Goal: Task Accomplishment & Management: Use online tool/utility

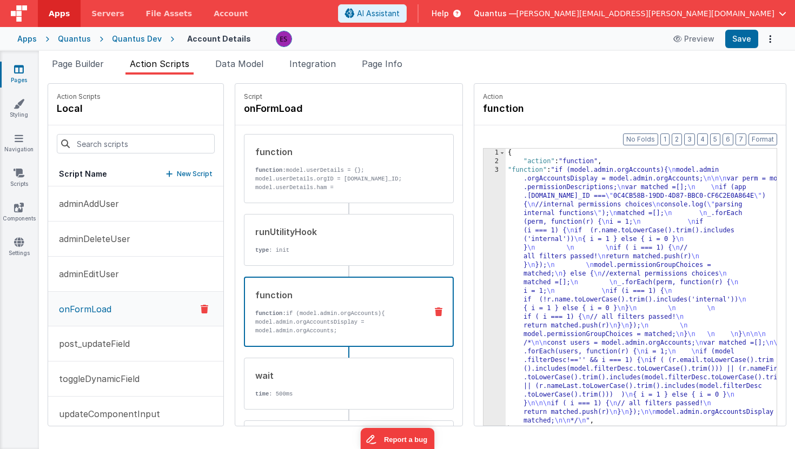
scroll to position [11, 0]
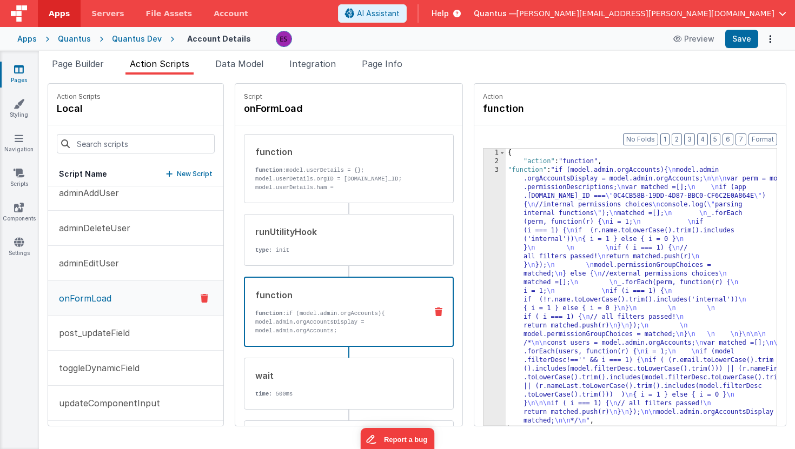
click at [121, 30] on div "Apps Quantus Quantus Dev Account Details Preview Save" at bounding box center [397, 39] width 795 height 24
click at [124, 36] on div "Quantus Dev" at bounding box center [137, 39] width 50 height 11
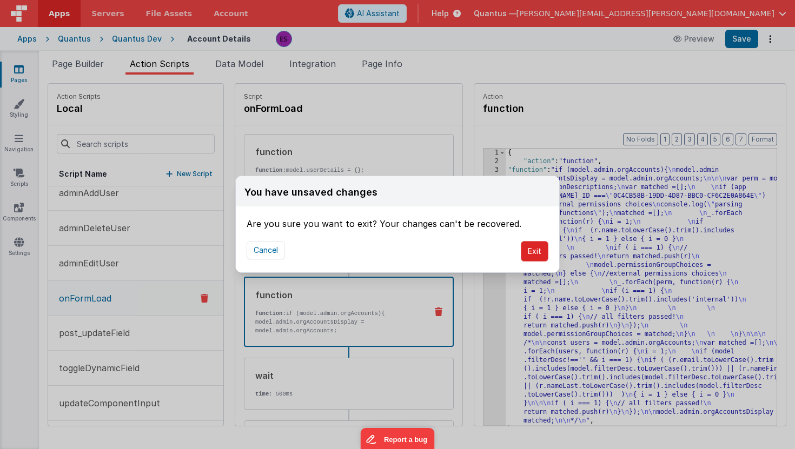
click at [528, 251] on button "Exit" at bounding box center [535, 251] width 28 height 21
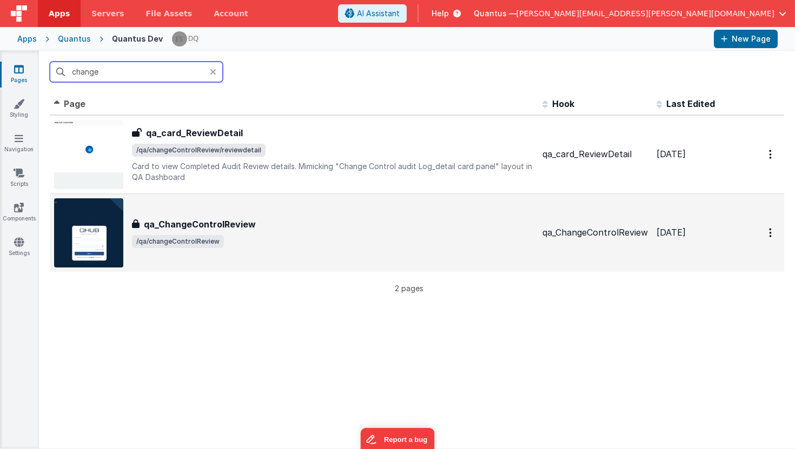
type input "change"
click at [290, 231] on div "qa_ChangeControlReview qa_ChangeControlReview /qa/changeControlReview" at bounding box center [333, 233] width 402 height 30
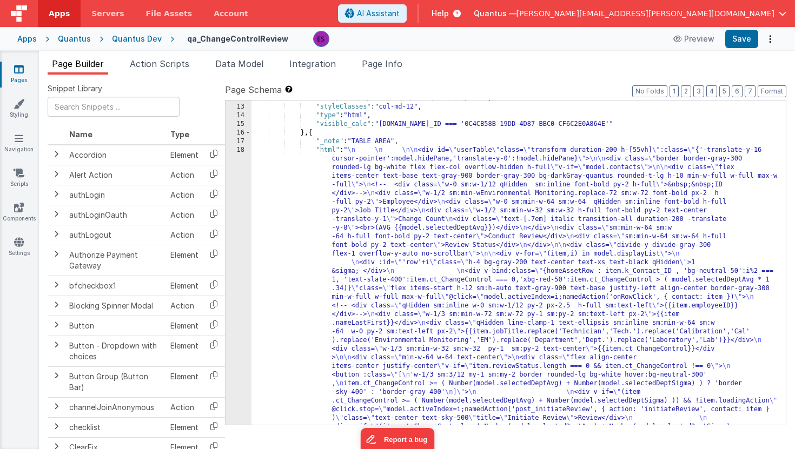
scroll to position [967, 0]
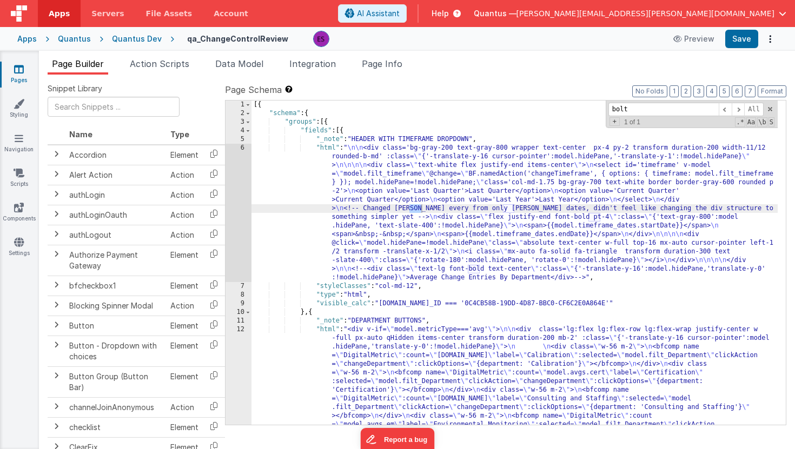
scroll to position [729, 0]
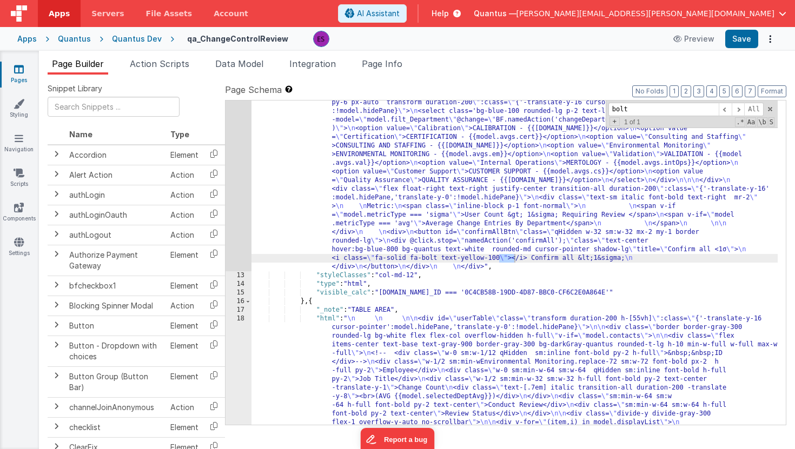
type input "bolt"
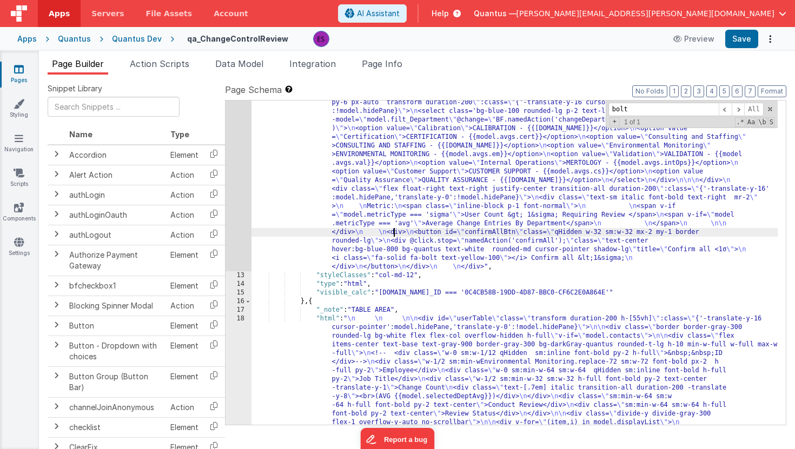
click at [394, 229] on div ""html" : "<div v-if= \" model.metricType==='avg' \" > \n\n <div class='lg:flex …" at bounding box center [514, 308] width 526 height 1423
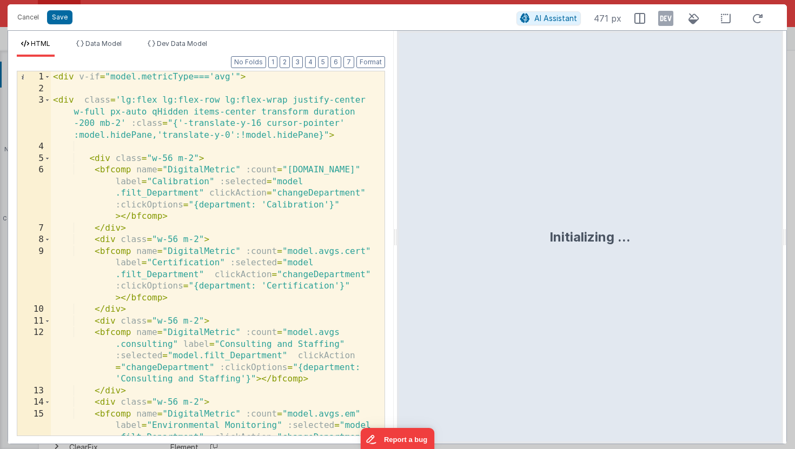
click at [304, 232] on div "< div v-if = "model.metricType==='avg'" > < div class = 'lg:flex lg:flex-row lg…" at bounding box center [213, 288] width 325 height 434
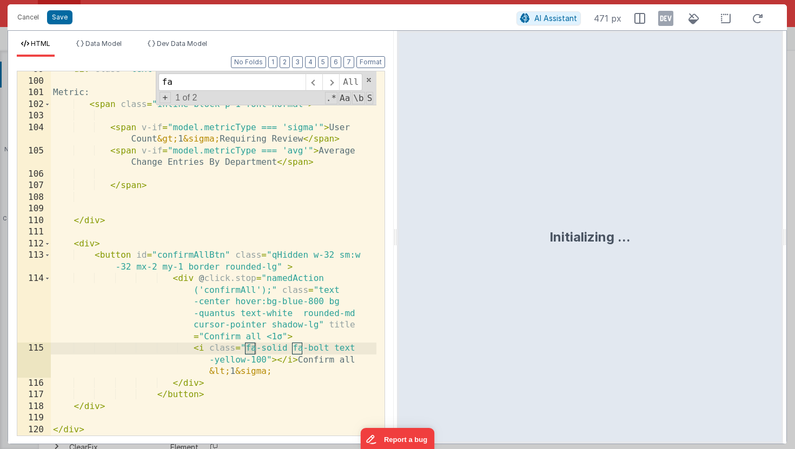
scroll to position [2354, 0]
type input "fa-bolt"
click at [79, 254] on div "< div class = "text-sm italic font-bold text-right mr-2" > Metric: < span class…" at bounding box center [213, 258] width 325 height 388
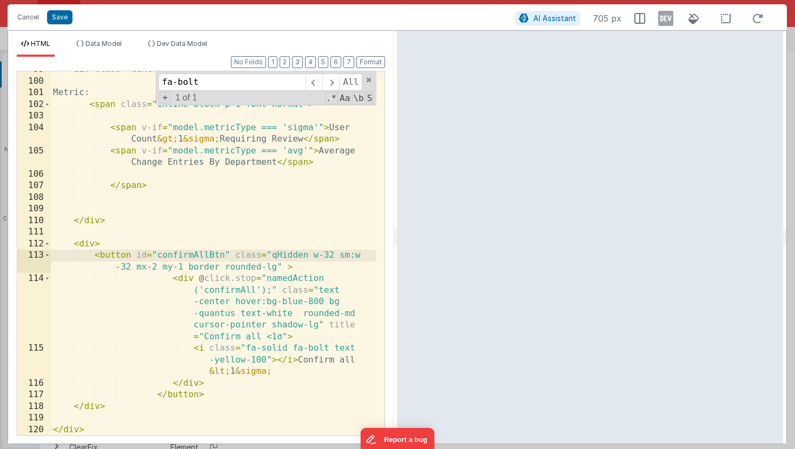
click at [85, 246] on div "< div class = "text-sm italic font-bold text-right mr-2" > Metric: < span class…" at bounding box center [213, 258] width 325 height 388
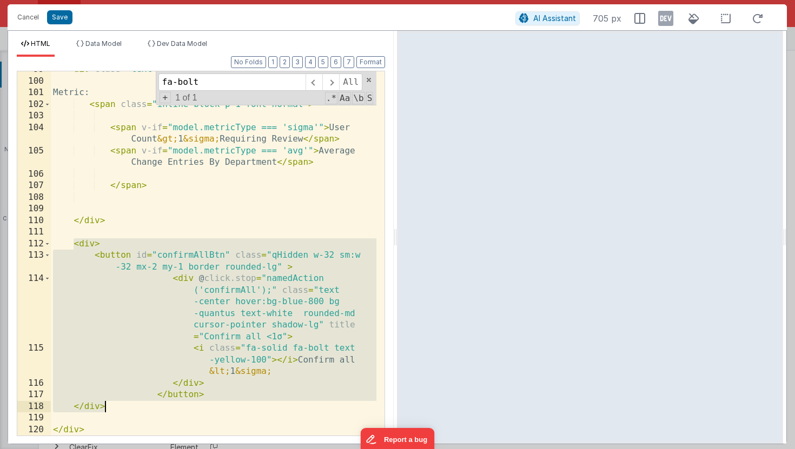
drag, startPoint x: 74, startPoint y: 244, endPoint x: 146, endPoint y: 403, distance: 174.4
click at [146, 403] on div "< div class = "text-sm italic font-bold text-right mr-2" > Metric: < span class…" at bounding box center [213, 258] width 325 height 388
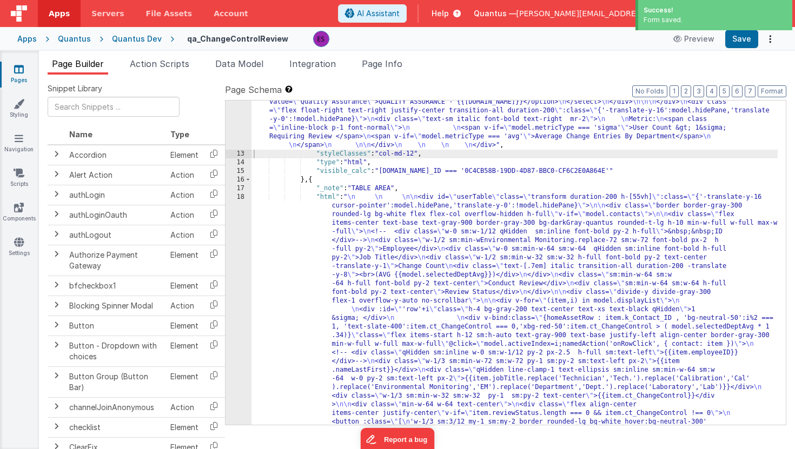
scroll to position [755, 0]
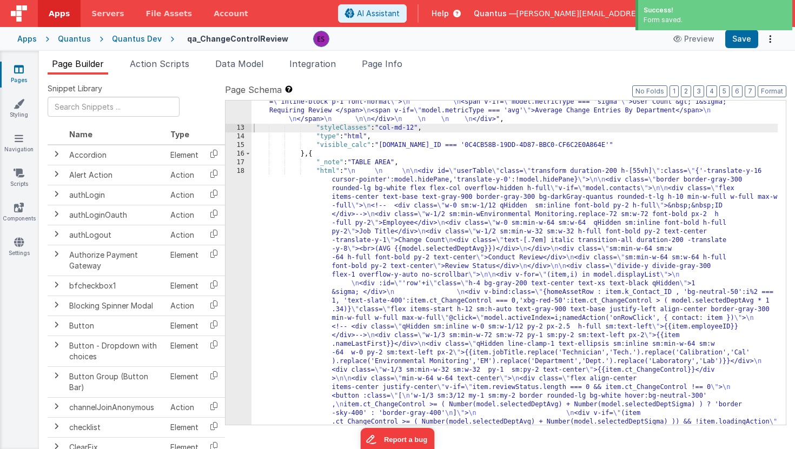
click at [304, 268] on div ""html" : "<div v-if= \" model.metricType==='avg' \" > \n\n <div class='lg:flex …" at bounding box center [514, 221] width 526 height 1302
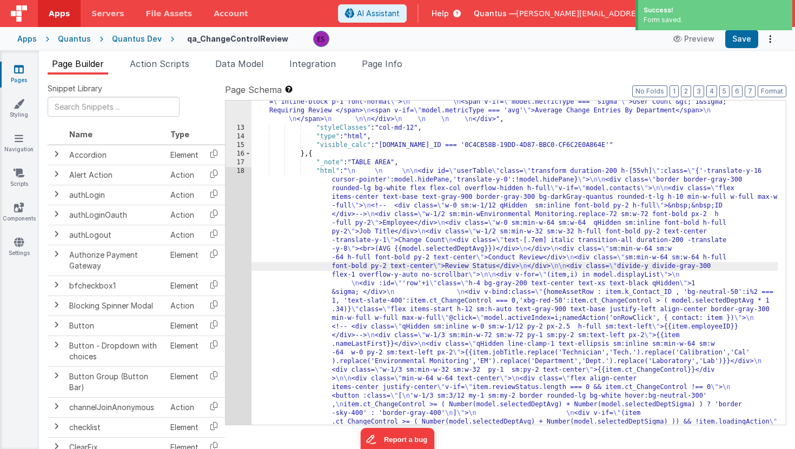
click at [233, 270] on div "18" at bounding box center [238, 379] width 26 height 424
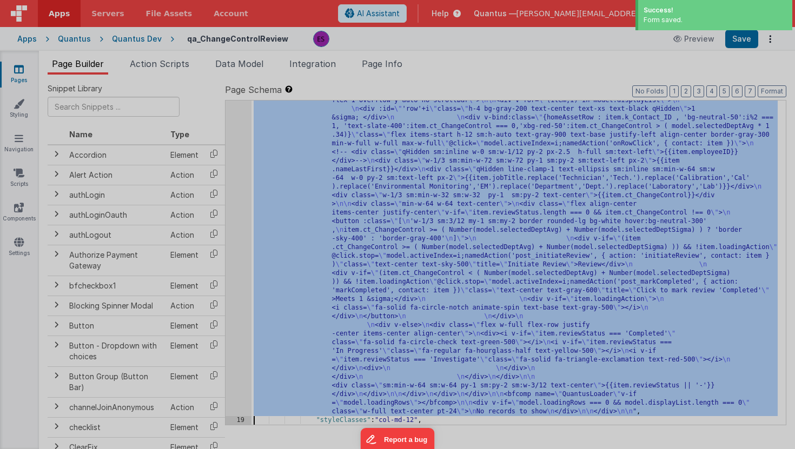
scroll to position [930, 0]
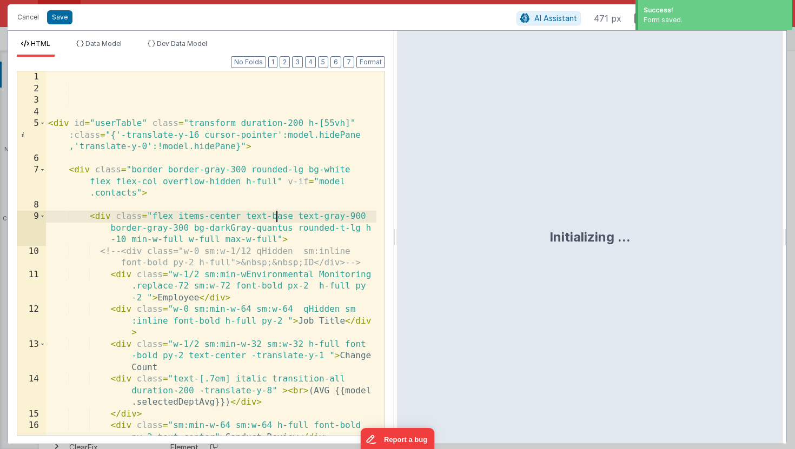
click at [277, 211] on div "< div id = "userTable" class = "transform duration-200 h-[55vh]" :class = "{'-t…" at bounding box center [211, 270] width 330 height 399
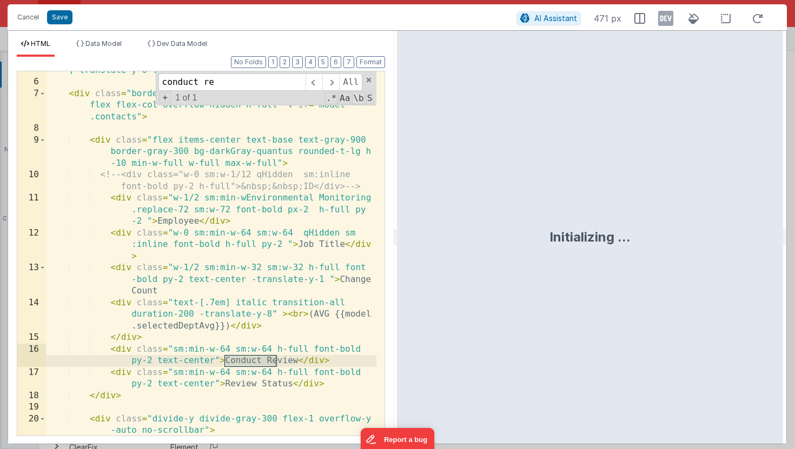
scroll to position [142, 0]
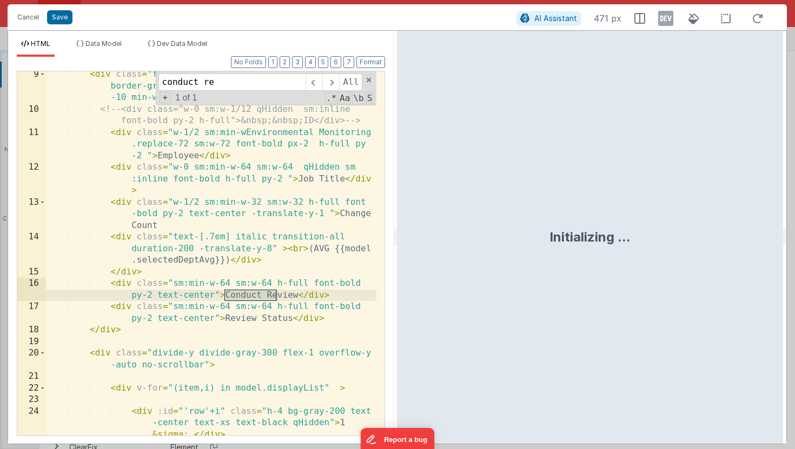
type input "conduct re"
click at [297, 297] on div "< div class = "flex items-center text-base text-gray-900 border-gray-300 bg-dar…" at bounding box center [211, 274] width 330 height 411
paste textarea
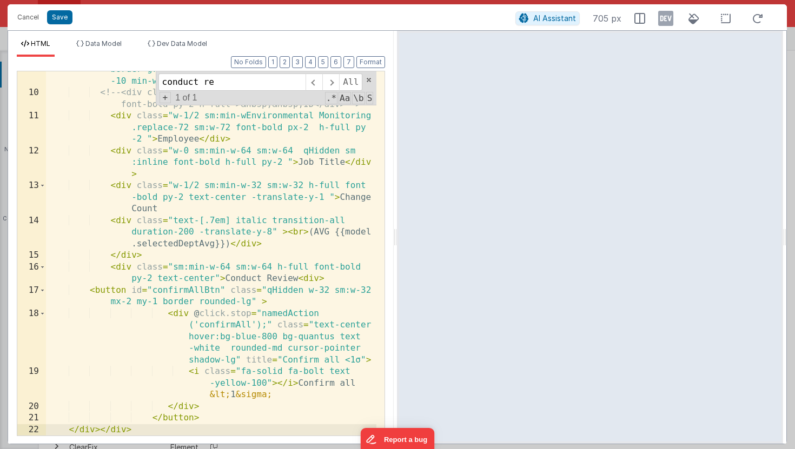
scroll to position [170, 0]
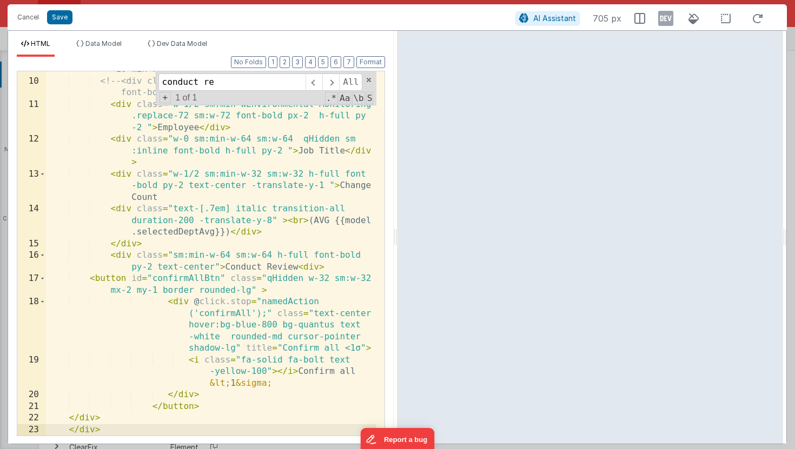
click at [303, 266] on div "< div class = "flex items-center text-base text-gray-900 border-gray-300 bg-dar…" at bounding box center [211, 252] width 330 height 423
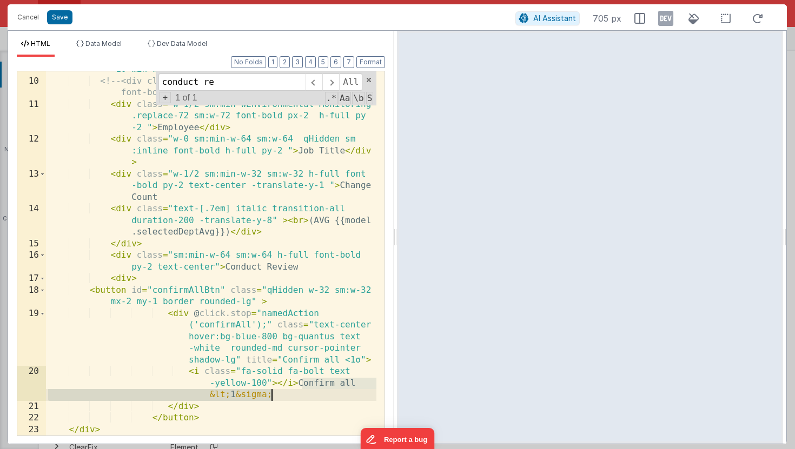
drag, startPoint x: 303, startPoint y: 383, endPoint x: 301, endPoint y: 393, distance: 11.1
click at [301, 393] on div "< div class = "flex items-center text-base text-gray-900 border-gray-300 bg-dar…" at bounding box center [211, 246] width 330 height 411
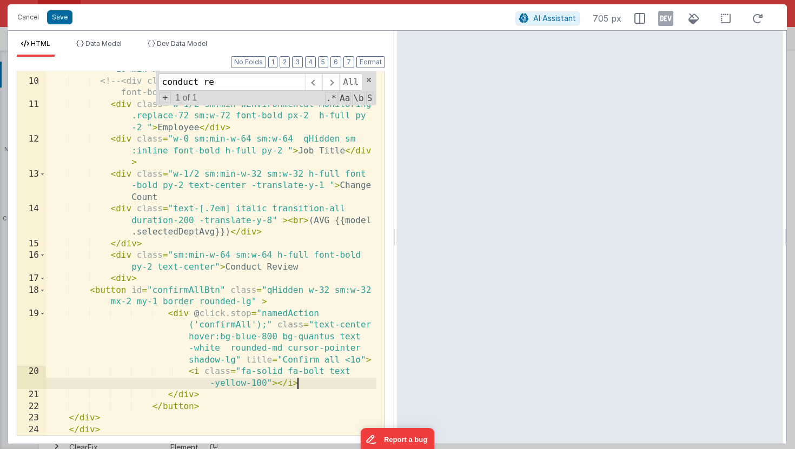
click at [328, 290] on div "< div class = "flex items-center text-base text-gray-900 border-gray-300 bg-dar…" at bounding box center [211, 252] width 330 height 423
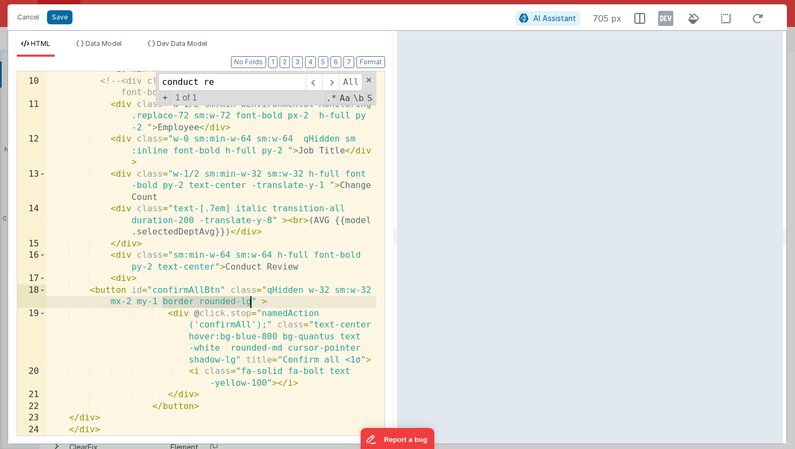
drag, startPoint x: 163, startPoint y: 302, endPoint x: 249, endPoint y: 299, distance: 85.4
click at [249, 299] on div "< div class = "flex items-center text-base text-gray-900 border-gray-300 bg-dar…" at bounding box center [211, 252] width 330 height 423
click at [196, 303] on div "< div class = "flex items-center text-base text-gray-900 border-gray-300 bg-dar…" at bounding box center [211, 252] width 330 height 423
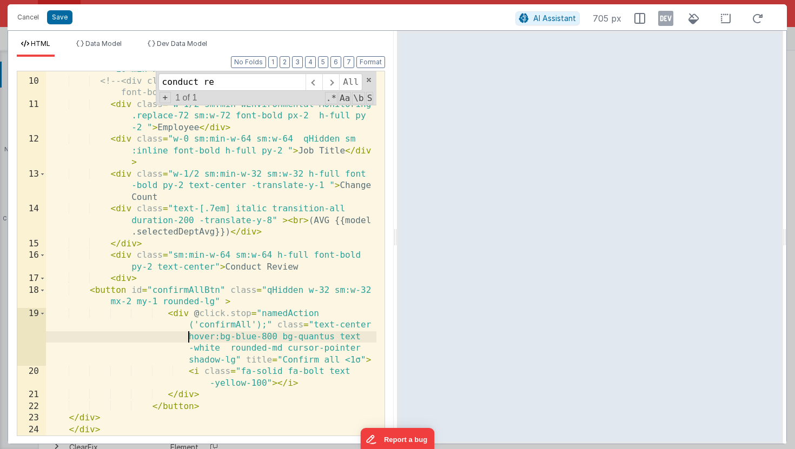
click at [189, 337] on div "< div class = "flex items-center text-base text-gray-900 border-gray-300 bg-dar…" at bounding box center [211, 252] width 330 height 423
drag, startPoint x: 219, startPoint y: 337, endPoint x: 229, endPoint y: 338, distance: 9.2
click at [229, 338] on div "< div class = "flex items-center text-base text-gray-900 border-gray-300 bg-dar…" at bounding box center [211, 252] width 330 height 423
drag, startPoint x: 294, startPoint y: 335, endPoint x: 348, endPoint y: 337, distance: 54.1
click at [348, 337] on div "< div class = "flex items-center text-base text-gray-900 border-gray-300 bg-dar…" at bounding box center [211, 252] width 330 height 423
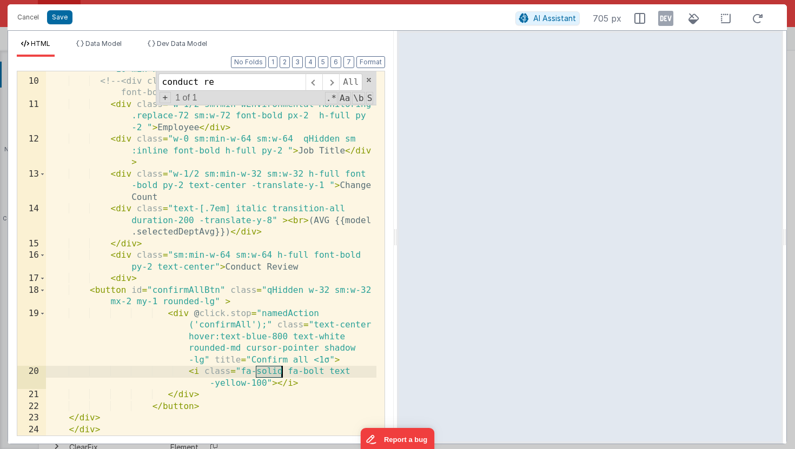
drag, startPoint x: 257, startPoint y: 371, endPoint x: 281, endPoint y: 371, distance: 23.8
click at [281, 371] on div "< div class = "flex items-center text-base text-gray-900 border-gray-300 bg-dar…" at bounding box center [211, 252] width 330 height 423
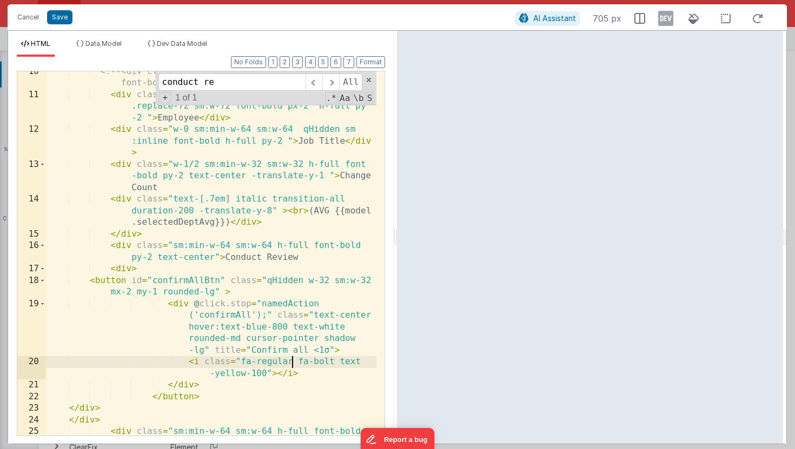
scroll to position [185, 0]
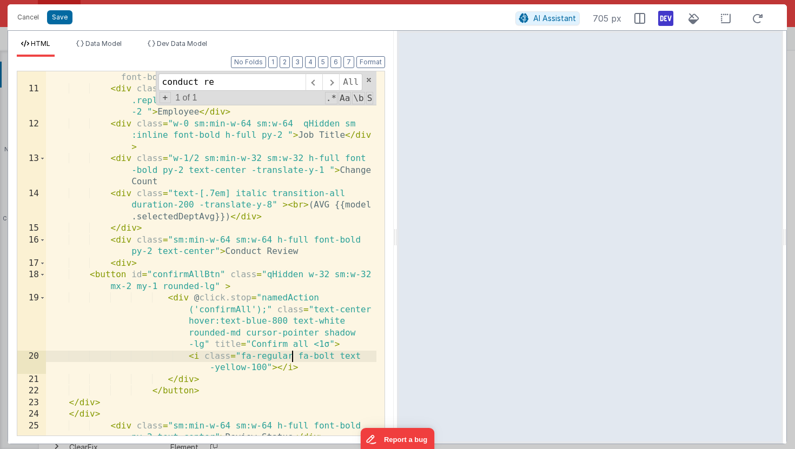
click at [660, 22] on icon at bounding box center [665, 18] width 15 height 17
click at [106, 241] on div "<!-- <div class="w-0 sm:w-1/12 qHidden sm:inline font-bold py-2 h-full">&nbsp;&…" at bounding box center [211, 265] width 330 height 411
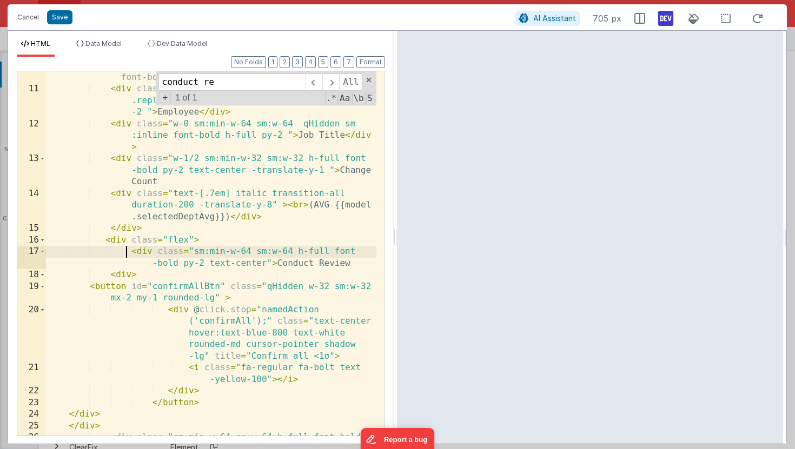
click at [114, 411] on div "<!-- <div class="w-0 sm:w-1/12 qHidden sm:inline font-bold py-2 h-full">&nbsp;&…" at bounding box center [211, 265] width 330 height 411
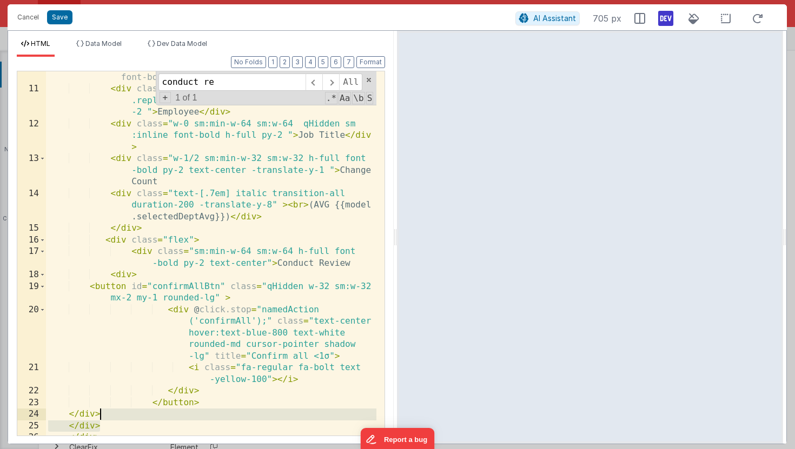
drag, startPoint x: 102, startPoint y: 426, endPoint x: 106, endPoint y: 417, distance: 10.2
click at [106, 417] on div "<!-- <div class="w-0 sm:w-1/12 qHidden sm:inline font-bold py-2 h-full">&nbsp;&…" at bounding box center [211, 259] width 330 height 399
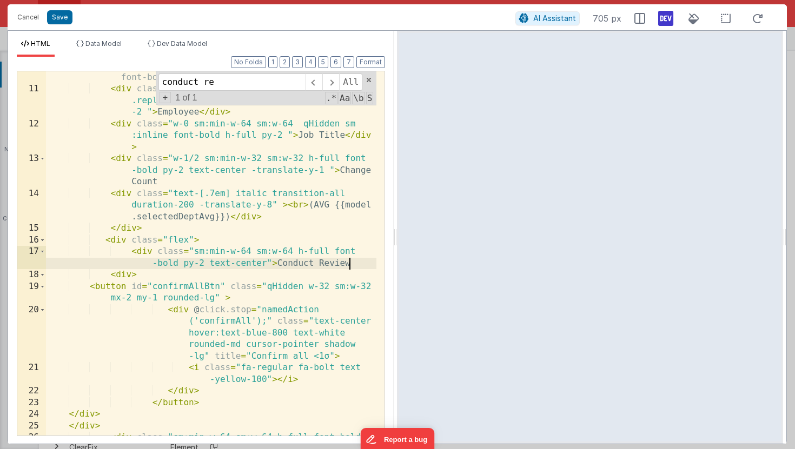
click at [349, 264] on div "<!-- <div class="w-0 sm:w-1/12 qHidden sm:inline font-bold py-2 h-full">&nbsp;&…" at bounding box center [211, 265] width 330 height 411
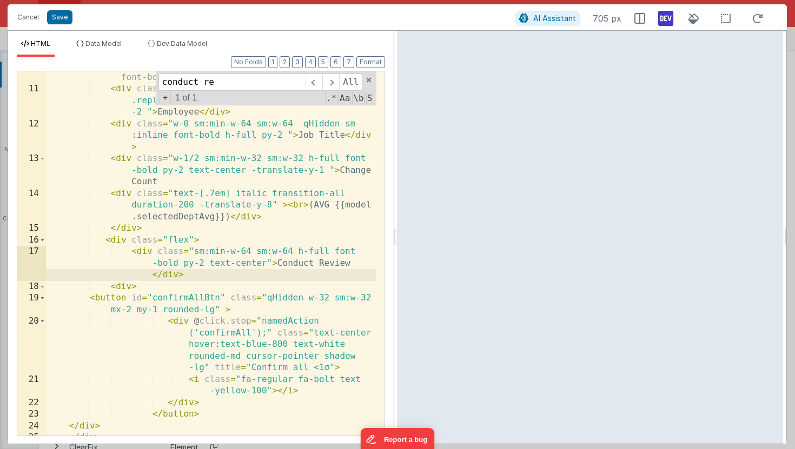
click at [137, 358] on div "<!-- <div class="w-0 sm:w-1/12 qHidden sm:inline font-bold py-2 h-full">&nbsp;&…" at bounding box center [211, 259] width 330 height 399
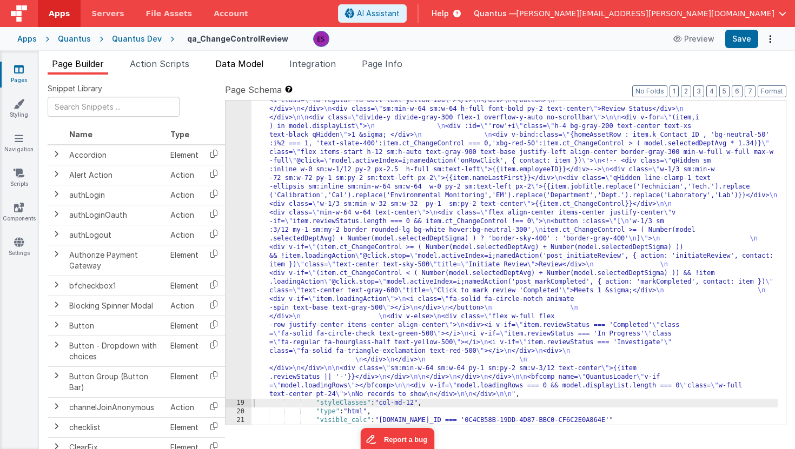
click at [248, 65] on span "Data Model" at bounding box center [239, 63] width 48 height 11
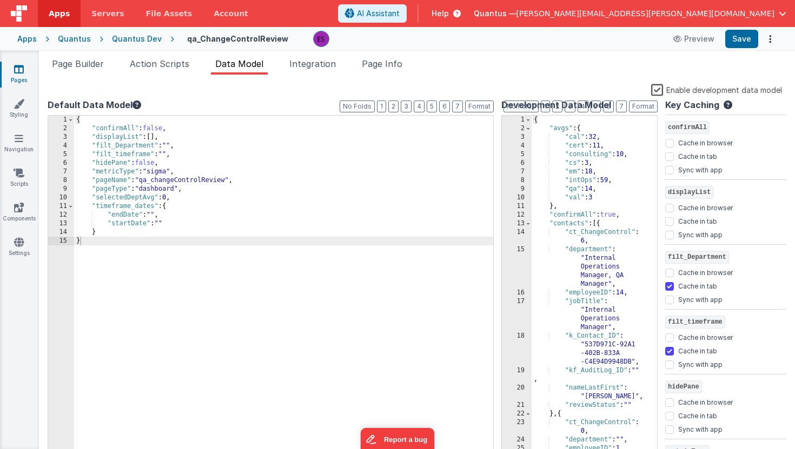
click at [655, 89] on label "Enable development data model" at bounding box center [716, 89] width 131 height 12
click at [0, 0] on input "Enable development data model" at bounding box center [0, 0] width 0 height 0
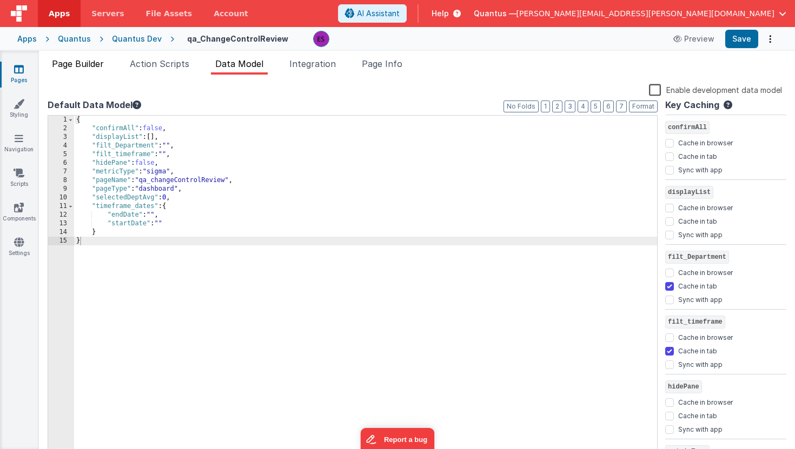
click at [85, 70] on li "Page Builder" at bounding box center [78, 65] width 61 height 17
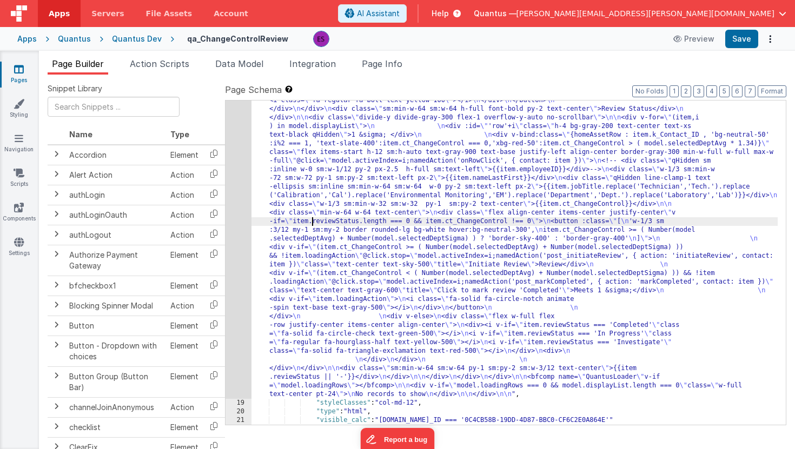
click at [313, 221] on div ""html" : " \n \n \n\n <div id= \" userTable \" class= \" transform duration-200…" at bounding box center [514, 361] width 526 height 739
click at [239, 223] on div "18" at bounding box center [238, 195] width 26 height 406
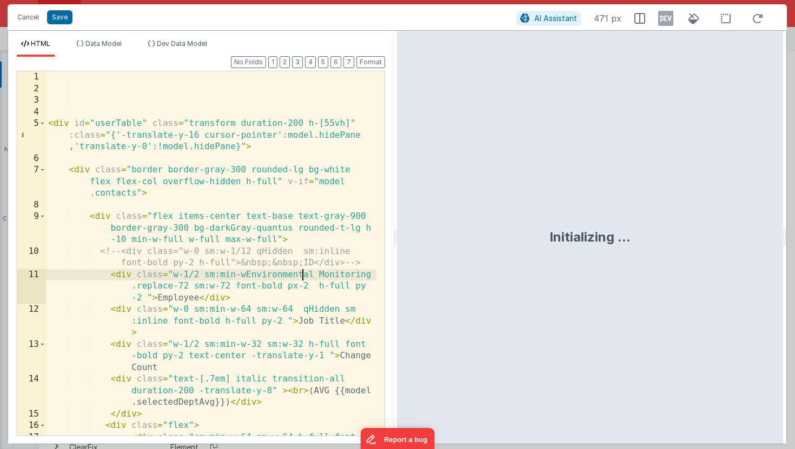
click at [303, 270] on div "< div id = "userTable" class = "transform duration-200 h-[55vh]" :class = "{'-t…" at bounding box center [211, 276] width 330 height 411
click at [28, 22] on button "Cancel" at bounding box center [28, 17] width 32 height 15
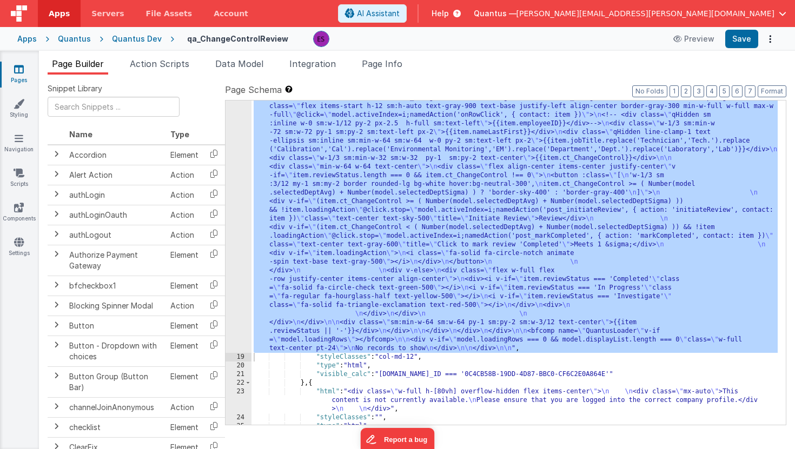
scroll to position [969, 0]
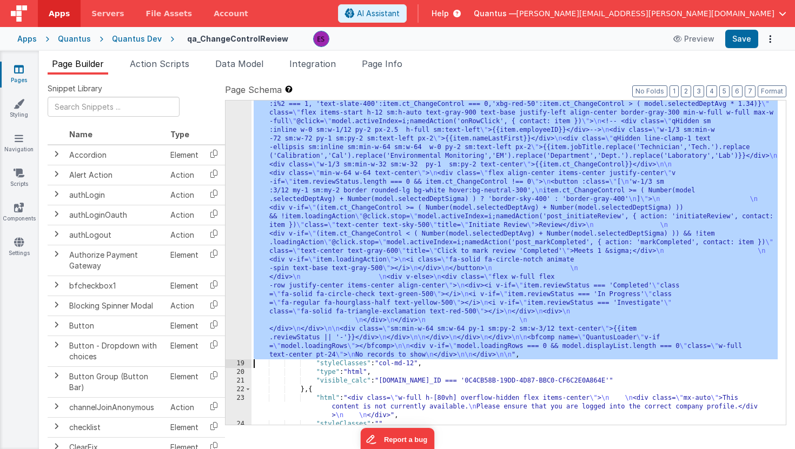
click at [325, 215] on div ""html" : " \n \n \n\n <div id= \" userTable \" class= \" transform duration-200…" at bounding box center [514, 322] width 526 height 739
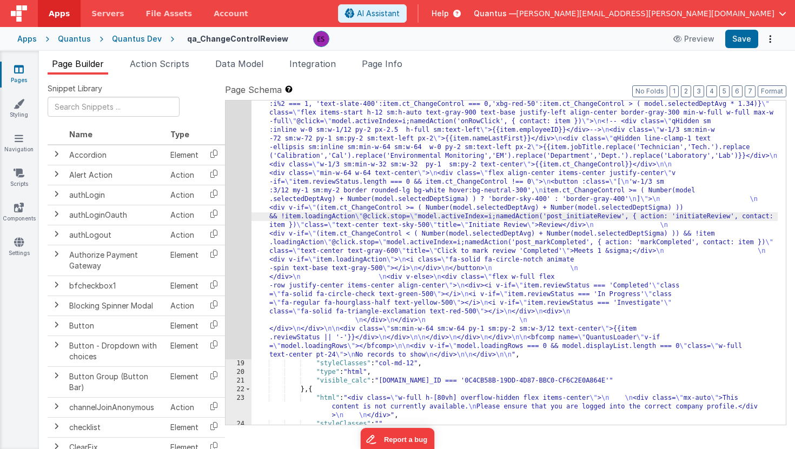
click at [237, 214] on div "18" at bounding box center [238, 156] width 26 height 406
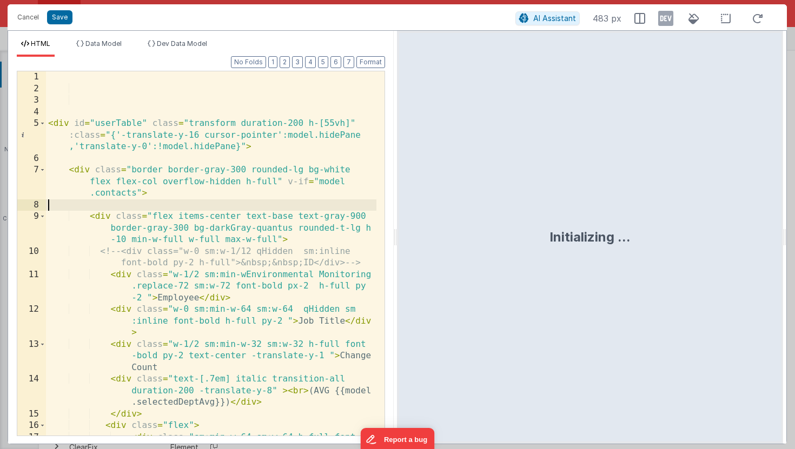
scroll to position [0, 0]
click at [271, 206] on div "< div id = "userTable" class = "transform duration-200 h-[55vh]" :class = "{'-t…" at bounding box center [211, 276] width 330 height 411
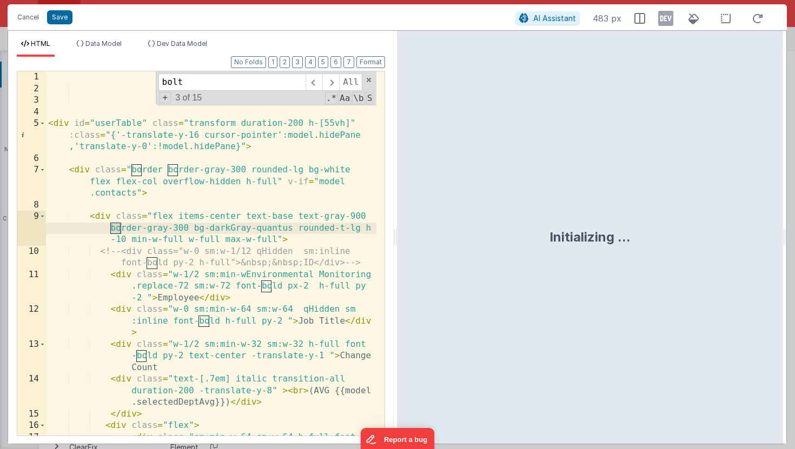
scroll to position [317, 0]
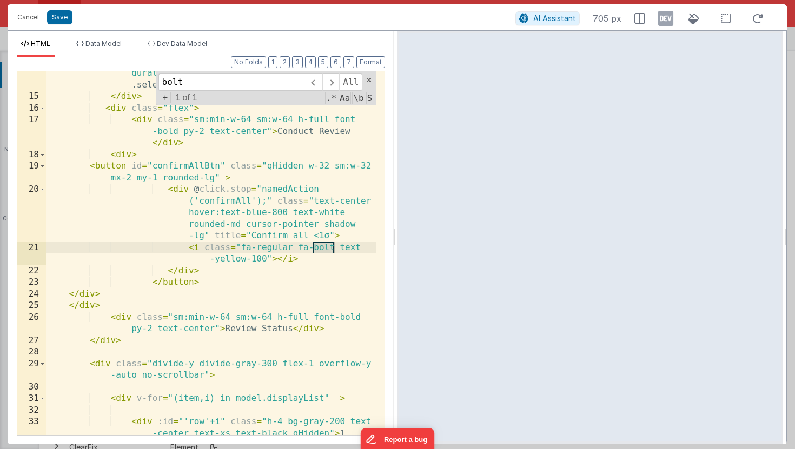
type input "bolt"
drag, startPoint x: 263, startPoint y: 258, endPoint x: 335, endPoint y: 252, distance: 72.2
click at [335, 252] on div "< div class = "text-[.7em] italic transition-all duration-200 -translate-y-8" >…" at bounding box center [211, 273] width 330 height 434
click at [228, 264] on div "< div class = "text-[.7em] italic transition-all duration-200 -translate-y-8" >…" at bounding box center [211, 273] width 330 height 434
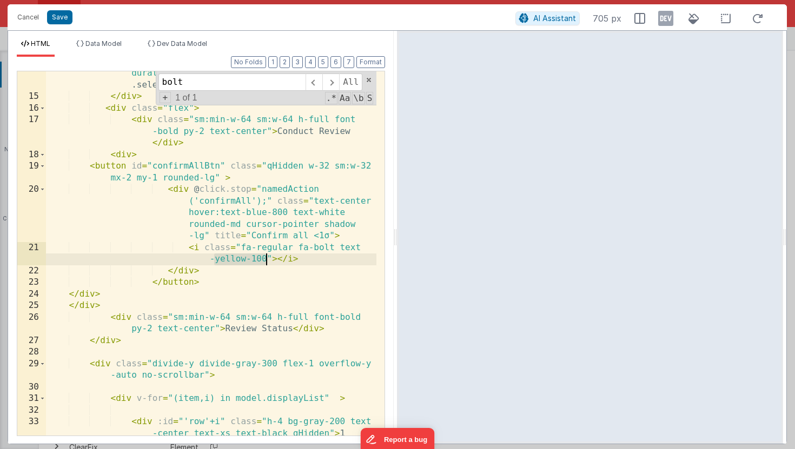
drag, startPoint x: 215, startPoint y: 261, endPoint x: 264, endPoint y: 260, distance: 49.2
click at [264, 260] on div "< div class = "text-[.7em] italic transition-all duration-200 -translate-y-8" >…" at bounding box center [211, 273] width 330 height 434
click at [331, 226] on div "< div class = "text-[.7em] italic transition-all duration-200 -translate-y-8" >…" at bounding box center [211, 273] width 330 height 434
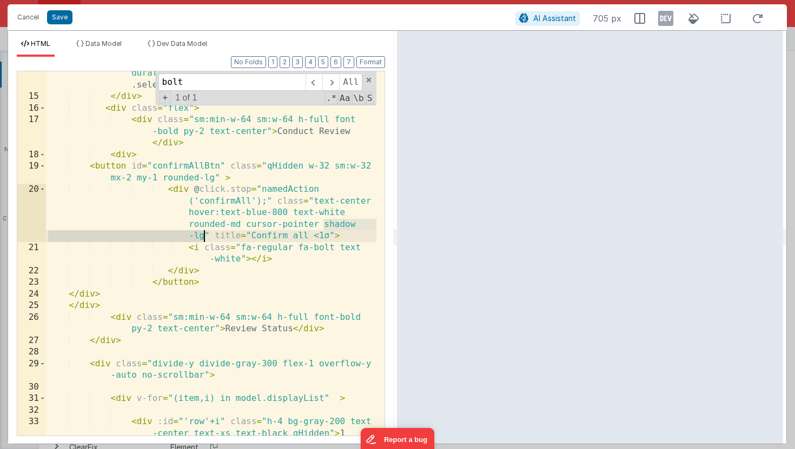
drag, startPoint x: 323, startPoint y: 222, endPoint x: 203, endPoint y: 235, distance: 120.7
click at [203, 235] on div "< div class = "text-[.7em] italic transition-all duration-200 -translate-y-8" >…" at bounding box center [211, 273] width 330 height 434
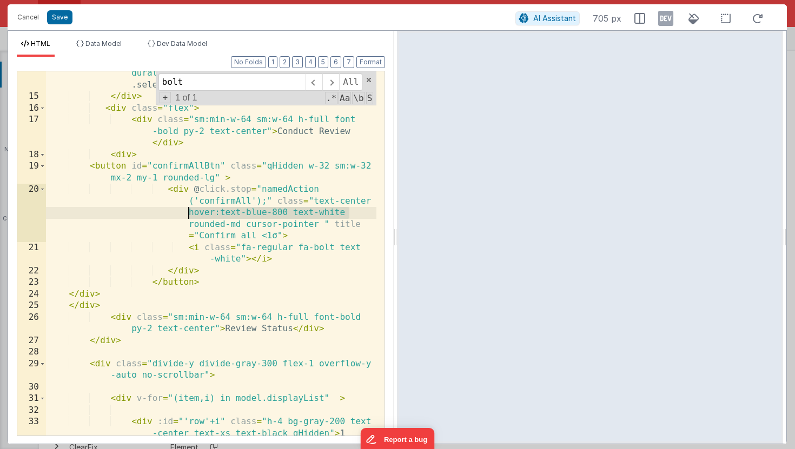
drag, startPoint x: 348, startPoint y: 213, endPoint x: 186, endPoint y: 214, distance: 161.1
click at [186, 214] on div "< div class = "text-[.7em] italic transition-all duration-200 -translate-y-8" >…" at bounding box center [211, 273] width 330 height 434
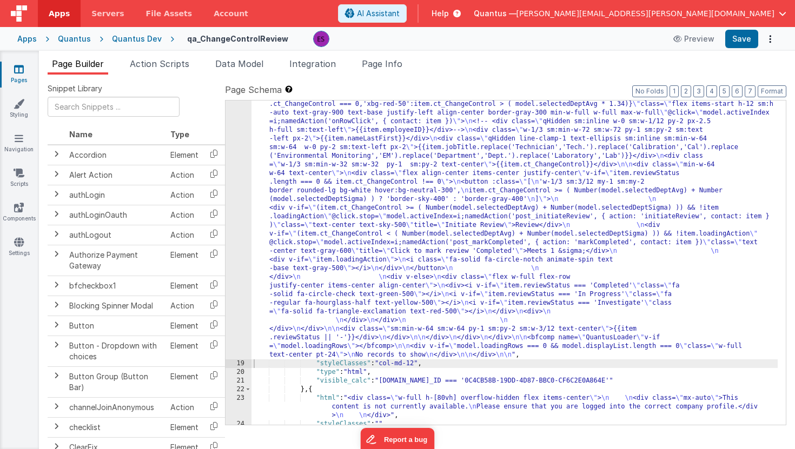
click at [357, 312] on div ""html" : " \n \n \n\n <div id= \" userTable \" class= \" transform duration-200…" at bounding box center [514, 322] width 526 height 739
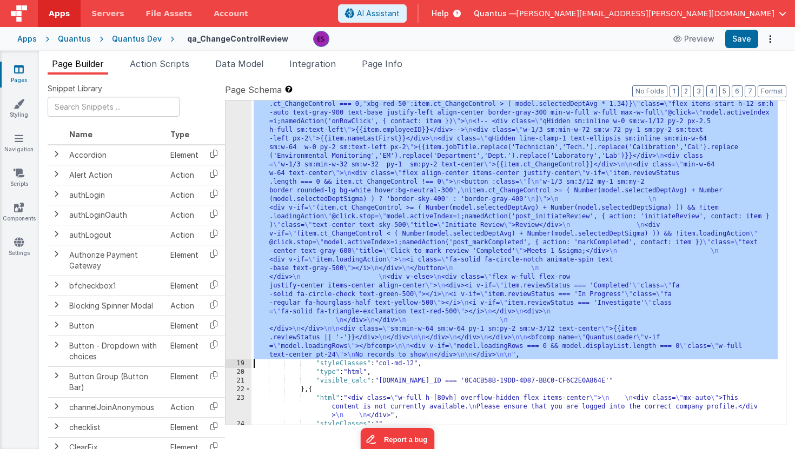
click at [234, 315] on div "18" at bounding box center [238, 156] width 26 height 406
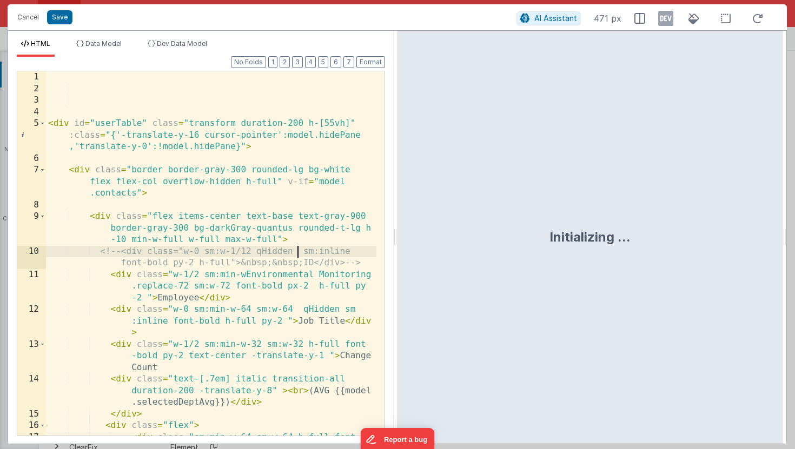
click at [298, 246] on div "< div id = "userTable" class = "transform duration-200 h-[55vh]" :class = "{'-t…" at bounding box center [211, 276] width 330 height 411
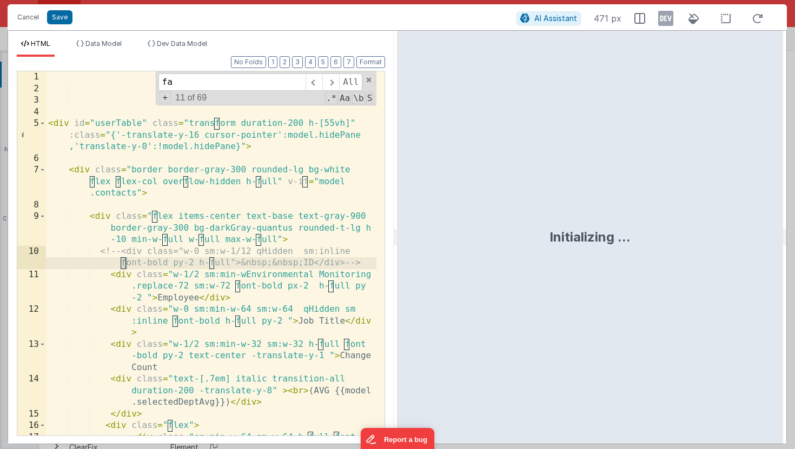
scroll to position [306, 0]
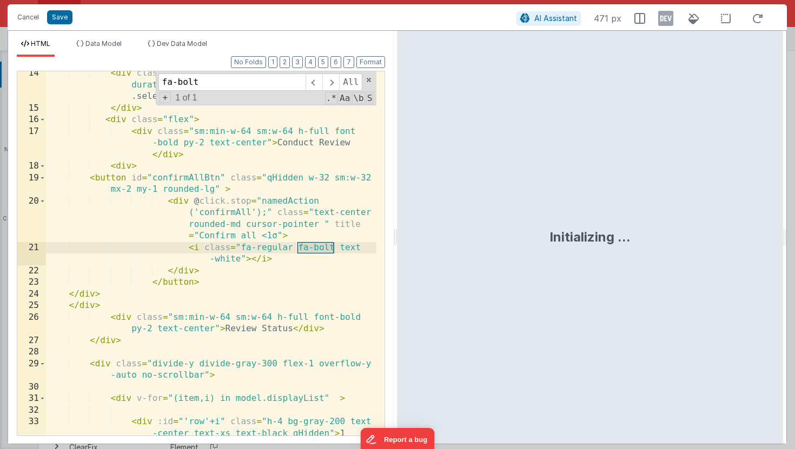
type input "fa-bolt"
click at [239, 255] on div "< div class = "text-[.7em] italic transition-all duration-200 -translate-y-8" >…" at bounding box center [211, 285] width 330 height 434
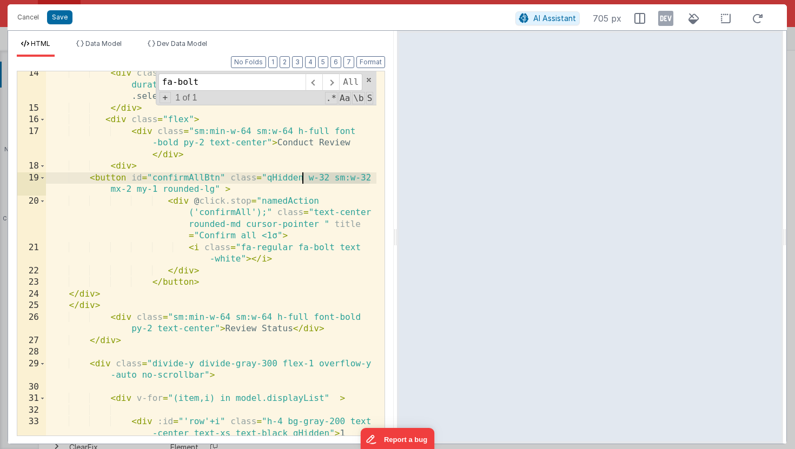
drag, startPoint x: 369, startPoint y: 178, endPoint x: 305, endPoint y: 178, distance: 64.3
click at [305, 178] on div "< div class = "text-[.7em] italic transition-all duration-200 -translate-y-8" >…" at bounding box center [211, 285] width 330 height 434
click at [326, 180] on div "< div class = "text-[.7em] italic transition-all duration-200 -translate-y-8" >…" at bounding box center [211, 285] width 330 height 434
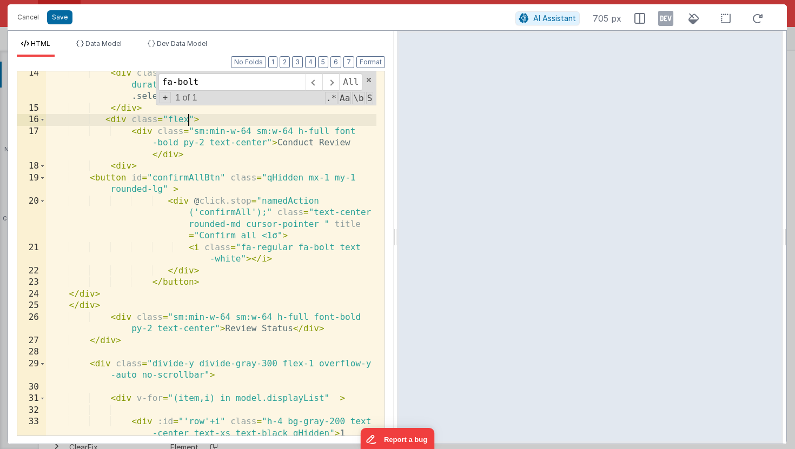
click at [189, 117] on div "< div class = "text-[.7em] italic transition-all duration-200 -translate-y-8" >…" at bounding box center [211, 285] width 330 height 434
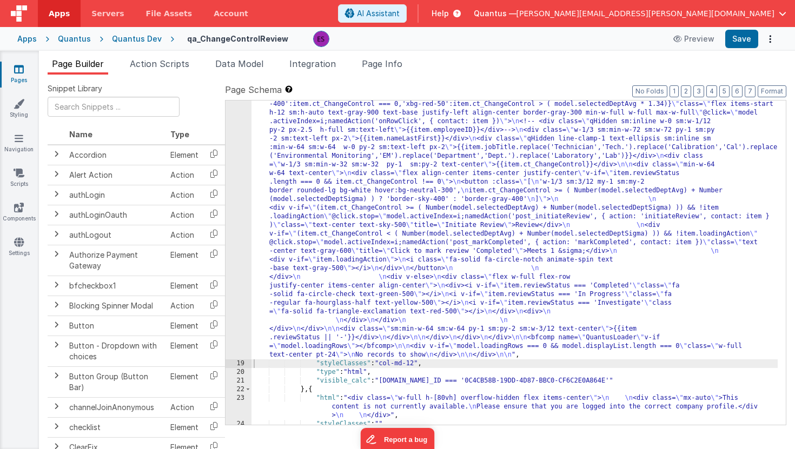
click at [311, 274] on div ""html" : " \n \n \n\n <div id= \" userTable \" class= \" transform duration-200…" at bounding box center [514, 322] width 526 height 739
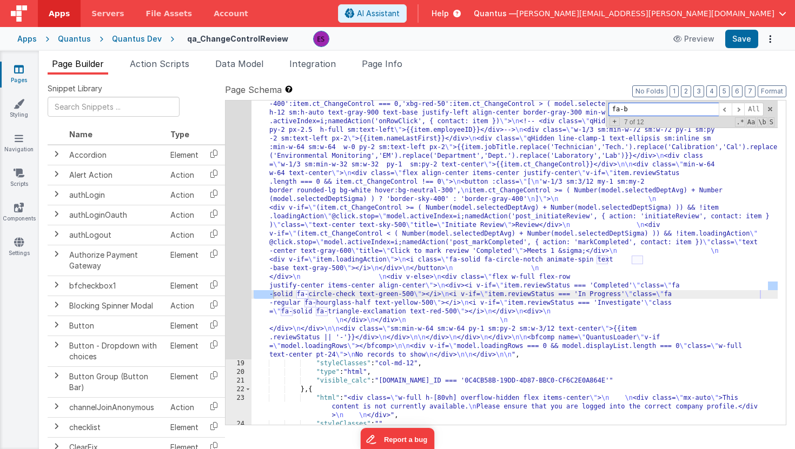
scroll to position [763, 0]
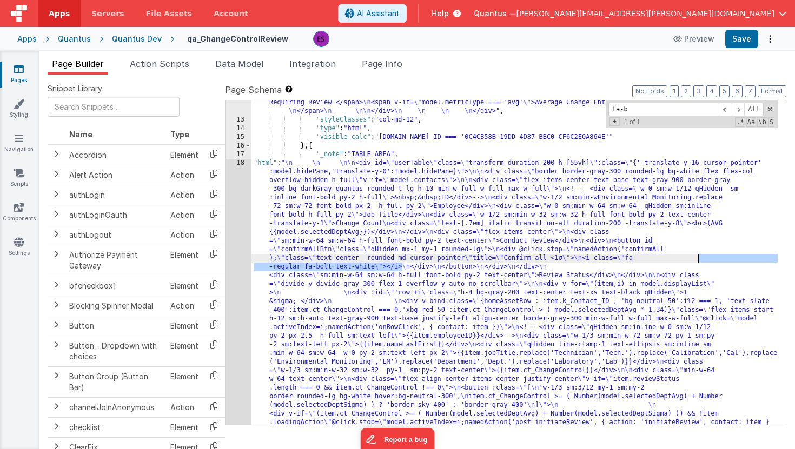
drag, startPoint x: 401, startPoint y: 269, endPoint x: 697, endPoint y: 256, distance: 295.9
click at [697, 256] on div ""html" : "<div v-if= \" model.metricType==='avg' \" > \n\n <div class='lg:flex …" at bounding box center [514, 204] width 526 height 1284
click at [404, 234] on div ""html" : "<div v-if= \" model.metricType==='avg' \" > \n\n <div class='lg:flex …" at bounding box center [514, 204] width 526 height 1284
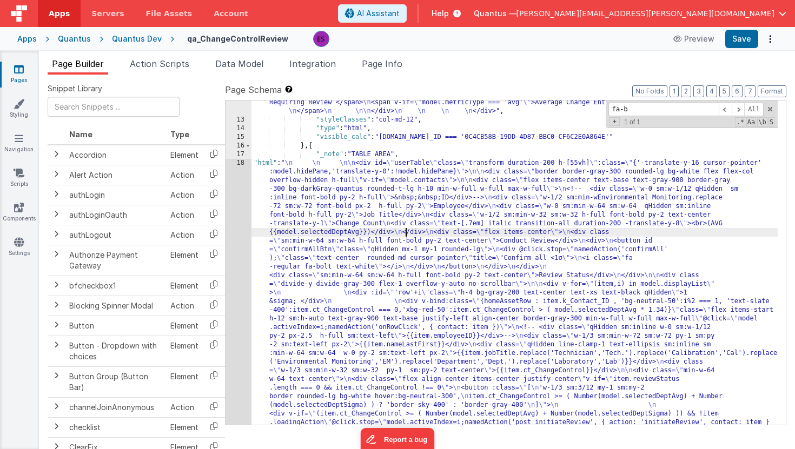
click at [245, 225] on div "18" at bounding box center [238, 362] width 26 height 406
click at [229, 226] on div "12 13 14 15 16 17 18 19 20 21 22 23 24 25 26 27 28 29 30 31 32 33 34 35 36 37" at bounding box center [238, 204] width 26 height 1284
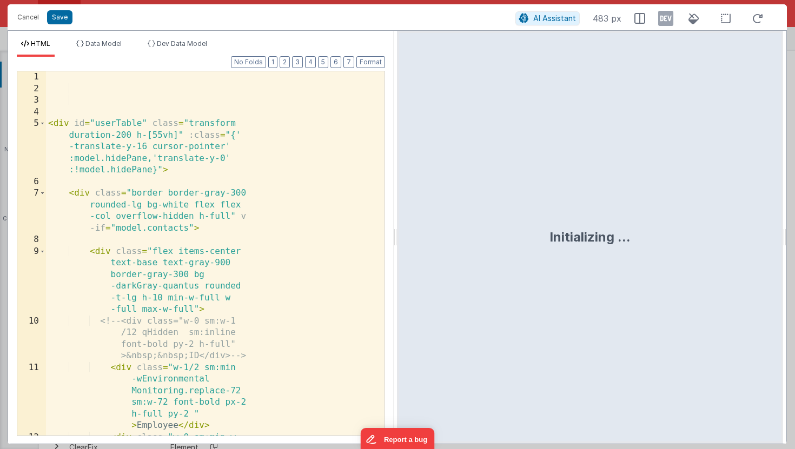
scroll to position [912, 0]
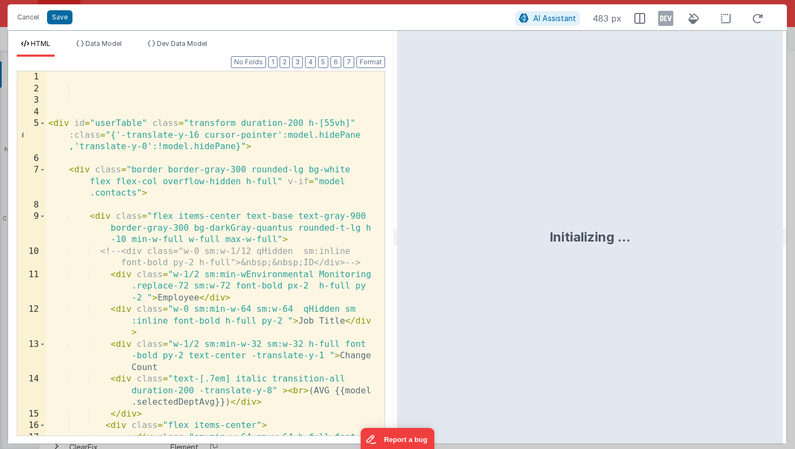
type input ""html": "\n \n \n\n<div id=\"userTable\" class=\"transform duration-200 h-[55vh…"
click at [214, 226] on div "< div id = "userTable" class = "transform duration-200 h-[55vh]" :class = "{'-t…" at bounding box center [211, 276] width 330 height 411
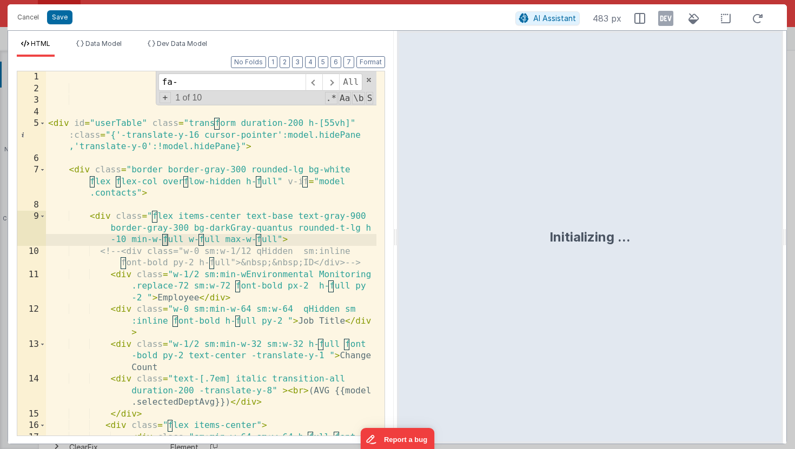
scroll to position [306, 0]
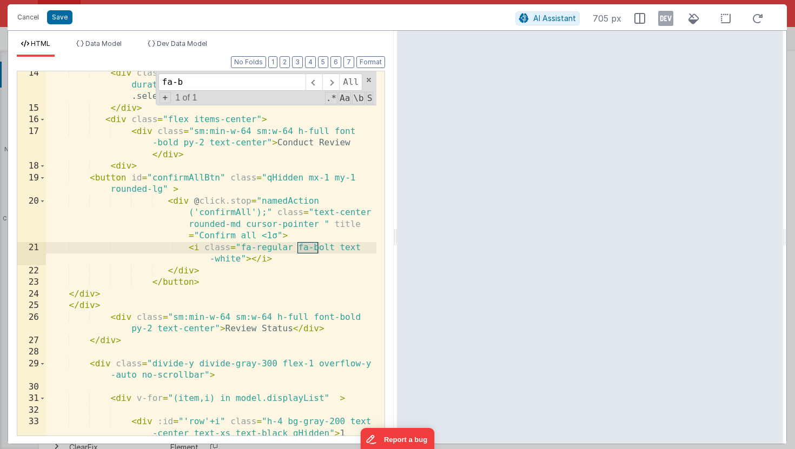
type input "fa-b"
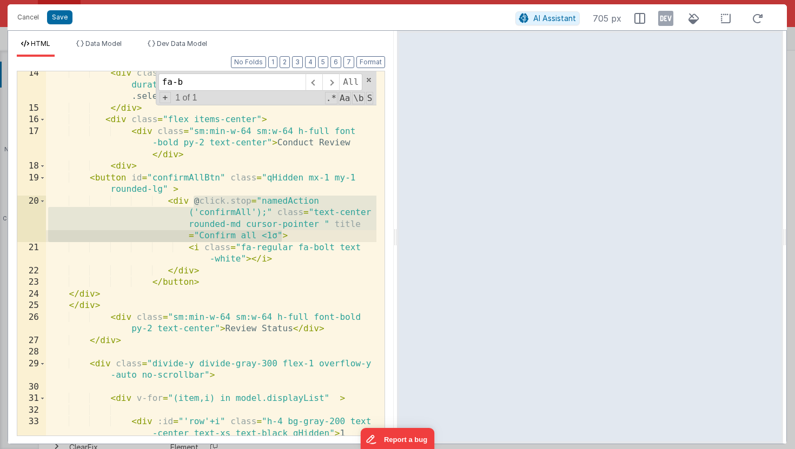
drag, startPoint x: 192, startPoint y: 200, endPoint x: 279, endPoint y: 235, distance: 93.6
click at [279, 235] on div "< div class = "text-[.7em] italic transition-all duration-200 -translate-y-8" >…" at bounding box center [211, 285] width 330 height 434
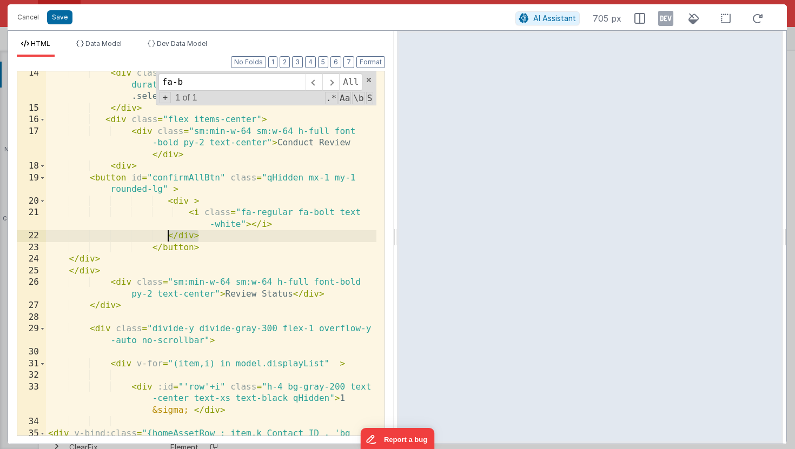
drag, startPoint x: 214, startPoint y: 234, endPoint x: 166, endPoint y: 234, distance: 47.0
click at [166, 234] on div "< div class = "text-[.7em] italic transition-all duration-200 -translate-y-8" >…" at bounding box center [211, 314] width 330 height 492
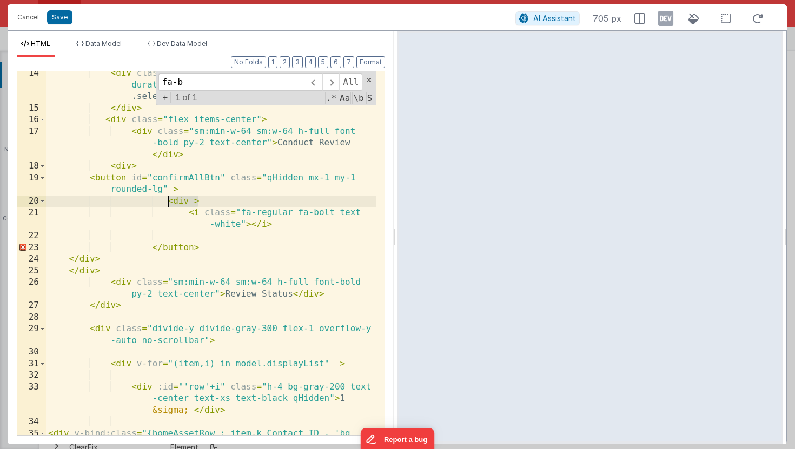
drag, startPoint x: 202, startPoint y: 202, endPoint x: 163, endPoint y: 201, distance: 39.5
click at [163, 201] on div "< div class = "text-[.7em] italic transition-all duration-200 -translate-y-8" >…" at bounding box center [211, 314] width 330 height 492
click at [172, 191] on div "< div class = "text-[.7em] italic transition-all duration-200 -translate-y-8" >…" at bounding box center [211, 314] width 330 height 492
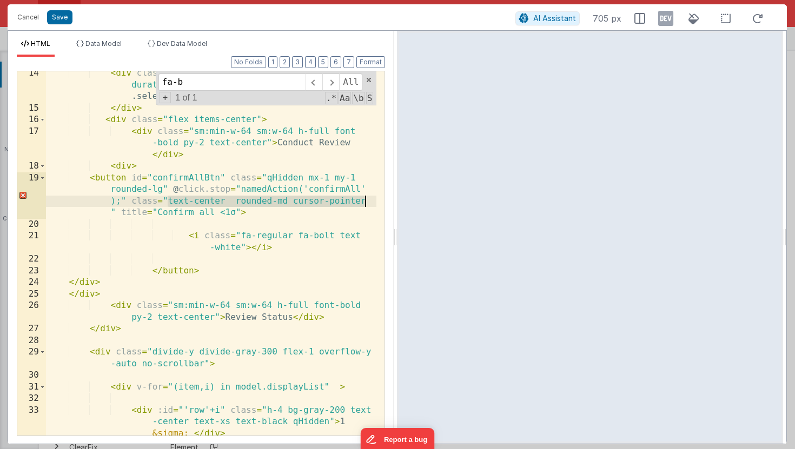
drag, startPoint x: 168, startPoint y: 202, endPoint x: 376, endPoint y: 206, distance: 208.7
click at [376, 206] on div "14 15 16 17 18 19 20 21 22 23 24 25 26 27 28 29 30 31 32 33 34 35 < div class =…" at bounding box center [201, 253] width 368 height 365
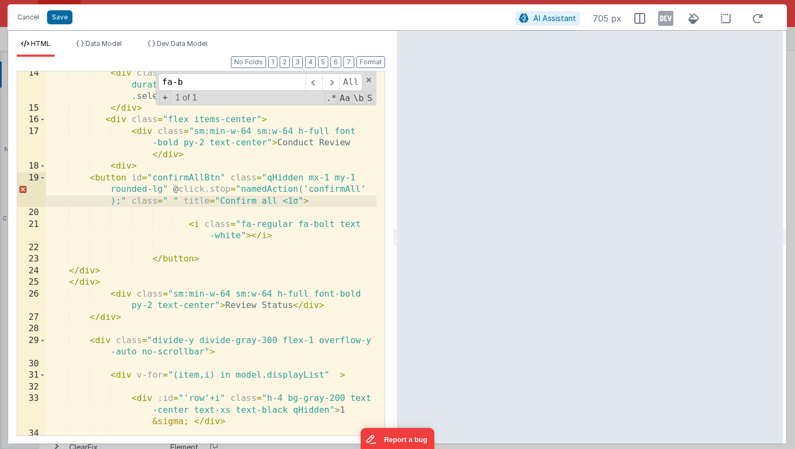
click at [164, 190] on div "< div class = "text-[.7em] italic transition-all duration-200 -translate-y-8" >…" at bounding box center [211, 314] width 330 height 492
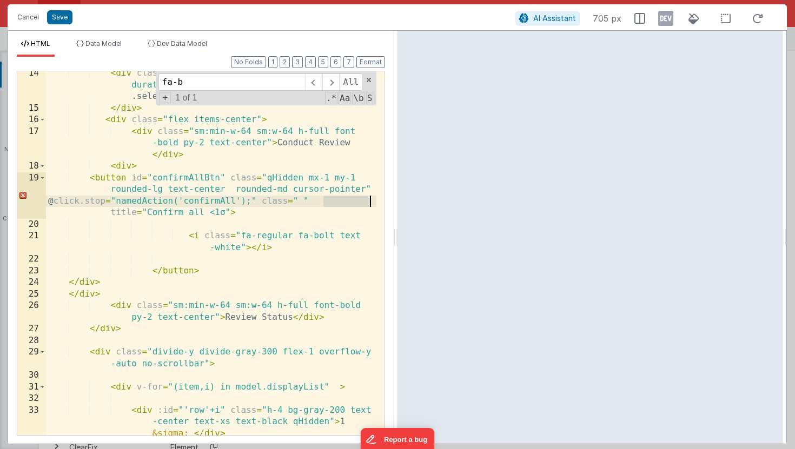
drag, startPoint x: 323, startPoint y: 203, endPoint x: 368, endPoint y: 203, distance: 44.3
click at [368, 203] on div "< div class = "text-[.7em] italic transition-all duration-200 -translate-y-8" >…" at bounding box center [211, 273] width 330 height 411
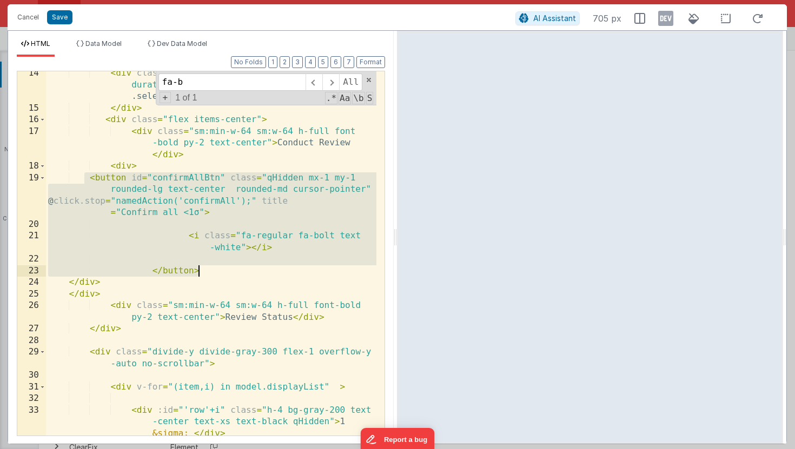
drag, startPoint x: 86, startPoint y: 177, endPoint x: 234, endPoint y: 266, distance: 172.7
click at [234, 266] on div "< div class = "text-[.7em] italic transition-all duration-200 -translate-y-8" >…" at bounding box center [211, 273] width 330 height 411
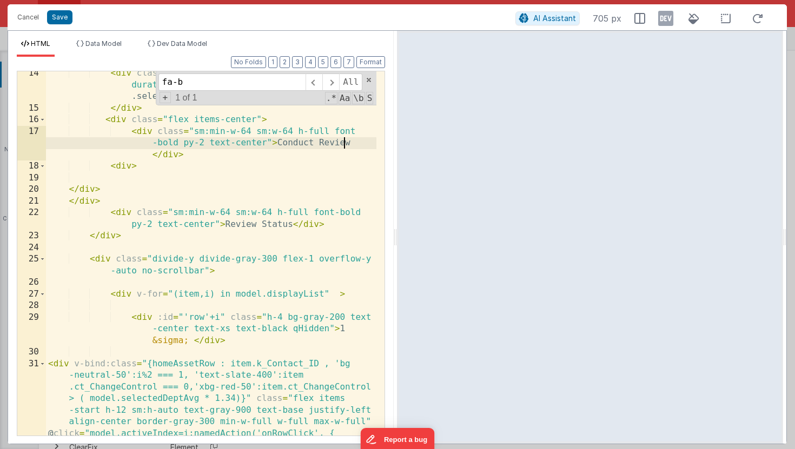
click at [351, 147] on div "< div class = "text-[.7em] italic transition-all duration-200 -translate-y-8" >…" at bounding box center [211, 314] width 330 height 492
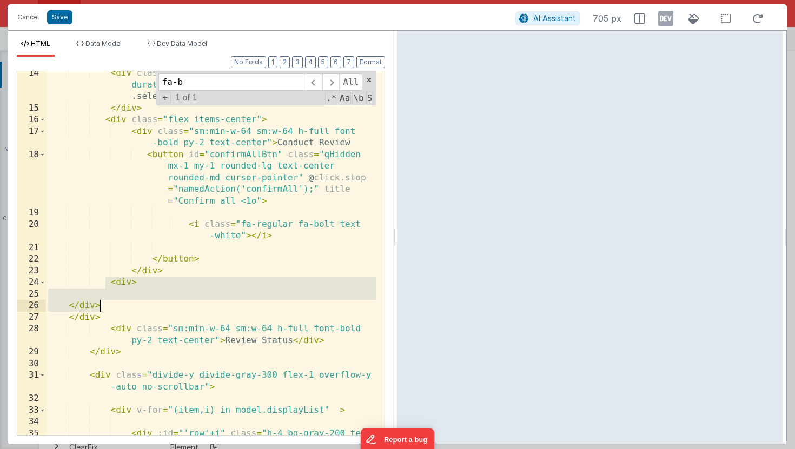
drag, startPoint x: 103, startPoint y: 282, endPoint x: 138, endPoint y: 304, distance: 42.0
click at [138, 304] on div "< div class = "text-[.7em] italic transition-all duration-200 -translate-y-8" >…" at bounding box center [211, 285] width 330 height 434
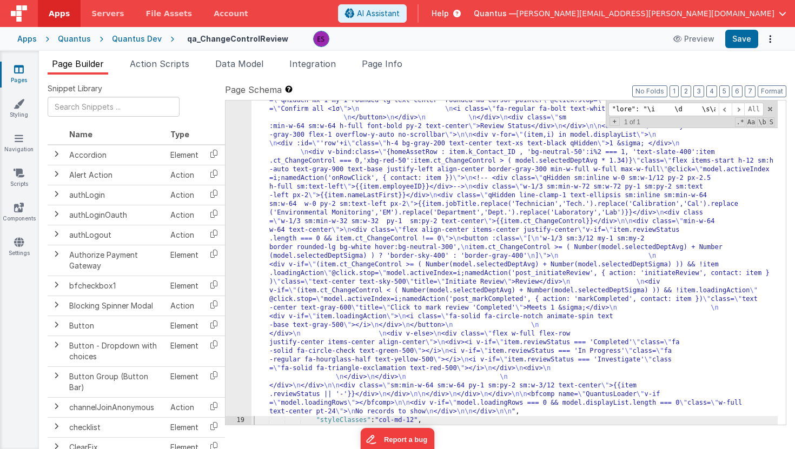
click at [355, 327] on div ""html" : " \n \n \n\n <div id= \" userTable \" class= \" transform duration-200…" at bounding box center [514, 379] width 526 height 739
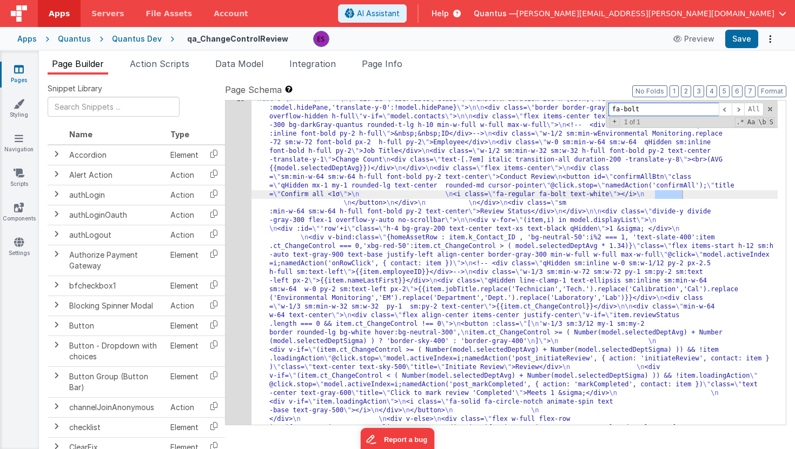
scroll to position [825, 0]
type input "fa-bolt"
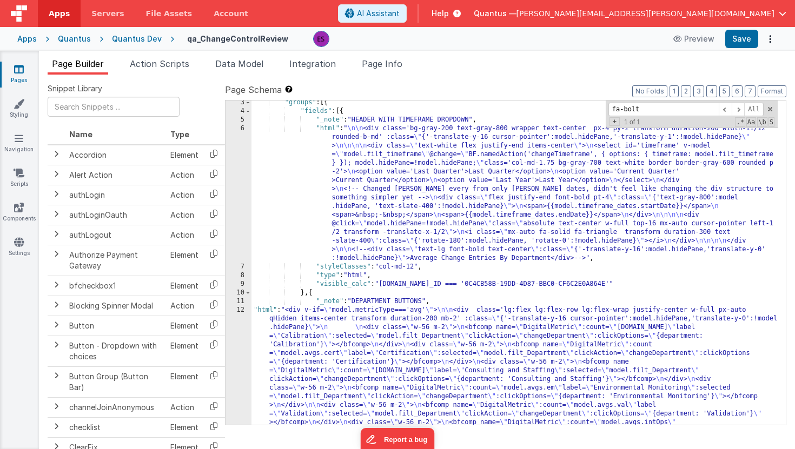
scroll to position [21, 0]
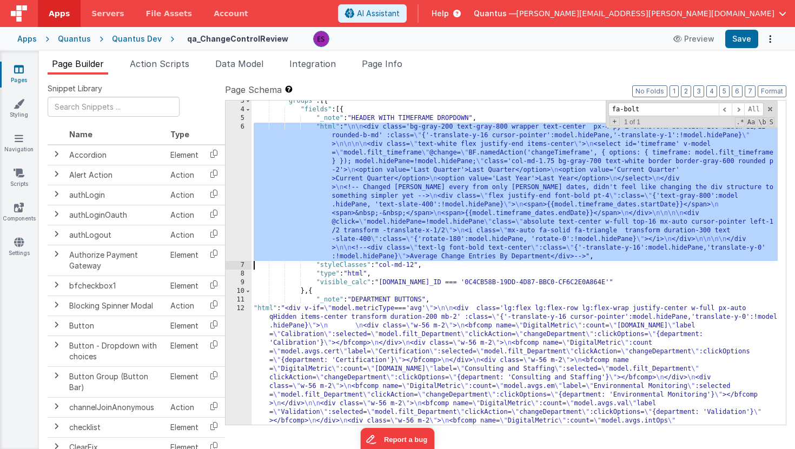
click at [234, 194] on div "6" at bounding box center [238, 192] width 26 height 138
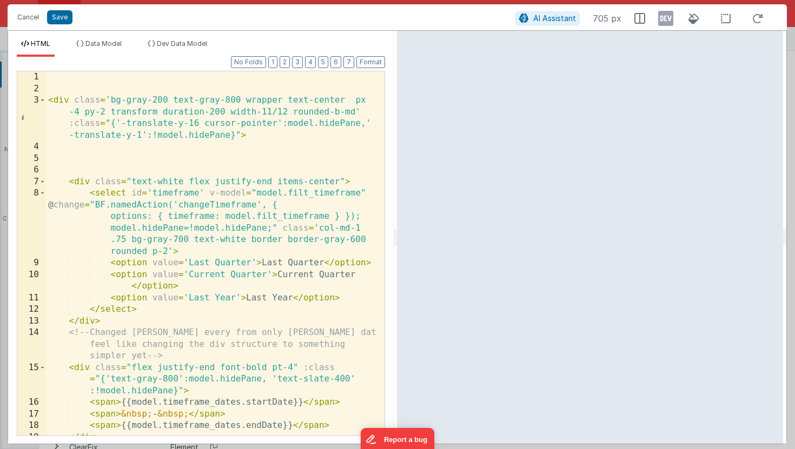
click at [207, 228] on div "< div class = 'bg-gray-200 text-gray-800 wrapper text-center px -4 py-2 transfo…" at bounding box center [211, 265] width 330 height 388
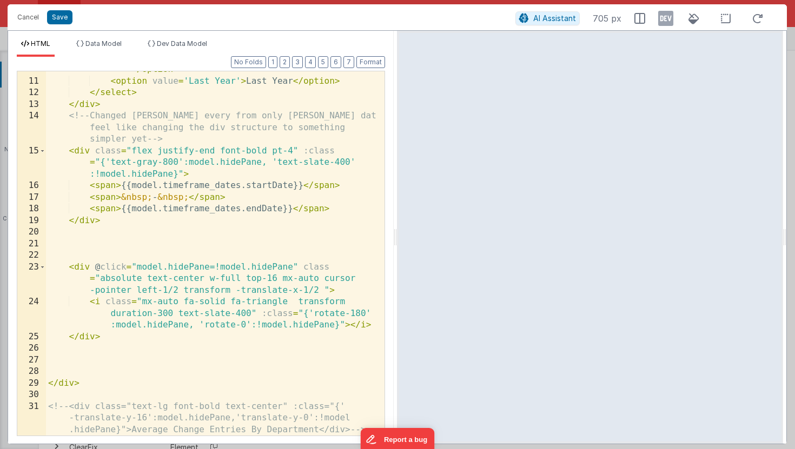
scroll to position [216, 0]
click at [68, 362] on div "< option value = 'Current Quarter' > Current Quarter </ option > < option value…" at bounding box center [211, 263] width 330 height 423
click at [68, 243] on div "< option value = 'Current Quarter' > Current Quarter </ option > < option value…" at bounding box center [211, 263] width 330 height 423
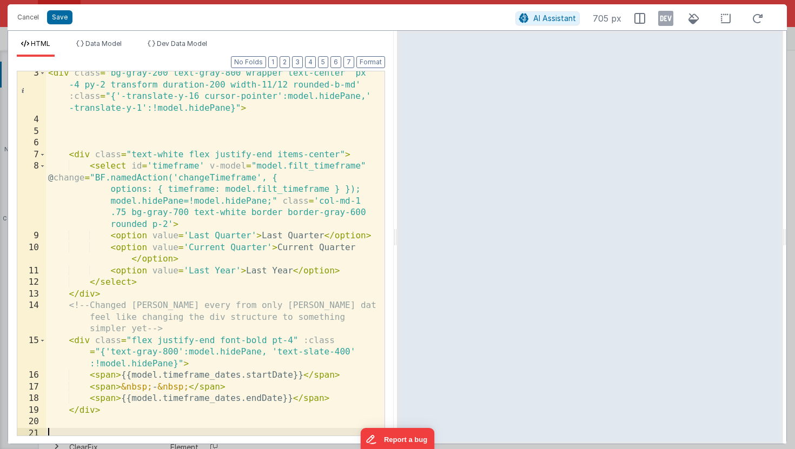
scroll to position [0, 0]
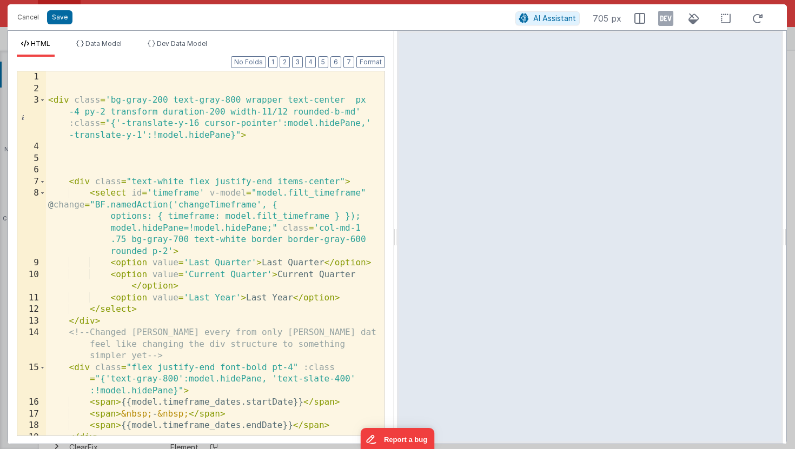
click at [66, 154] on div "< div class = 'bg-gray-200 text-gray-800 wrapper text-center px -4 py-2 transfo…" at bounding box center [211, 265] width 330 height 388
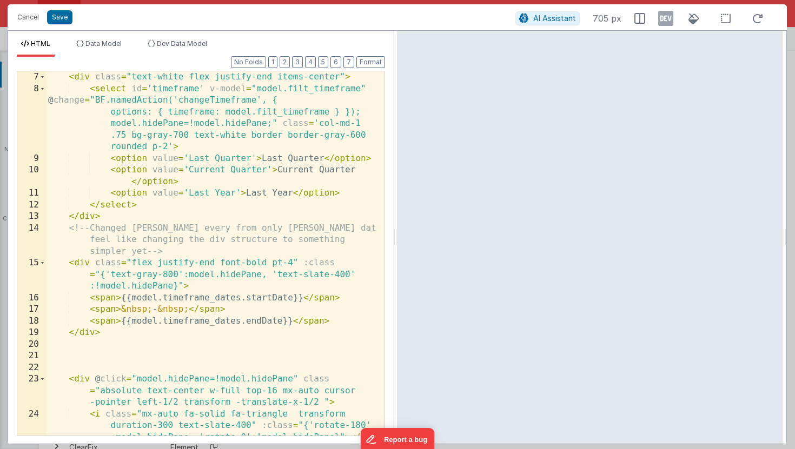
scroll to position [110, 0]
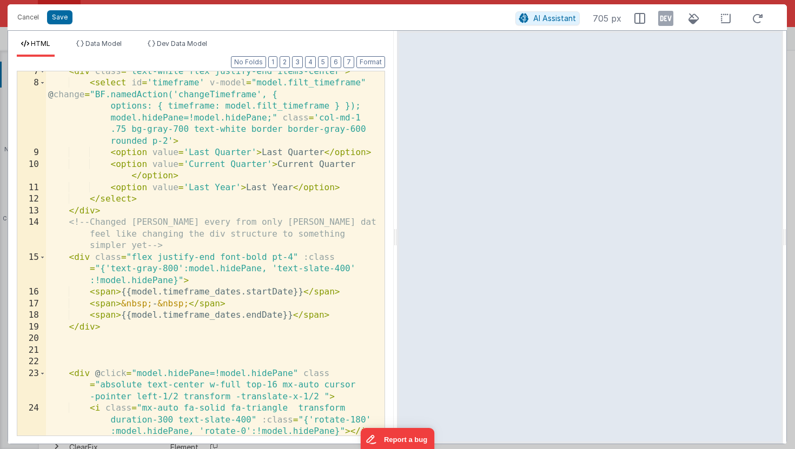
click at [123, 217] on div "< div class = "text-white flex justify-end items-center" > < select id = 'timef…" at bounding box center [211, 260] width 330 height 388
click at [125, 212] on div "< div class = "text-white flex justify-end items-center" > < select id = 'timef…" at bounding box center [211, 260] width 330 height 388
click at [123, 325] on div "< div class = "text-white flex justify-end items-center" > < select id = 'timef…" at bounding box center [211, 260] width 330 height 388
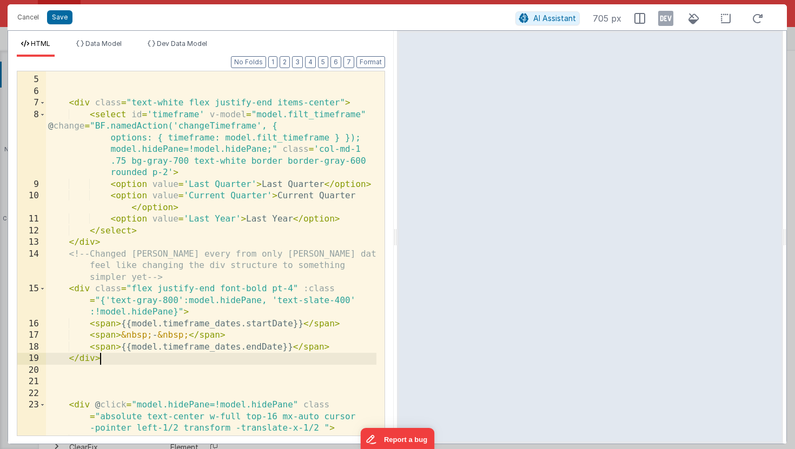
scroll to position [66, 0]
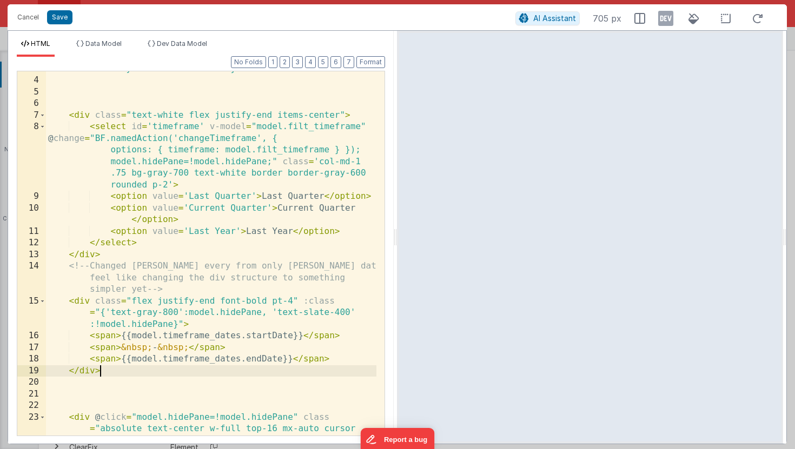
click at [77, 95] on div "< div class = 'bg-gray-200 text-gray-800 wrapper text-center px -4 py-2 transfo…" at bounding box center [211, 251] width 330 height 446
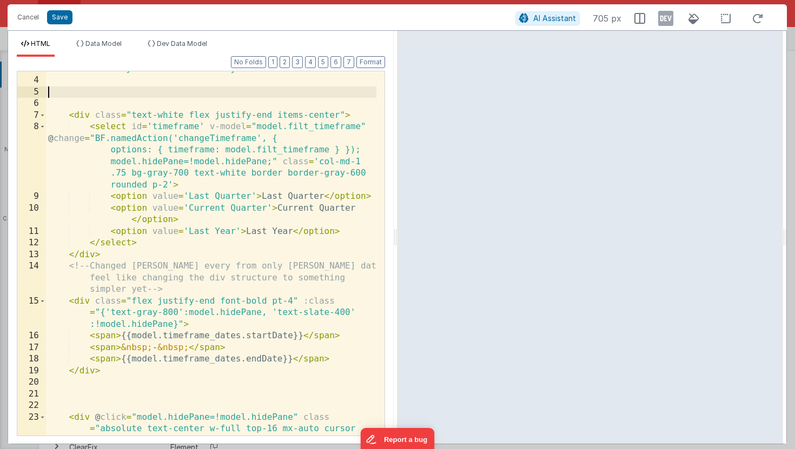
paste textarea
click at [217, 92] on div "< div class = 'bg-gray-200 text-gray-800 wrapper text-center px -4 py-2 transfo…" at bounding box center [211, 251] width 330 height 446
click at [219, 91] on div "< div class = 'bg-gray-200 text-gray-800 wrapper text-center px -4 py-2 transfo…" at bounding box center [211, 251] width 330 height 446
drag, startPoint x: 342, startPoint y: 94, endPoint x: 37, endPoint y: 91, distance: 305.4
click at [37, 91] on div "3 4 5 6 7 8 9 10 11 12 13 14 15 16 17 18 19 20 21 22 23 24 25 26 27 < div class…" at bounding box center [201, 253] width 368 height 365
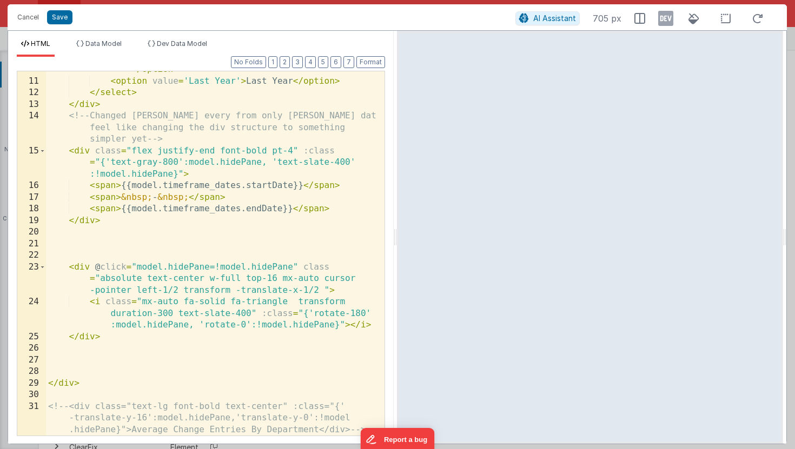
scroll to position [216, 0]
click at [76, 248] on div "< option value = 'Current Quarter' > Current Quarter </ option > < option value…" at bounding box center [211, 263] width 330 height 423
click at [278, 242] on div "< option value = 'Current Quarter' > Current Quarter </ option > < option value…" at bounding box center [211, 263] width 330 height 423
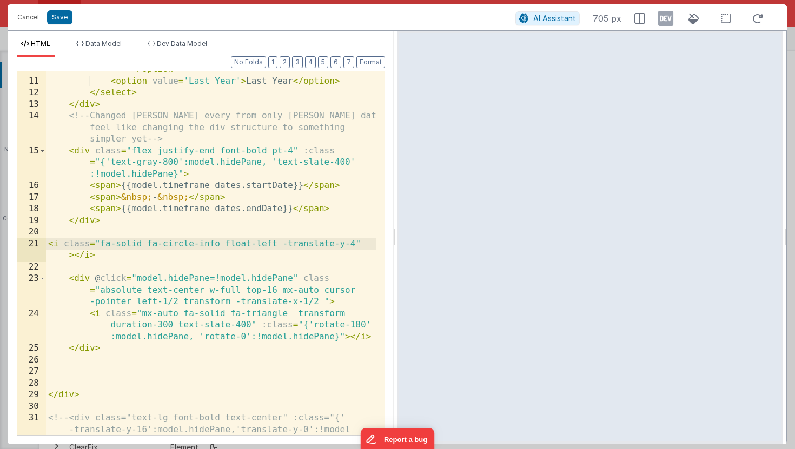
scroll to position [217, 0]
click at [135, 245] on div "< option value = 'Current Quarter' > Current Quarter </ option > < option value…" at bounding box center [211, 263] width 330 height 423
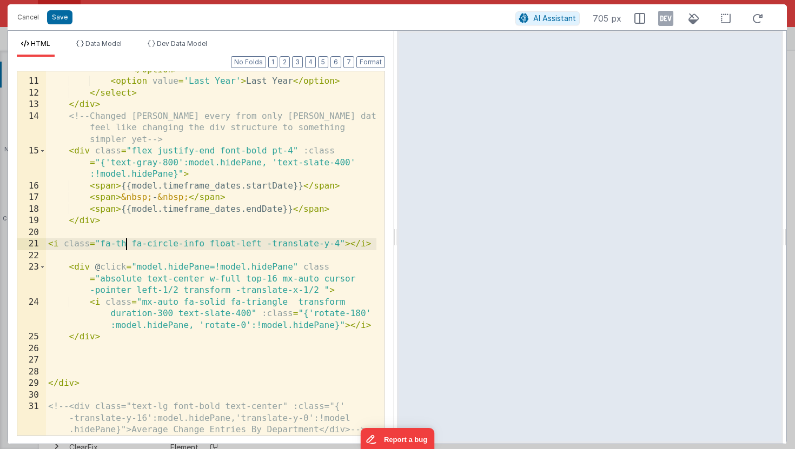
scroll to position [216, 0]
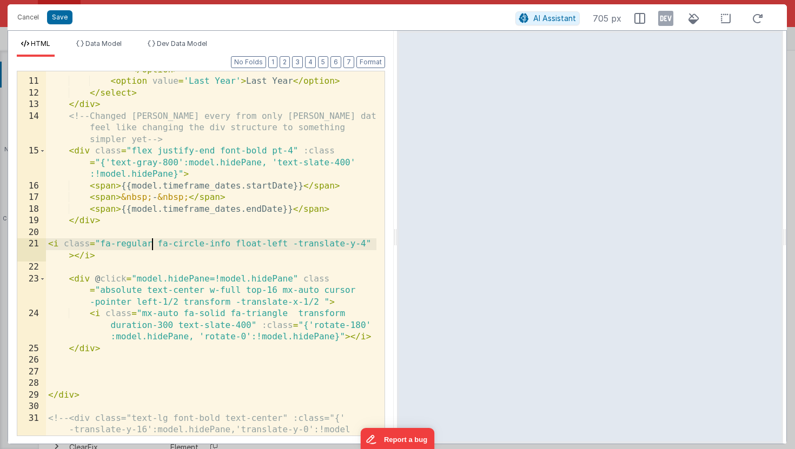
click at [111, 254] on div "< option value = 'Current Quarter' > Current Quarter </ option > < option value…" at bounding box center [211, 263] width 330 height 423
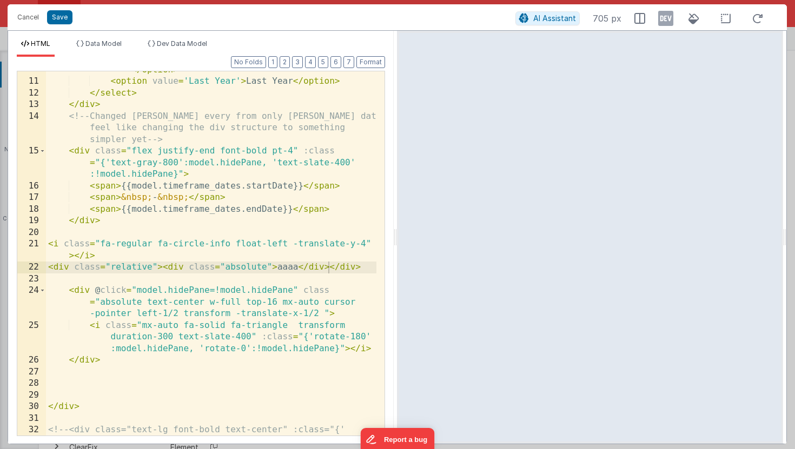
click at [265, 268] on div "< option value = 'Current Quarter' > Current Quarter </ option > < option value…" at bounding box center [211, 263] width 330 height 423
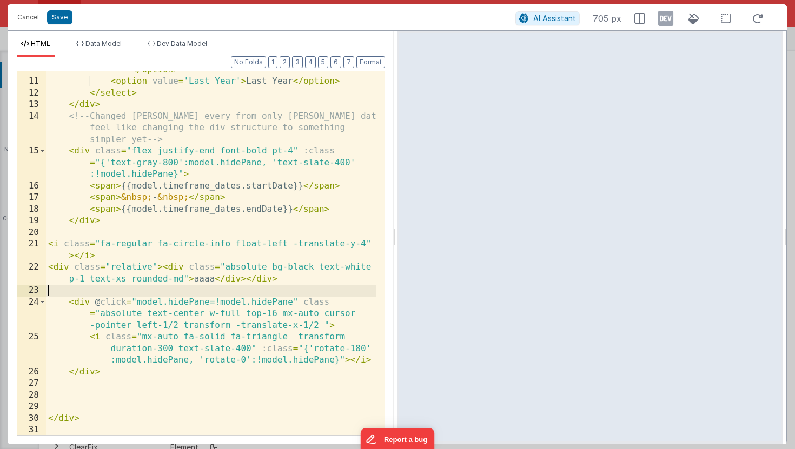
click at [204, 285] on div "< option value = 'Current Quarter' > Current Quarter </ option > < option value…" at bounding box center [211, 263] width 330 height 423
click at [208, 280] on div "< option value = 'Current Quarter' > Current Quarter </ option > < option value…" at bounding box center [211, 263] width 330 height 423
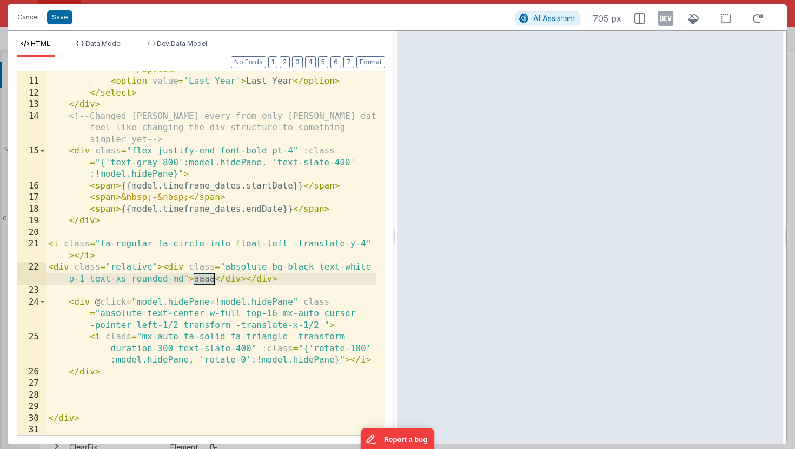
click at [208, 280] on div "< option value = 'Current Quarter' > Current Quarter </ option > < option value…" at bounding box center [211, 263] width 330 height 423
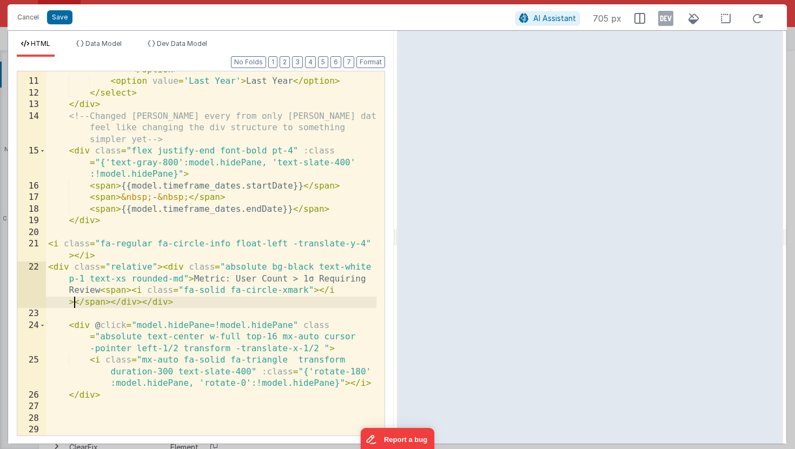
click at [133, 290] on div "< option value = 'Current Quarter' > Current Quarter </ option > < option value…" at bounding box center [211, 251] width 330 height 399
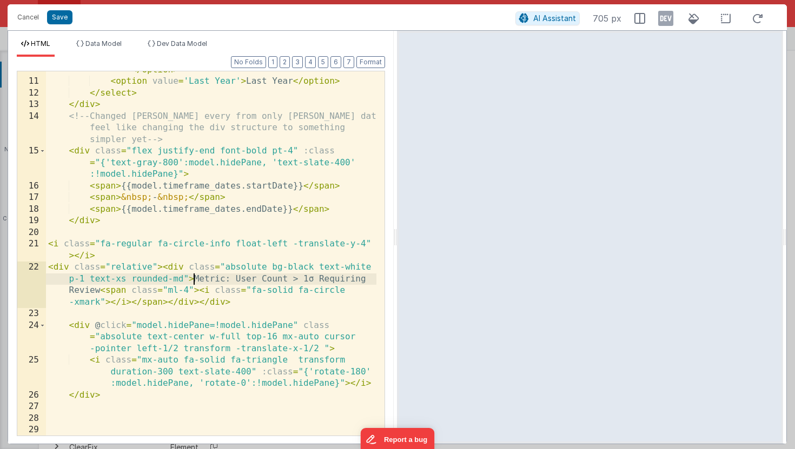
click at [192, 278] on div "< option value = 'Current Quarter' > Current Quarter </ option > < option value…" at bounding box center [211, 251] width 330 height 399
click at [218, 279] on div "< option value = 'Current Quarter' > Current Quarter </ option > < option value…" at bounding box center [211, 251] width 330 height 399
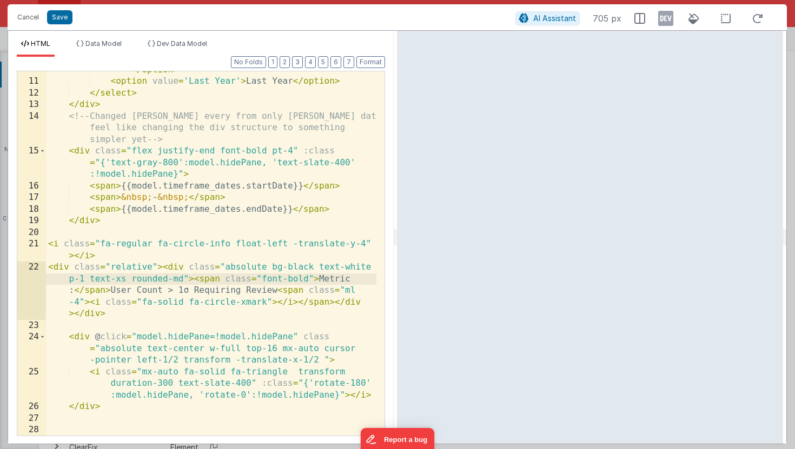
click at [158, 267] on div "< option value = 'Current Quarter' > Current Quarter </ option > < option value…" at bounding box center [211, 251] width 330 height 399
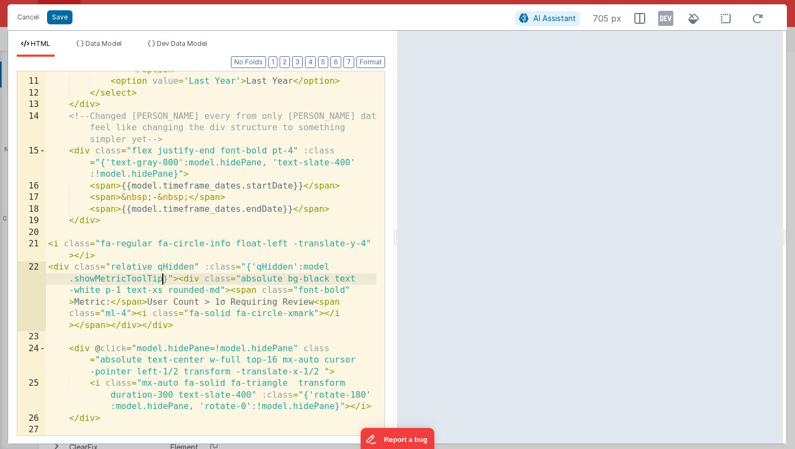
click at [303, 267] on div "< option value = 'Current Quarter' > Current Quarter </ option > < option value…" at bounding box center [211, 251] width 330 height 399
click at [166, 268] on div "< option value = 'Current Quarter' > Current Quarter </ option > < option value…" at bounding box center [211, 251] width 330 height 399
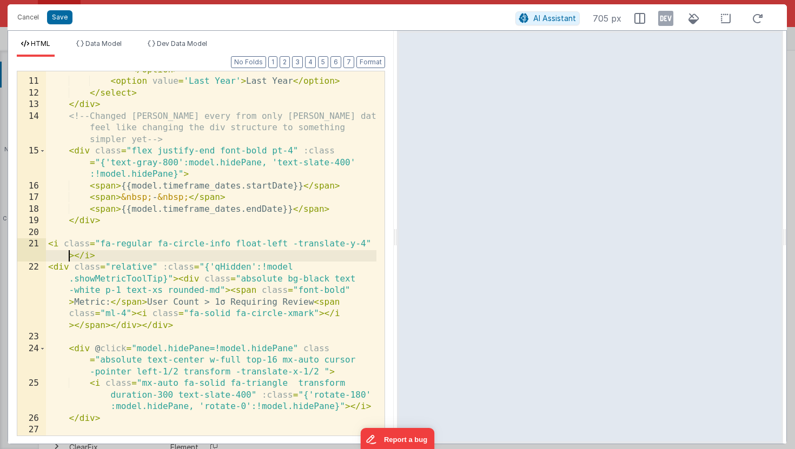
click at [66, 256] on div "< option value = 'Current Quarter' > Current Quarter </ option > < option value…" at bounding box center [211, 251] width 330 height 399
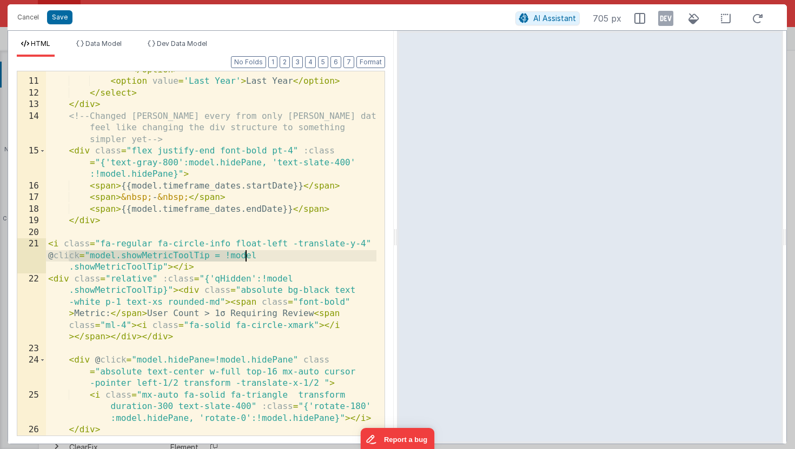
drag, startPoint x: 69, startPoint y: 256, endPoint x: 243, endPoint y: 256, distance: 174.6
click at [243, 256] on div "< option value = 'Current Quarter' > Current Quarter </ option > < option value…" at bounding box center [211, 251] width 330 height 399
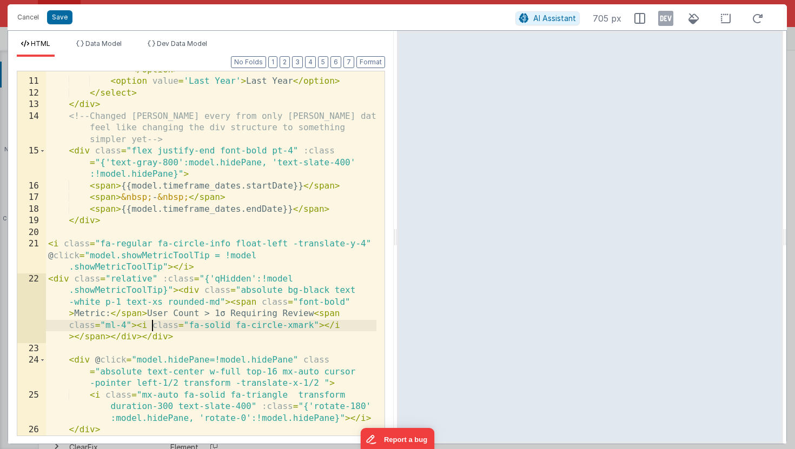
click at [152, 325] on div "< option value = 'Current Quarter' > Current Quarter </ option > < option value…" at bounding box center [211, 251] width 330 height 399
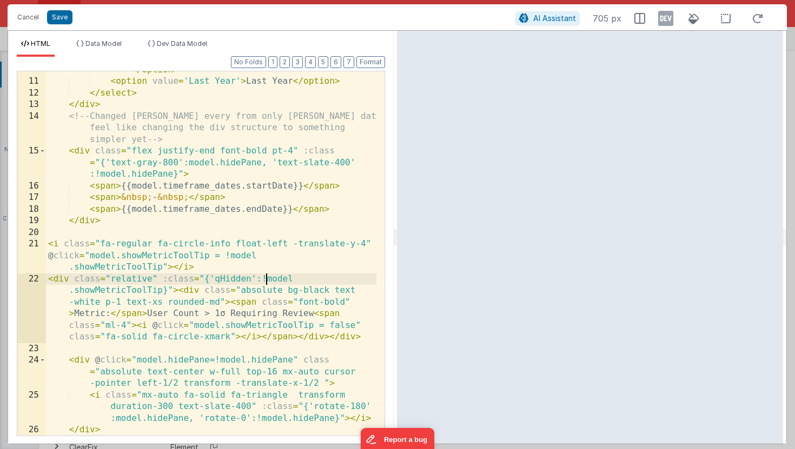
click at [267, 279] on div "< option value = 'Current Quarter' > Current Quarter </ option > < option value…" at bounding box center [211, 251] width 330 height 399
click at [98, 292] on div "< option value = 'Current Quarter' > Current Quarter </ option > < option value…" at bounding box center [211, 251] width 330 height 399
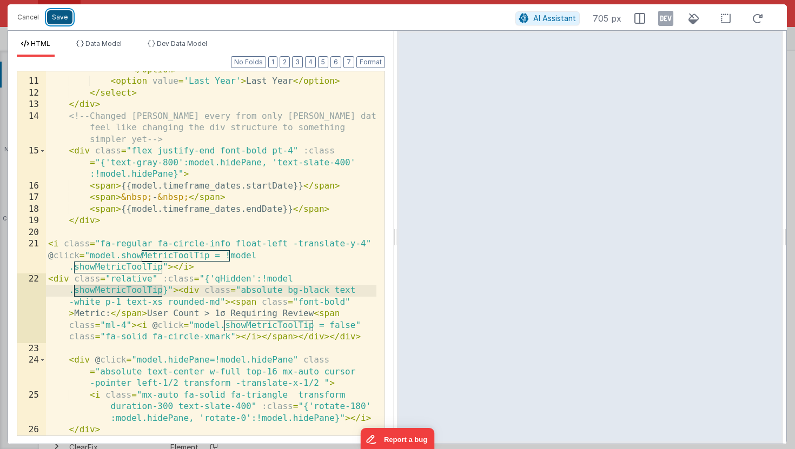
click at [62, 22] on button "Save" at bounding box center [59, 17] width 25 height 14
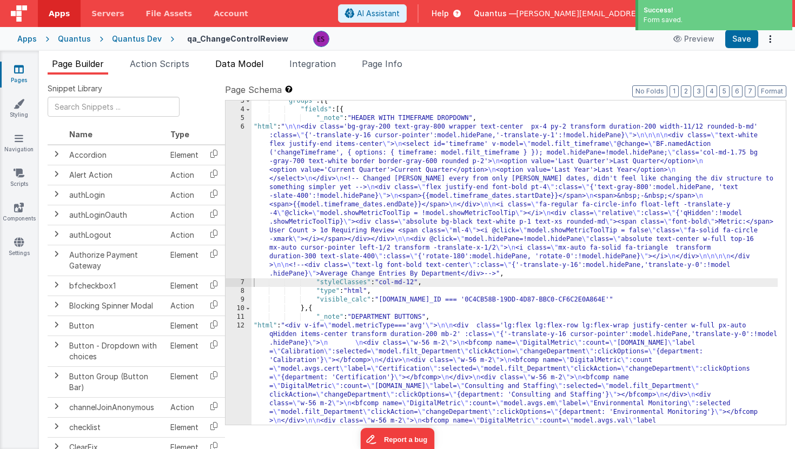
click at [229, 65] on span "Data Model" at bounding box center [239, 63] width 48 height 11
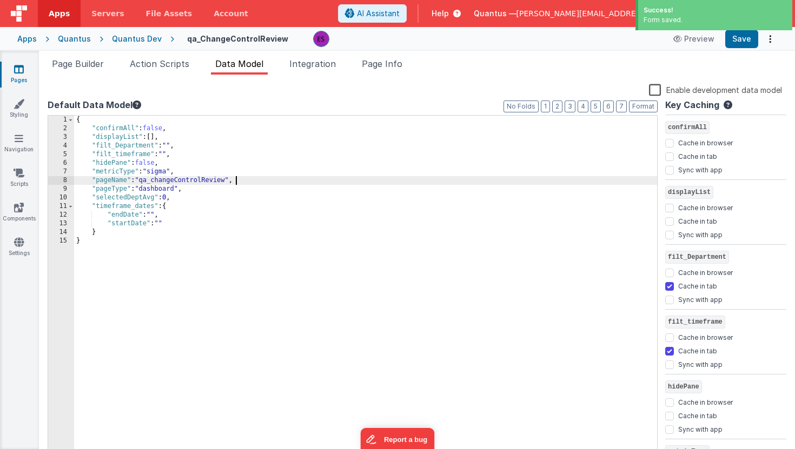
click at [241, 181] on div "{ "confirmAll" : false , "displayList" : [ ] , "filt_Department" : "" , "filt_t…" at bounding box center [365, 296] width 583 height 360
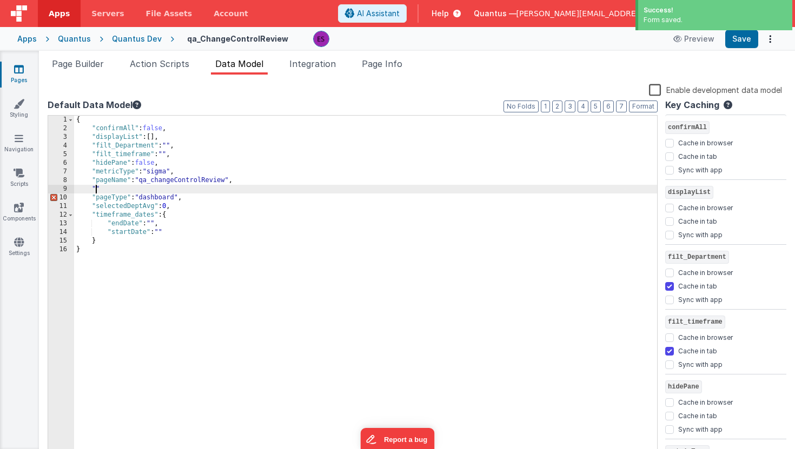
paste textarea
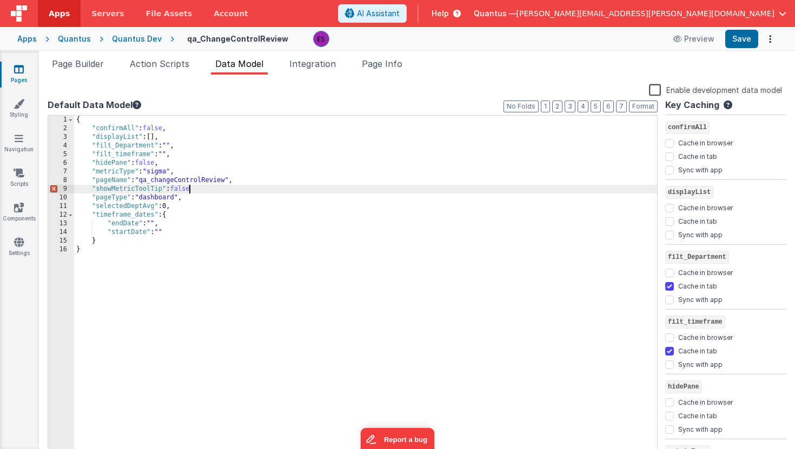
checkbox input "false"
click at [81, 64] on span "Page Builder" at bounding box center [78, 63] width 52 height 11
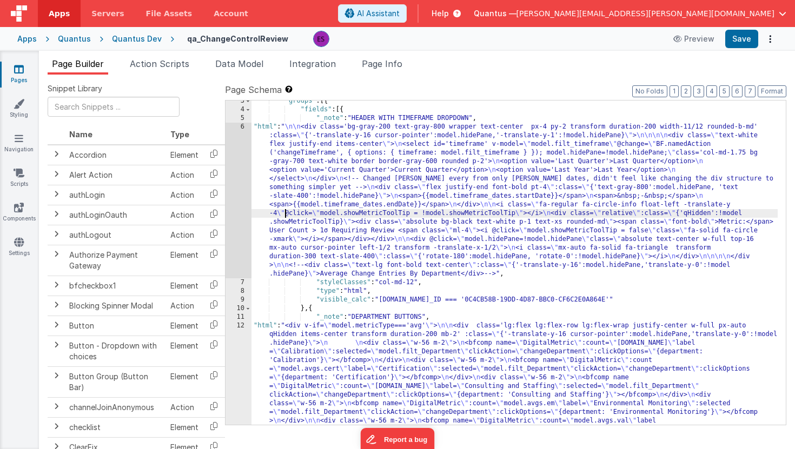
click at [242, 212] on div "6" at bounding box center [238, 201] width 26 height 156
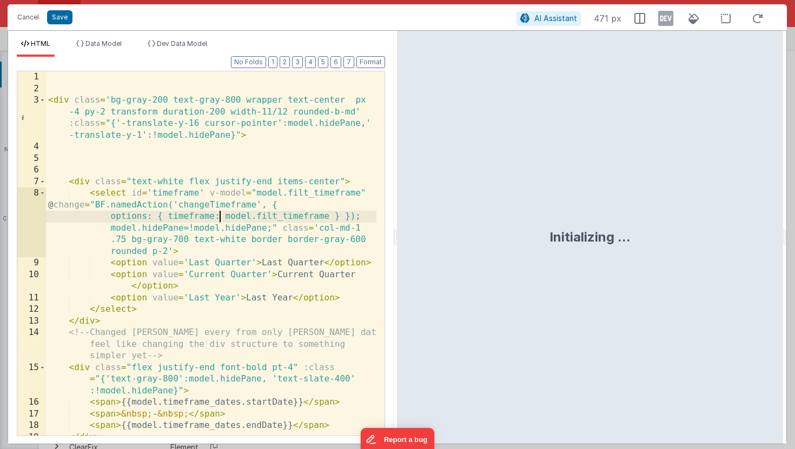
click at [218, 215] on div "< div class = 'bg-gray-200 text-gray-800 wrapper text-center px -4 py-2 transfo…" at bounding box center [211, 265] width 330 height 388
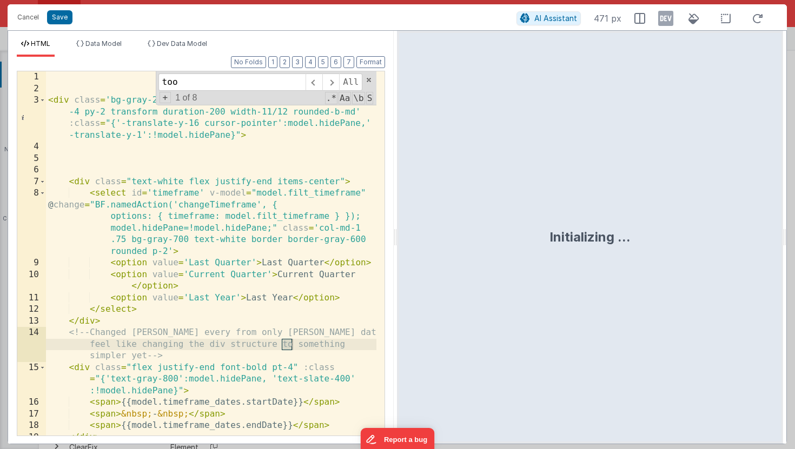
scroll to position [224, 0]
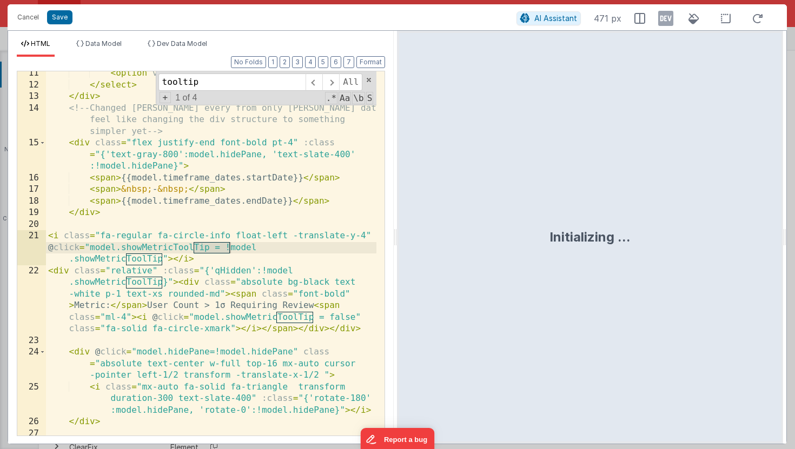
type input "tooltip"
click at [100, 248] on div "< option value = 'Last Year' > Last Year </ option > </ select > </ div > <!-- …" at bounding box center [211, 262] width 330 height 388
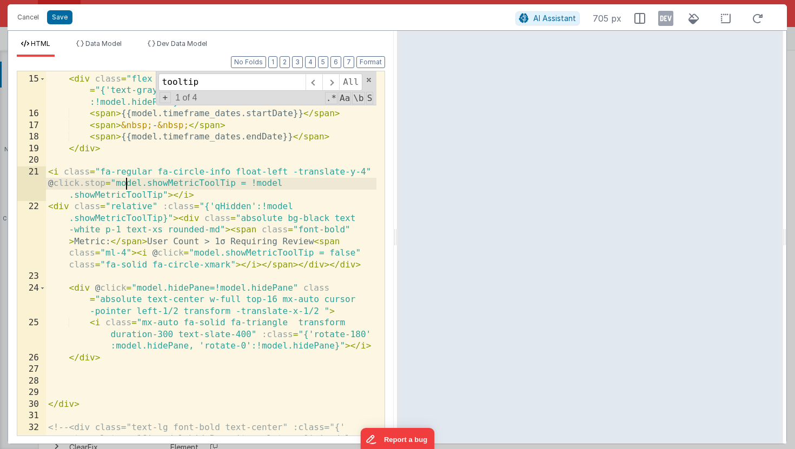
scroll to position [290, 0]
click at [182, 252] on div "<!-- Changed bolding every from only bolding dates, didn't feel like changing t…" at bounding box center [211, 254] width 330 height 434
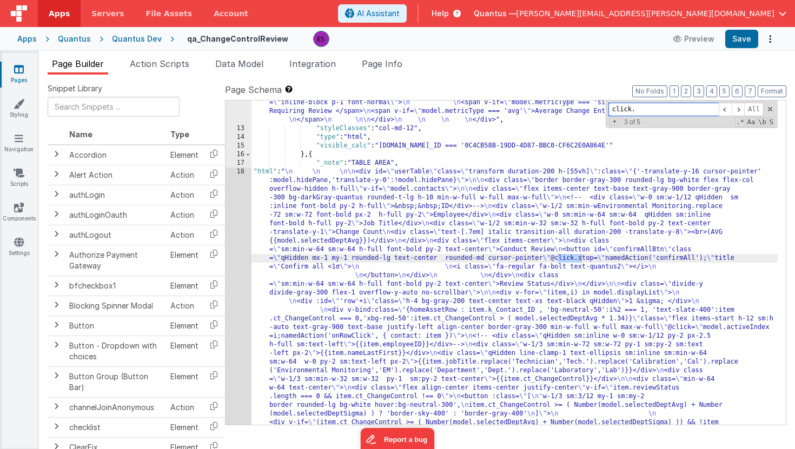
scroll to position [772, 0]
type input "click."
click at [726, 106] on span at bounding box center [724, 110] width 13 height 14
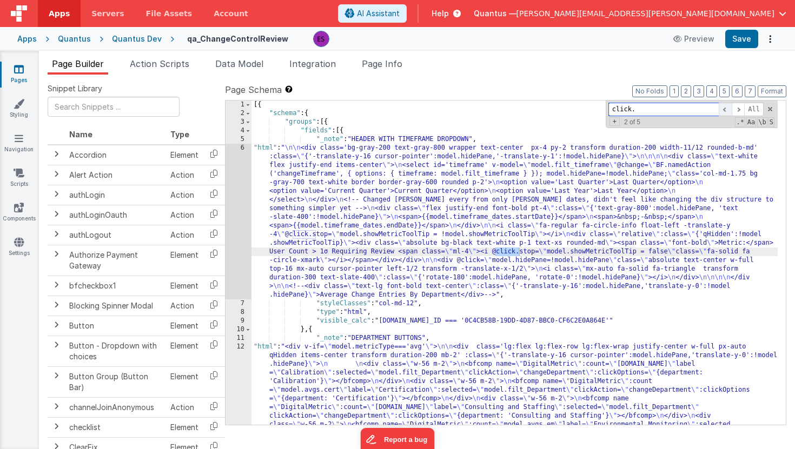
scroll to position [0, 0]
click at [726, 106] on span at bounding box center [724, 110] width 13 height 14
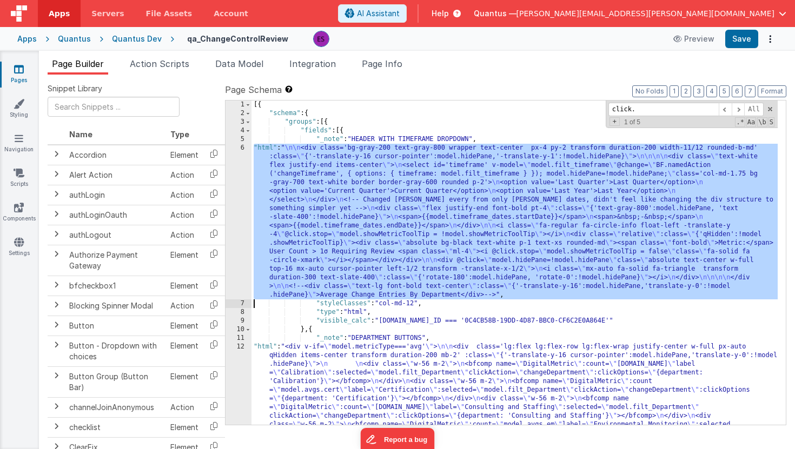
click at [238, 230] on div "6" at bounding box center [238, 222] width 26 height 156
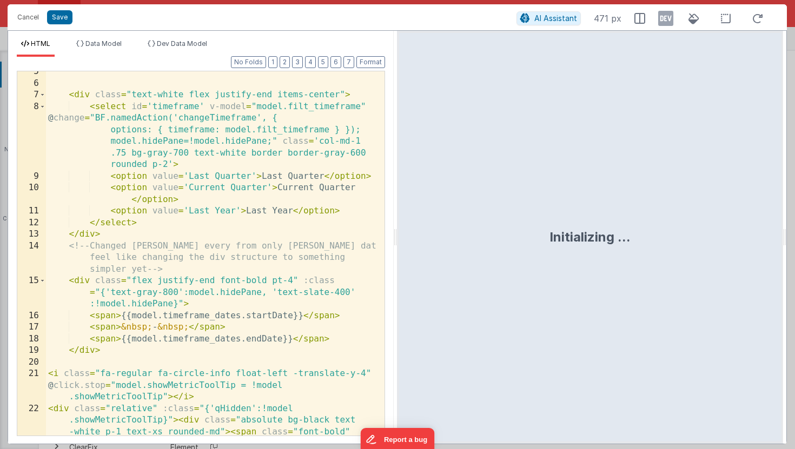
scroll to position [321, 0]
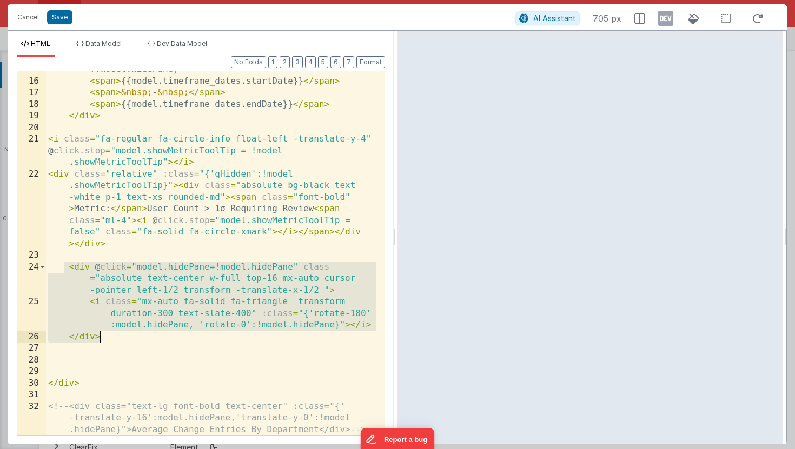
drag, startPoint x: 64, startPoint y: 268, endPoint x: 140, endPoint y: 335, distance: 101.5
click at [140, 335] on div "< div class = "flex justify-end font-bold pt-4" :class = "{'text-gray-800':mode…" at bounding box center [211, 258] width 330 height 434
click at [135, 311] on div "< div class = "flex justify-end font-bold pt-4" :class = "{'text-gray-800':mode…" at bounding box center [211, 258] width 330 height 434
drag, startPoint x: 119, startPoint y: 337, endPoint x: 43, endPoint y: 265, distance: 104.4
click at [43, 265] on div "15 16 17 18 19 20 21 22 23 24 25 26 27 28 29 30 31 32 < div class = "flex justi…" at bounding box center [201, 253] width 368 height 365
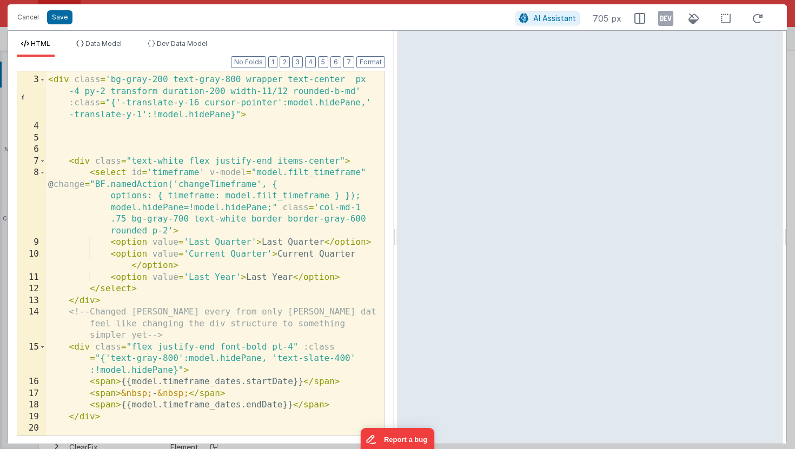
scroll to position [0, 0]
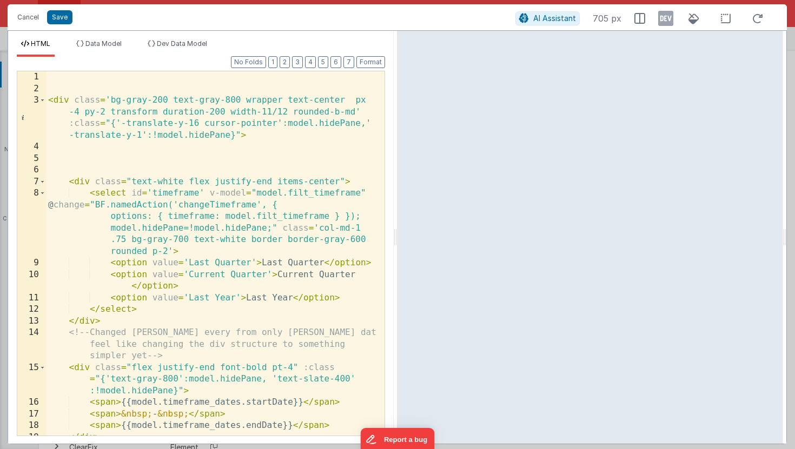
click at [89, 146] on div "< div class = 'bg-gray-200 text-gray-800 wrapper text-center px -4 py-2 transfo…" at bounding box center [211, 265] width 330 height 388
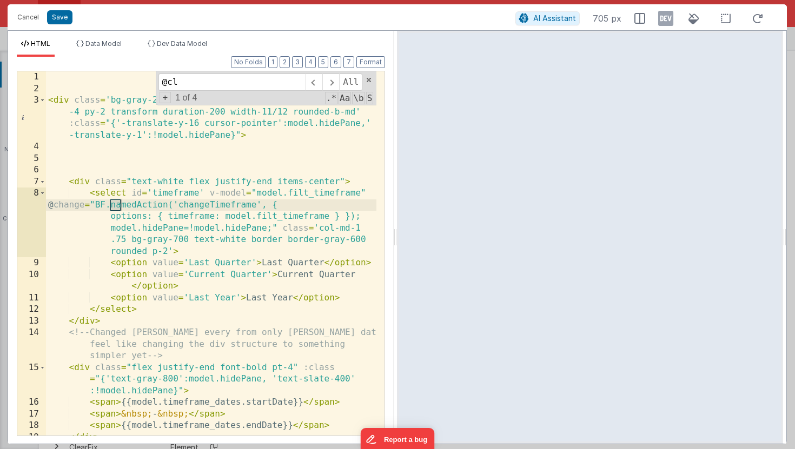
scroll to position [224, 0]
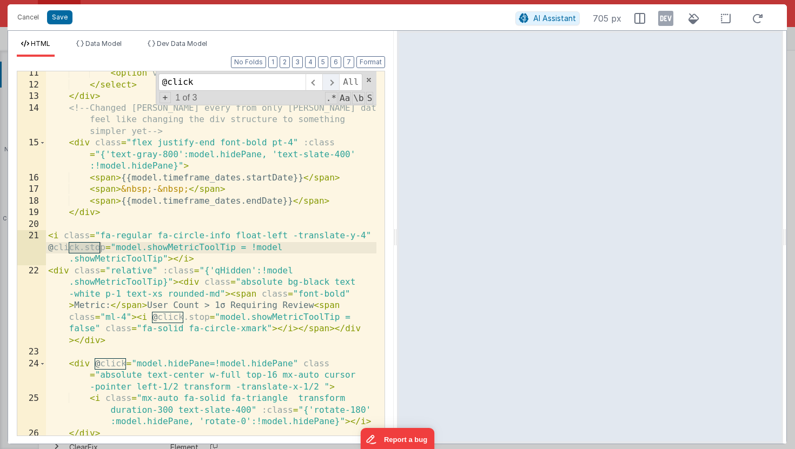
type input "@click"
click at [328, 82] on span at bounding box center [330, 82] width 17 height 17
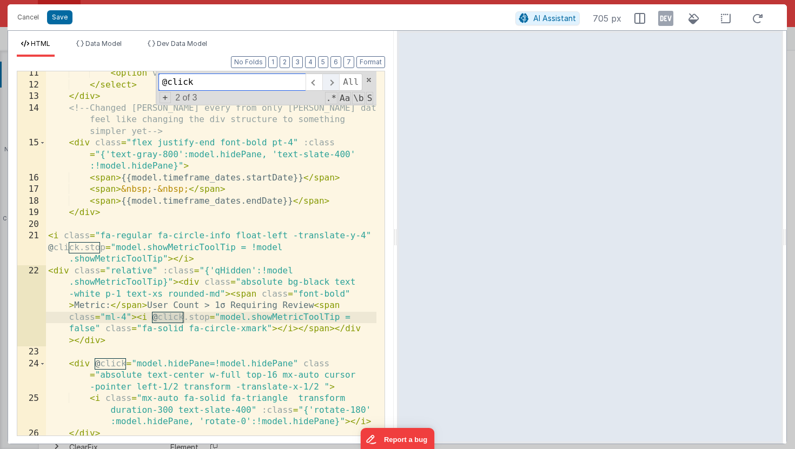
click at [328, 82] on span at bounding box center [330, 82] width 17 height 17
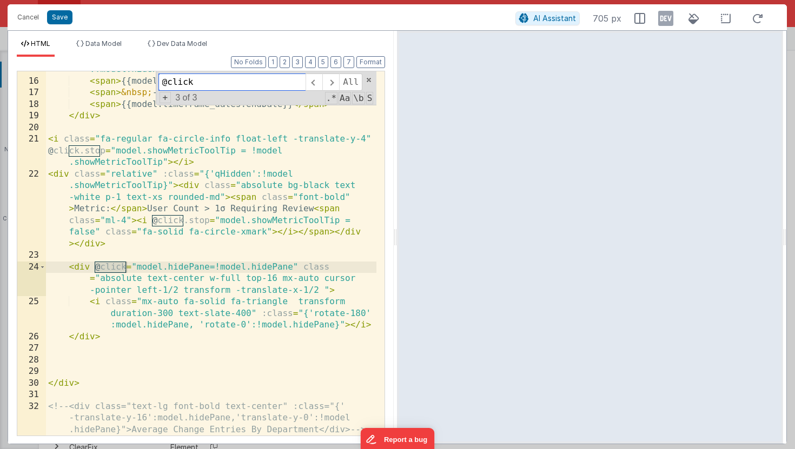
scroll to position [321, 0]
click at [296, 266] on div "< div class = "flex justify-end font-bold pt-4" :class = "{'text-gray-800':mode…" at bounding box center [211, 258] width 330 height 434
click at [292, 266] on div "< div class = "flex justify-end font-bold pt-4" :class = "{'text-gray-800':mode…" at bounding box center [211, 258] width 330 height 434
click at [665, 21] on icon at bounding box center [665, 18] width 15 height 17
click at [664, 19] on icon at bounding box center [665, 18] width 15 height 17
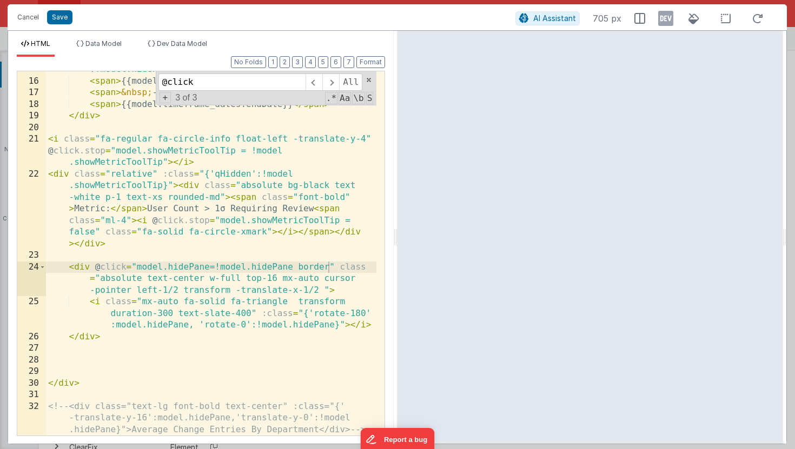
click at [260, 249] on div "< div class = "flex justify-end font-bold pt-4" :class = "{'text-gray-800':mode…" at bounding box center [211, 258] width 330 height 434
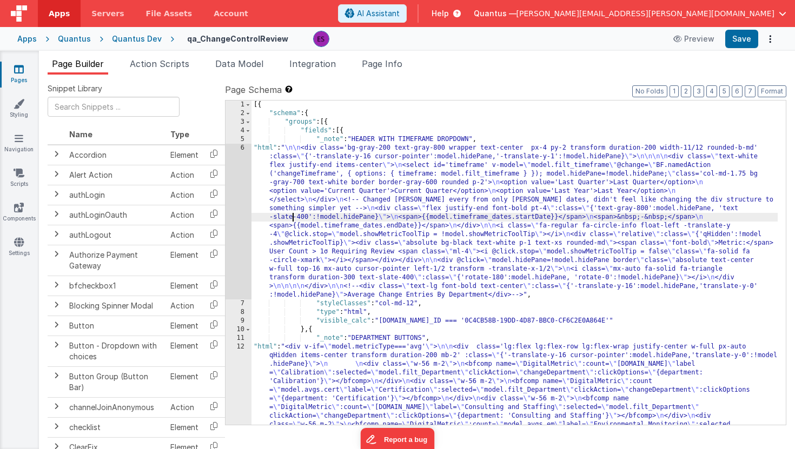
click at [236, 232] on div "6" at bounding box center [238, 222] width 26 height 156
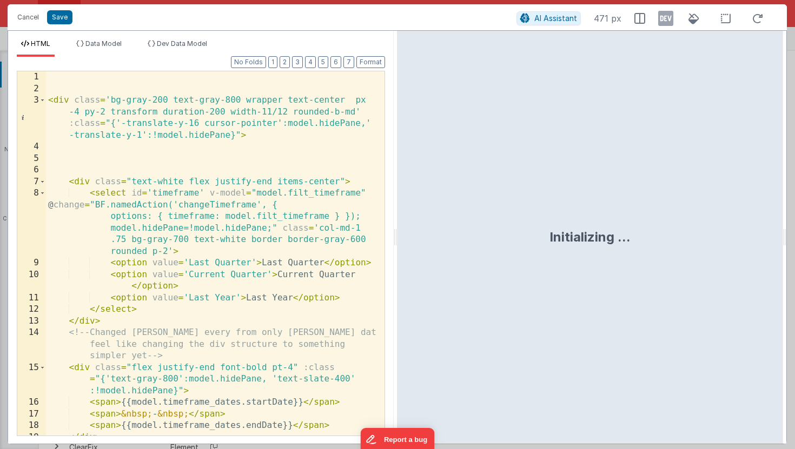
click at [236, 290] on div "< div class = 'bg-gray-200 text-gray-800 wrapper text-center px -4 py-2 transfo…" at bounding box center [211, 265] width 330 height 388
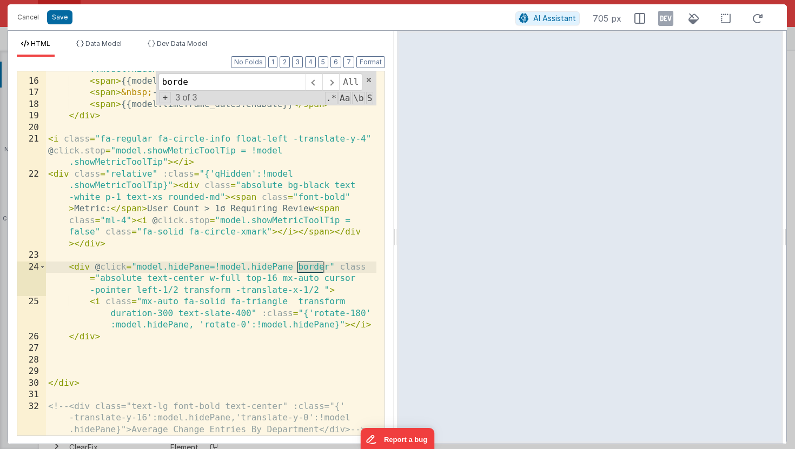
type input "borde"
click at [302, 269] on div "< div class = "flex justify-end font-bold pt-4" :class = "{'text-gray-800':mode…" at bounding box center [211, 258] width 330 height 434
click at [100, 277] on div "< div class = "flex justify-end font-bold pt-4" :class = "{'text-gray-800':mode…" at bounding box center [211, 258] width 330 height 434
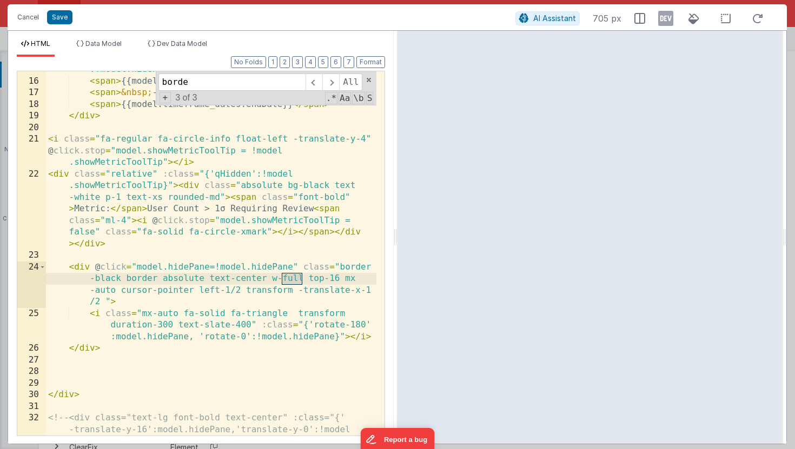
drag, startPoint x: 301, startPoint y: 278, endPoint x: 282, endPoint y: 277, distance: 18.9
click at [282, 277] on div "< div class = "flex justify-end font-bold pt-4" :class = "{'text-gray-800':mode…" at bounding box center [211, 258] width 330 height 434
click at [141, 278] on div "< div class = "flex justify-end font-bold pt-4" :class = "{'text-gray-800':mode…" at bounding box center [211, 258] width 330 height 434
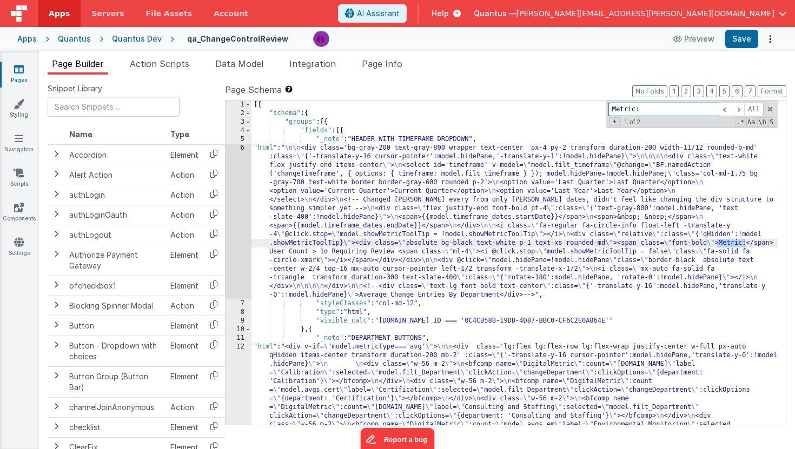
type input "Metric:"
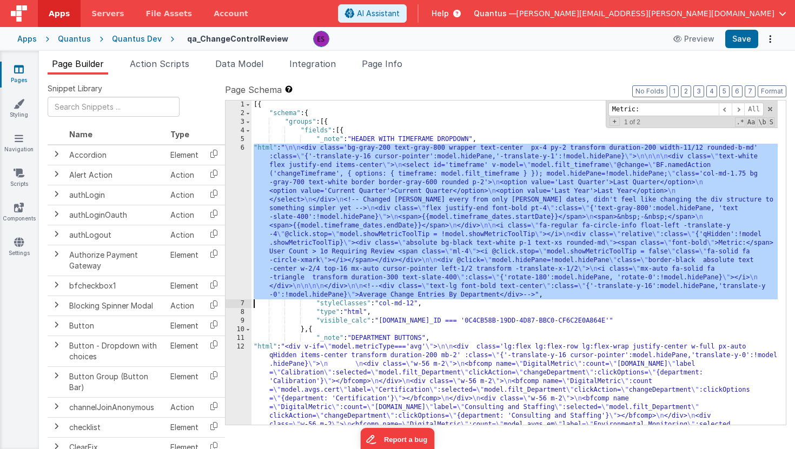
click at [240, 224] on div "6" at bounding box center [238, 222] width 26 height 156
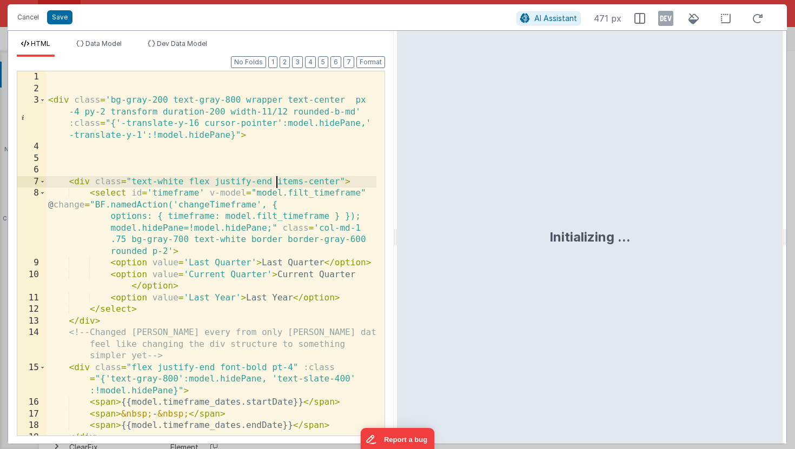
click at [277, 179] on div "< div class = 'bg-gray-200 text-gray-800 wrapper text-center px -4 py-2 transfo…" at bounding box center [211, 265] width 330 height 388
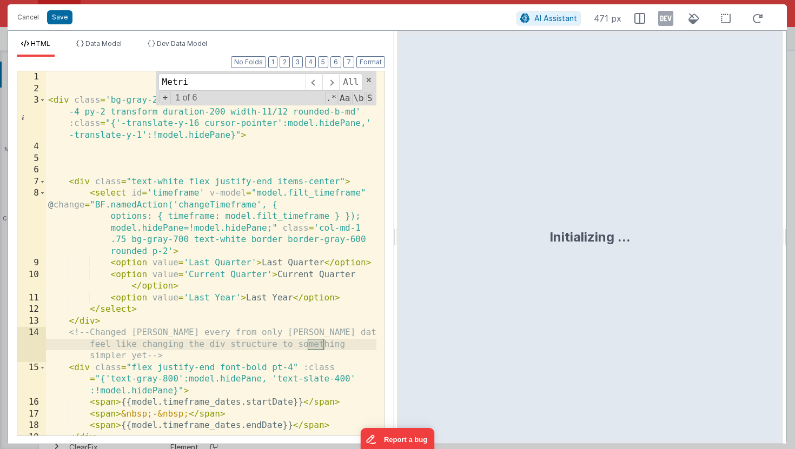
scroll to position [224, 0]
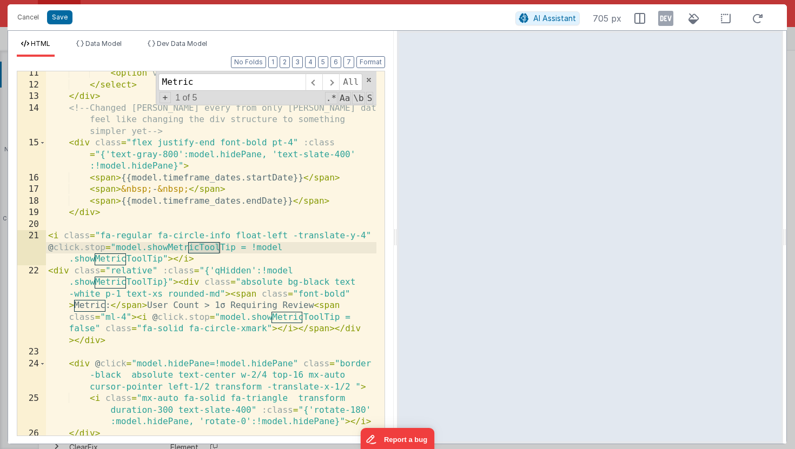
type input "Metric"
click at [100, 236] on div "< option value = 'Last Year' > Last Year </ option > </ select > </ div > <!-- …" at bounding box center [211, 262] width 330 height 388
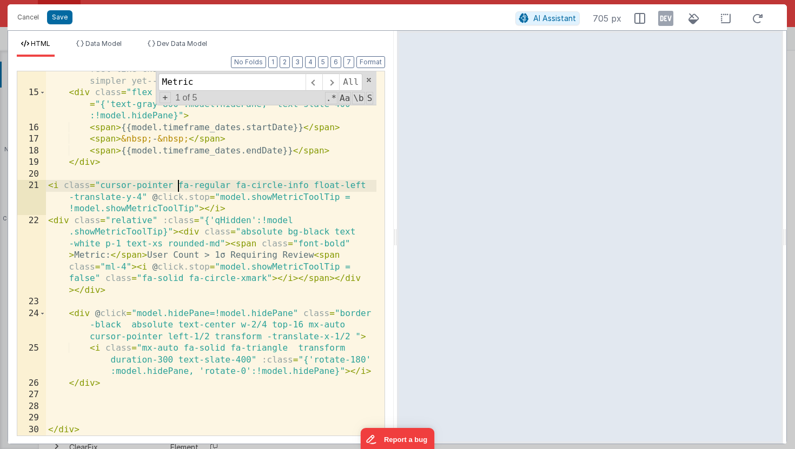
scroll to position [275, 0]
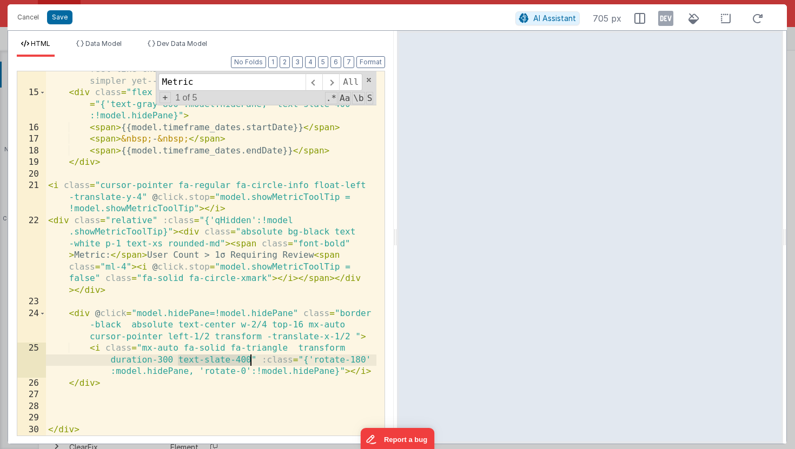
drag, startPoint x: 178, startPoint y: 360, endPoint x: 251, endPoint y: 361, distance: 72.4
click at [251, 361] on div "<!-- Changed bolding every from only bolding dates, didn't feel like changing t…" at bounding box center [211, 257] width 330 height 411
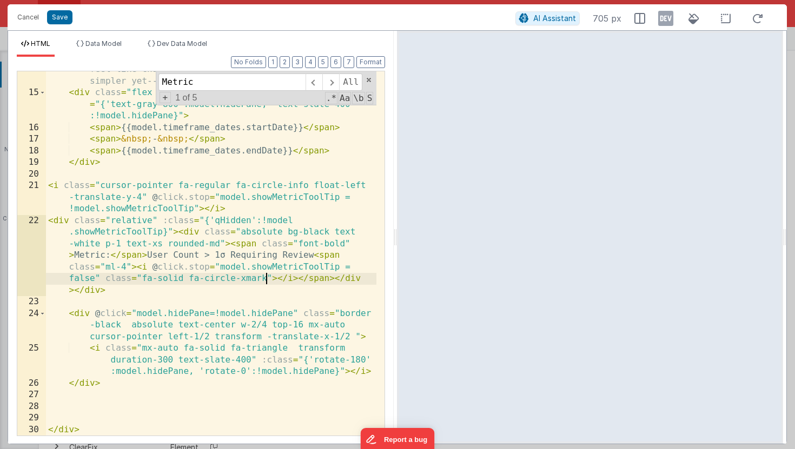
click at [265, 278] on div "<!-- Changed bolding every from only bolding dates, didn't feel like changing t…" at bounding box center [211, 257] width 330 height 411
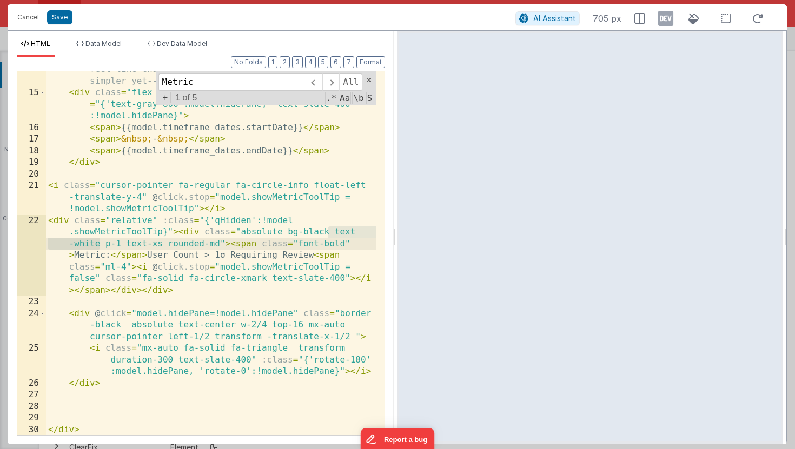
drag, startPoint x: 331, startPoint y: 233, endPoint x: 99, endPoint y: 245, distance: 231.7
click at [99, 245] on div "<!-- Changed bolding every from only bolding dates, didn't feel like changing t…" at bounding box center [211, 257] width 330 height 411
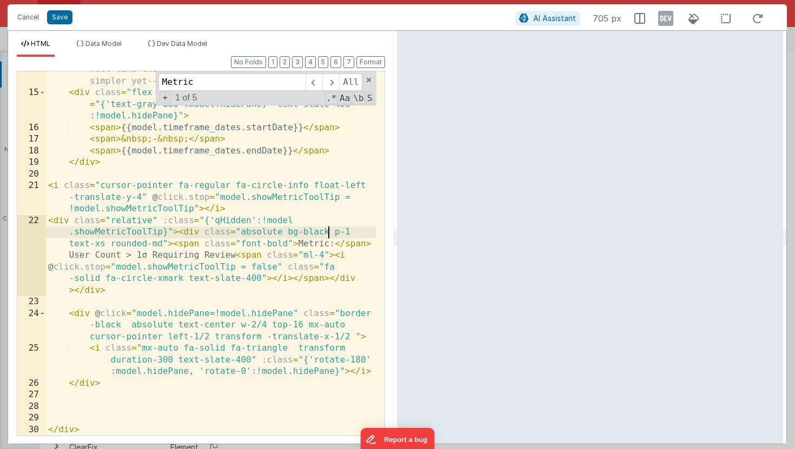
click at [208, 176] on div "<!-- Changed bolding every from only bolding dates, didn't feel like changing t…" at bounding box center [211, 257] width 330 height 411
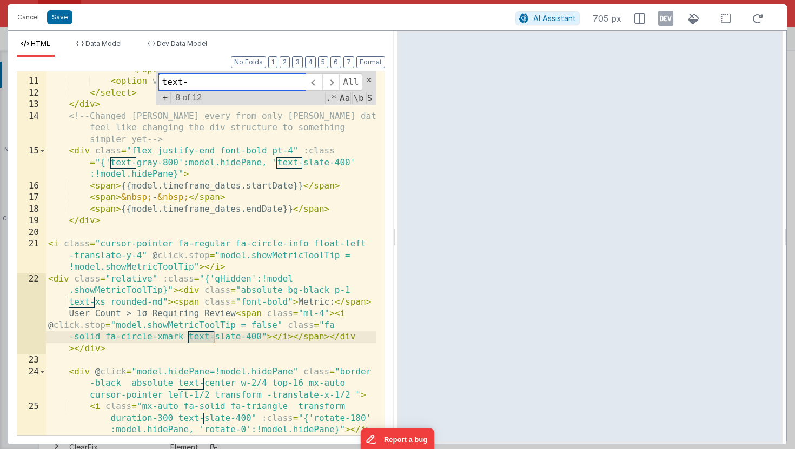
scroll to position [216, 0]
type input "text-"
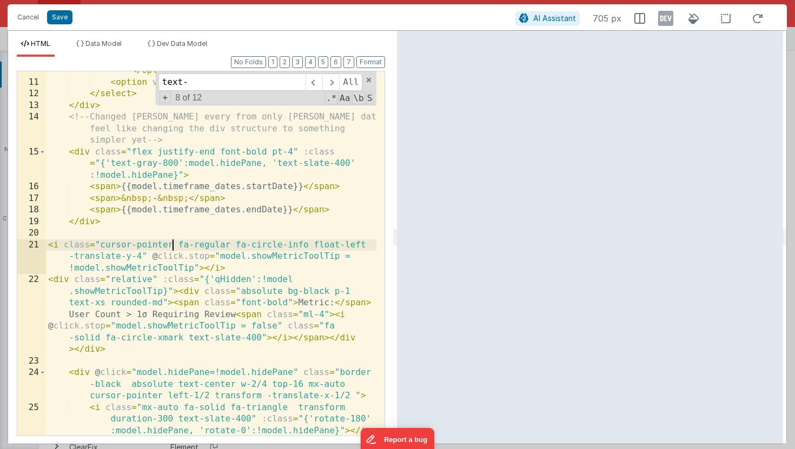
click at [174, 246] on div "< option value = 'Current Quarter' > Current Quarter </ option > < option value…" at bounding box center [211, 253] width 330 height 399
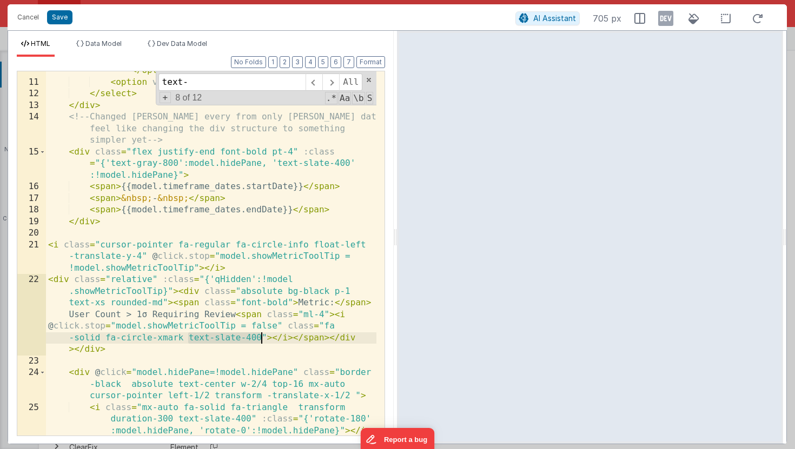
drag, startPoint x: 188, startPoint y: 337, endPoint x: 260, endPoint y: 338, distance: 72.4
click at [260, 338] on div "< option value = 'Current Quarter' > Current Quarter </ option > < option value…" at bounding box center [211, 253] width 330 height 399
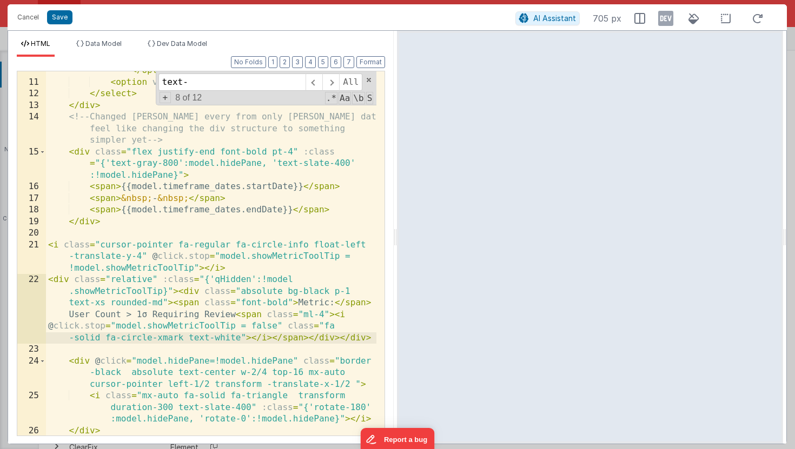
click at [230, 243] on div "< option value = 'Current Quarter' > Current Quarter </ option > < option value…" at bounding box center [211, 253] width 330 height 399
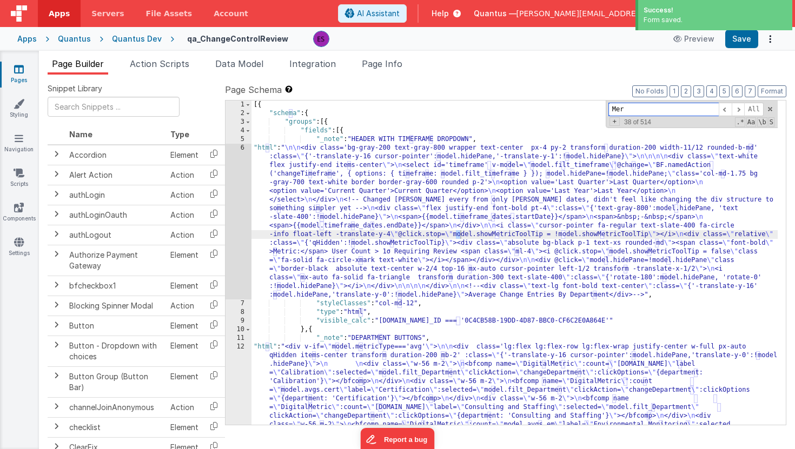
scroll to position [227, 0]
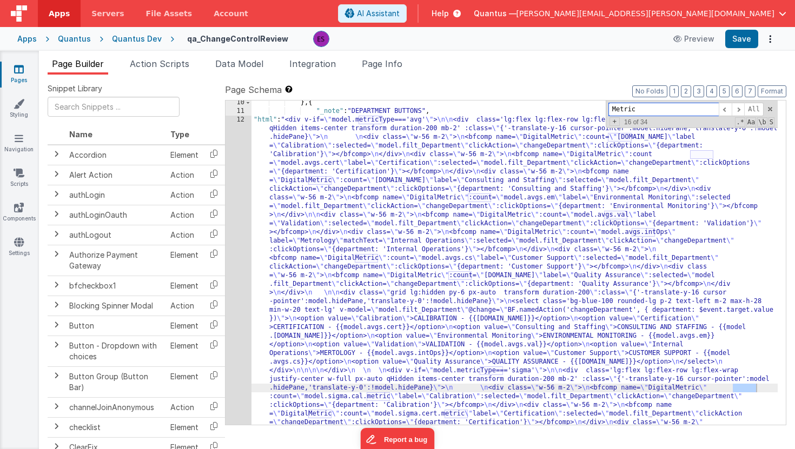
type input "Metric:"
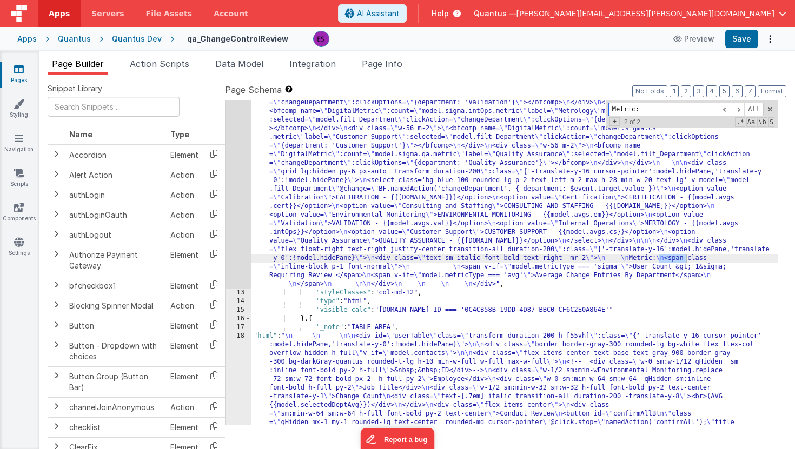
scroll to position [608, 0]
click at [645, 264] on div ""html" : "<div v-if= \" model.metricType==='avg' \" > \n\n <div class='lg:flex …" at bounding box center [514, 377] width 526 height 1284
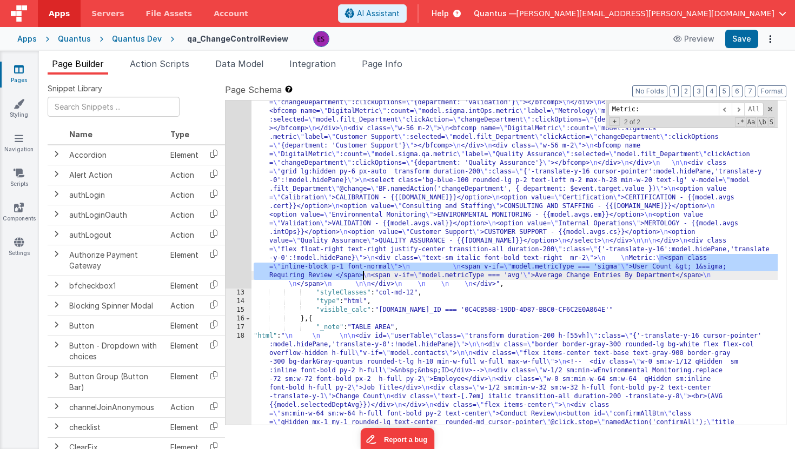
drag, startPoint x: 659, startPoint y: 256, endPoint x: 361, endPoint y: 277, distance: 299.1
click at [361, 277] on div ""html" : "<div v-if= \" model.metricType==='avg' \" > \n\n <div class='lg:flex …" at bounding box center [514, 377] width 526 height 1284
click at [302, 245] on div ""html" : "<div v-if= \" model.metricType==='avg' \" > \n\n <div class='lg:flex …" at bounding box center [514, 377] width 526 height 1284
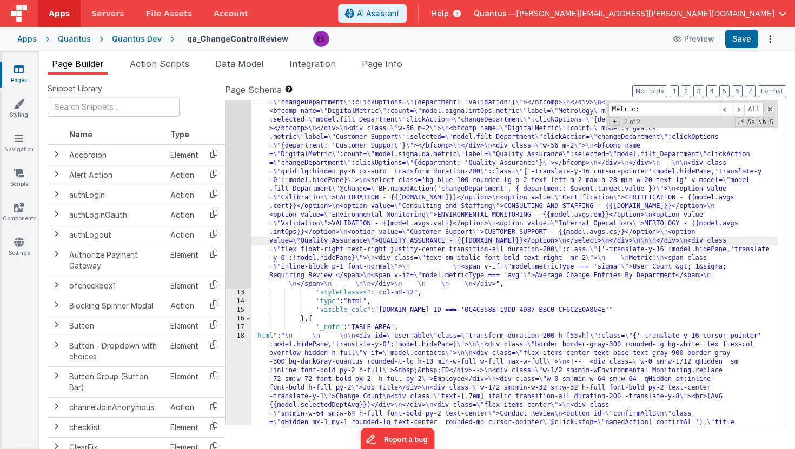
click at [243, 243] on div "12" at bounding box center [238, 11] width 26 height 553
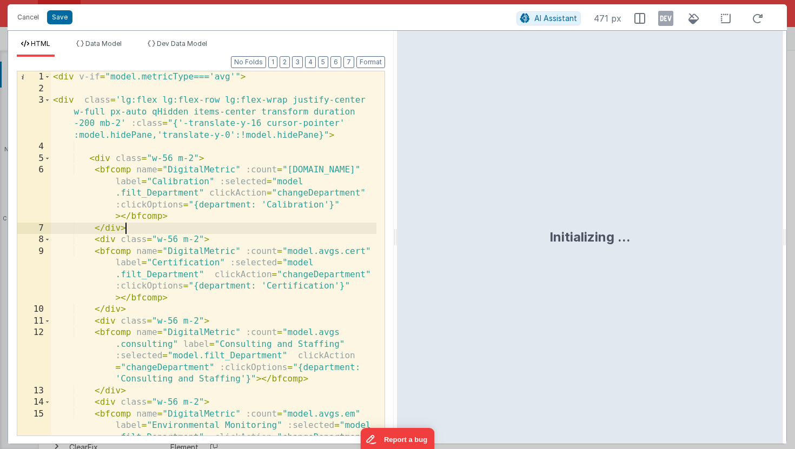
click at [293, 223] on div "< div v-if = "model.metricType==='avg'" > < div class = 'lg:flex lg:flex-row lg…" at bounding box center [213, 288] width 325 height 434
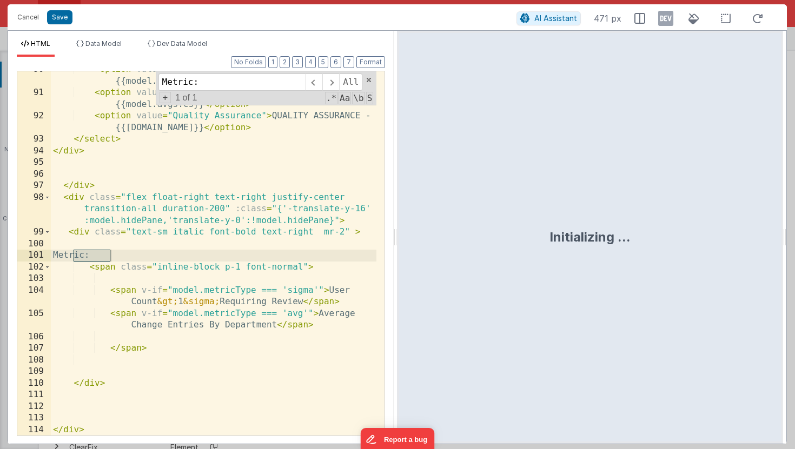
scroll to position [2192, 0]
type input "Metric:"
click at [79, 234] on div "< option value = "Internal Operations" > MERTOLOGY - {{model.avgs.intOps}} </ o…" at bounding box center [213, 263] width 325 height 399
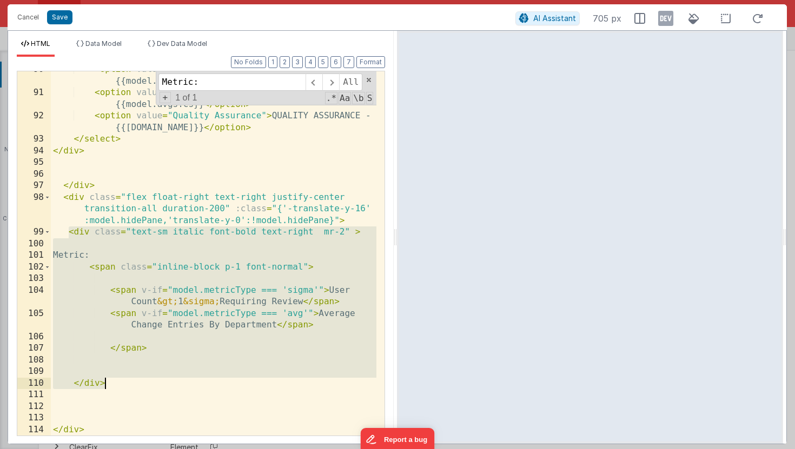
drag, startPoint x: 68, startPoint y: 232, endPoint x: 152, endPoint y: 383, distance: 172.0
click at [152, 383] on div "< option value = "Internal Operations" > MERTOLOGY - {{model.avgs.intOps}} </ o…" at bounding box center [213, 263] width 325 height 399
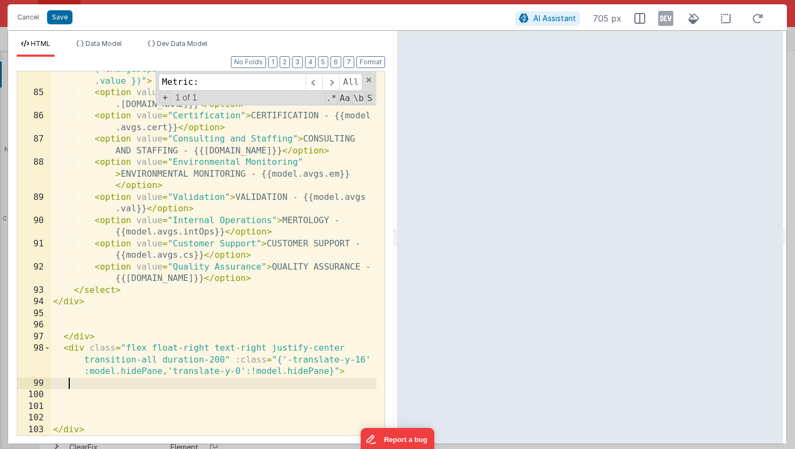
scroll to position [2041, 0]
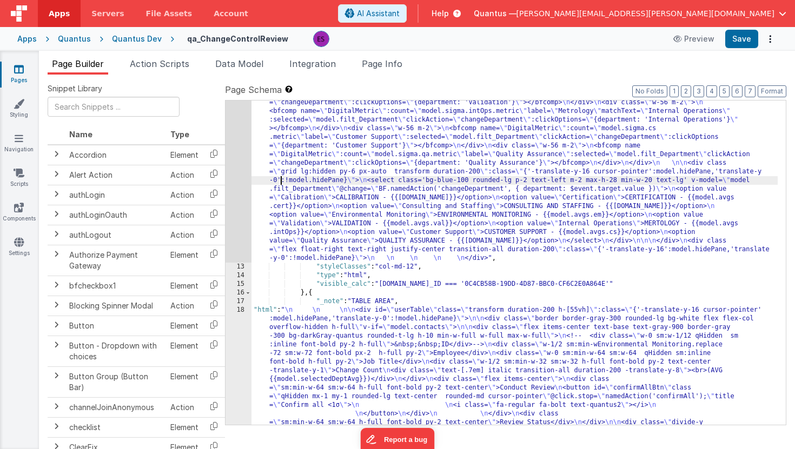
click at [281, 183] on div ""html" : "<div v-if= \" model.metricType==='avg' \" > \n\n <div class='lg:flex …" at bounding box center [514, 364] width 526 height 1258
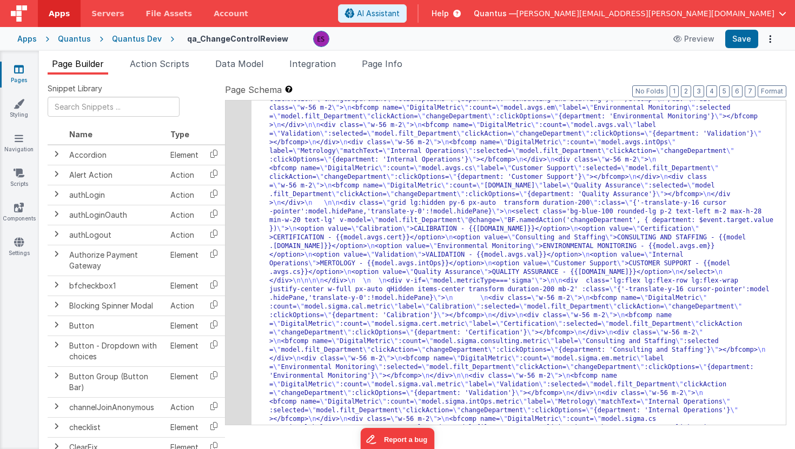
scroll to position [30, 0]
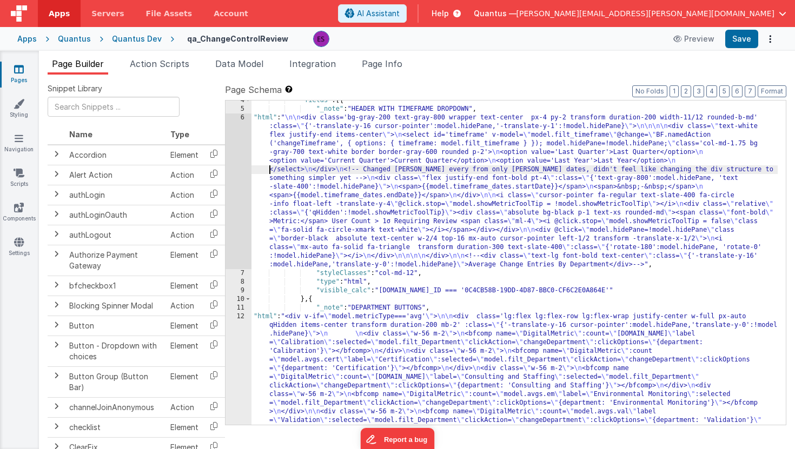
click at [241, 181] on div "6" at bounding box center [238, 192] width 26 height 156
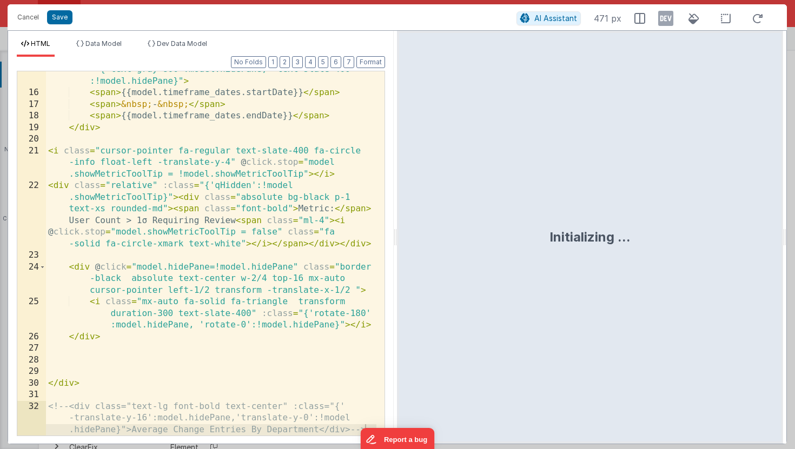
scroll to position [309, 0]
click at [287, 209] on div "< div class = "flex justify-end font-bold pt-4" :class = "{'text-gray-800':mode…" at bounding box center [211, 269] width 330 height 434
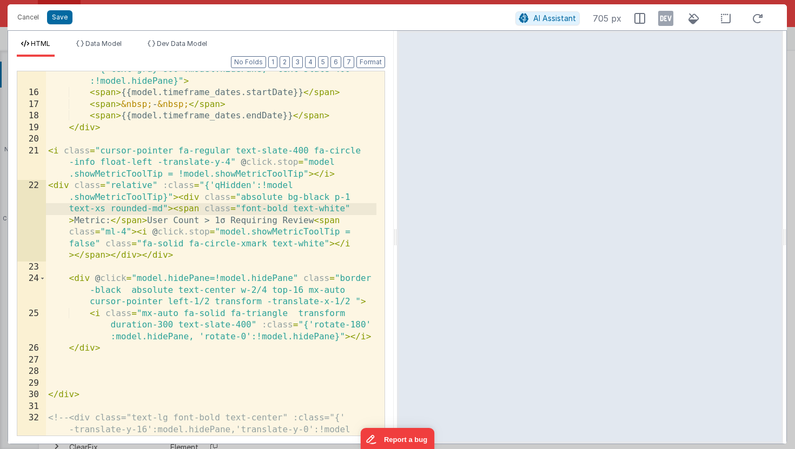
scroll to position [310, 0]
click at [162, 209] on div "< div class = "flex justify-end font-bold pt-4" :class = "{'text-gray-800':mode…" at bounding box center [211, 269] width 330 height 434
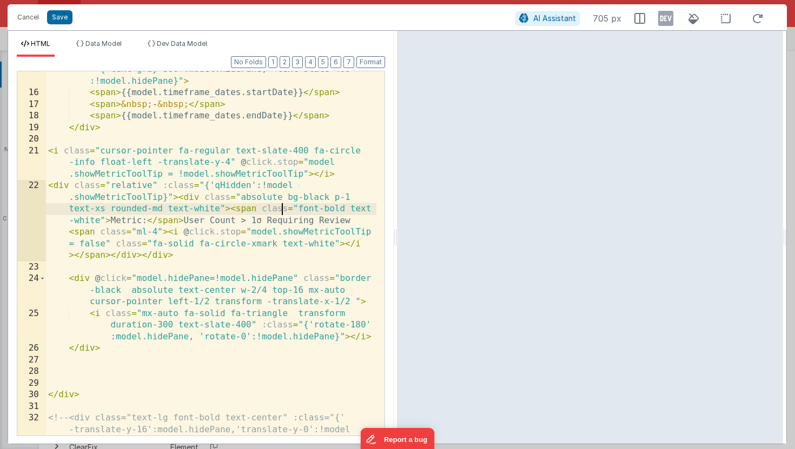
click at [279, 206] on div "< div class = "flex justify-end font-bold pt-4" :class = "{'text-gray-800':mode…" at bounding box center [211, 269] width 330 height 434
drag, startPoint x: 350, startPoint y: 209, endPoint x: 98, endPoint y: 221, distance: 252.7
click at [98, 221] on div "< div class = "flex justify-end font-bold pt-4" :class = "{'text-gray-800':mode…" at bounding box center [211, 269] width 330 height 434
click at [290, 182] on div "< div class = "flex justify-end font-bold pt-4" :class = "{'text-gray-800':mode…" at bounding box center [211, 269] width 330 height 434
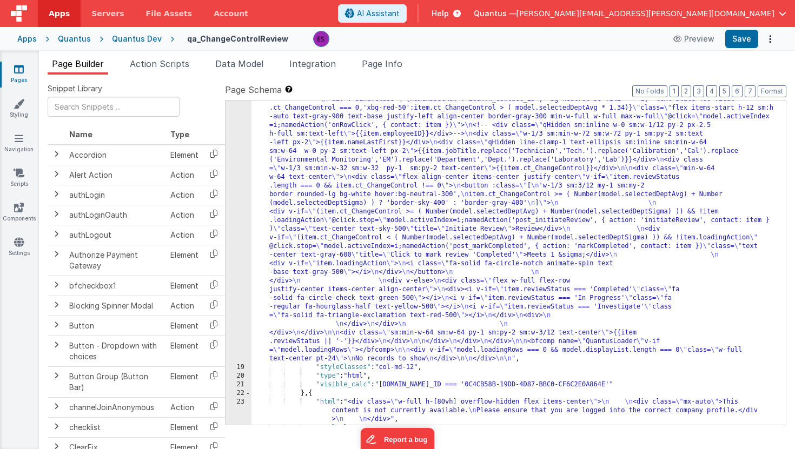
scroll to position [740, 0]
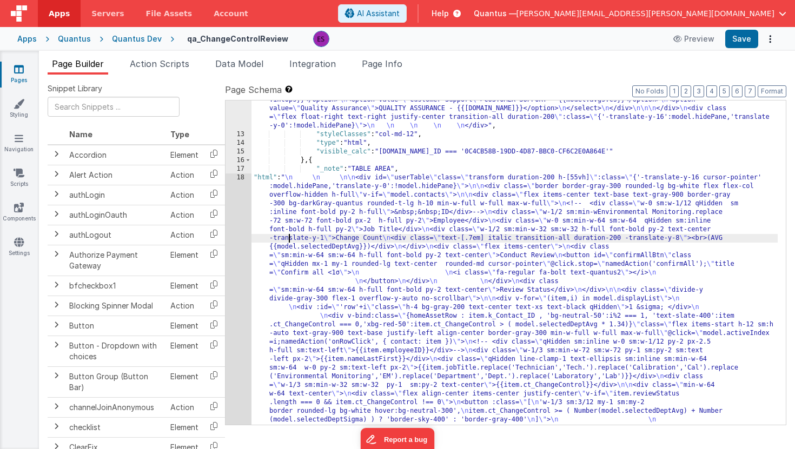
click at [289, 238] on div ""html" : "<div v-if= \" model.metricType==='avg' \" > \n\n <div class='lg:flex …" at bounding box center [514, 232] width 526 height 1258
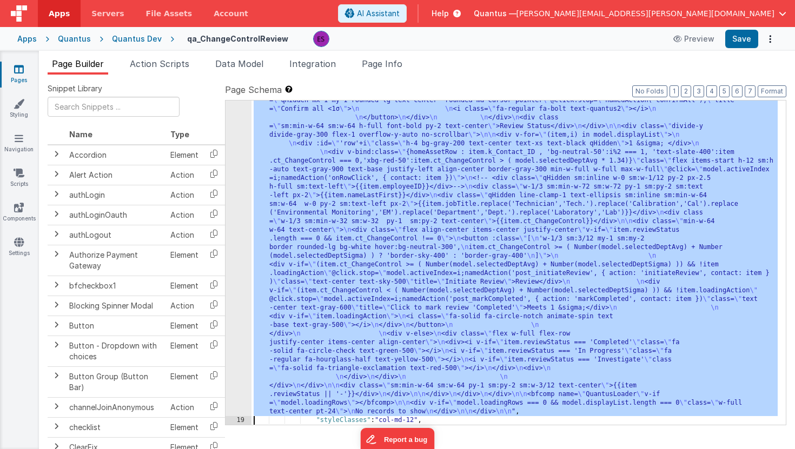
click at [238, 244] on div "18 19 20 21 22 23 24 25 26 27 28 29 30 31" at bounding box center [238, 379] width 26 height 739
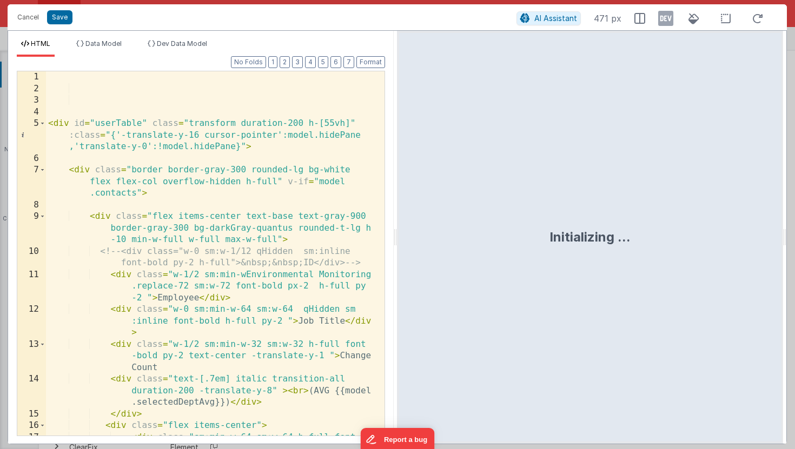
scroll to position [0, 0]
click at [278, 209] on div "< div id = "userTable" class = "transform duration-200 h-[55vh]" :class = "{'-t…" at bounding box center [211, 270] width 330 height 399
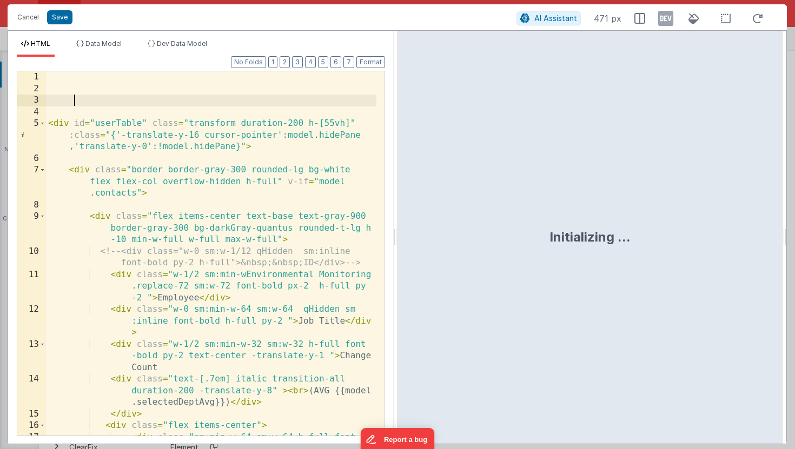
click at [218, 99] on div "< div id = "userTable" class = "transform duration-200 h-[55vh]" :class = "{'-t…" at bounding box center [211, 270] width 330 height 399
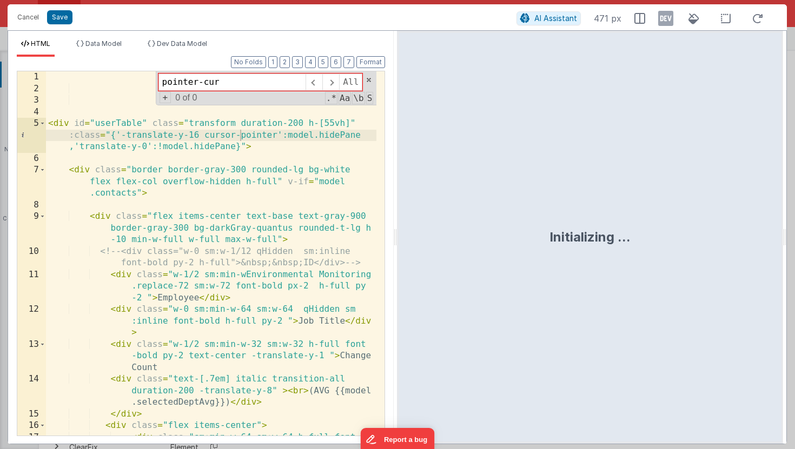
type input "pointer-cur"
click at [210, 136] on div "< div id = "userTable" class = "transform duration-200 h-[55vh]" :class = "{'-t…" at bounding box center [211, 270] width 330 height 399
drag, startPoint x: 205, startPoint y: 135, endPoint x: 274, endPoint y: 136, distance: 68.7
click at [274, 136] on div "< div id = "userTable" class = "transform duration-200 h-[55vh]" :class = "{'-t…" at bounding box center [211, 270] width 330 height 399
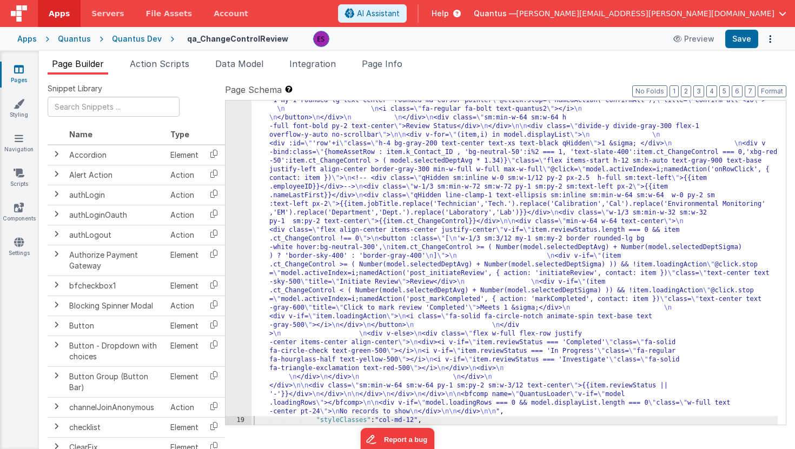
click at [373, 201] on div ""html" : " \n \n \n\n <div id= \" userTable \" class= \" transform duration-200…" at bounding box center [514, 379] width 526 height 739
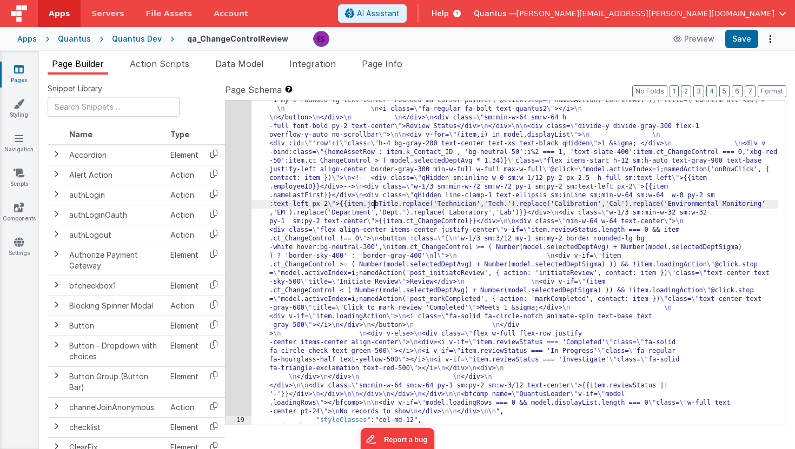
click at [348, 164] on div ""html" : " \n \n \n\n <div id= \" userTable \" class= \" transform duration-200…" at bounding box center [514, 379] width 526 height 739
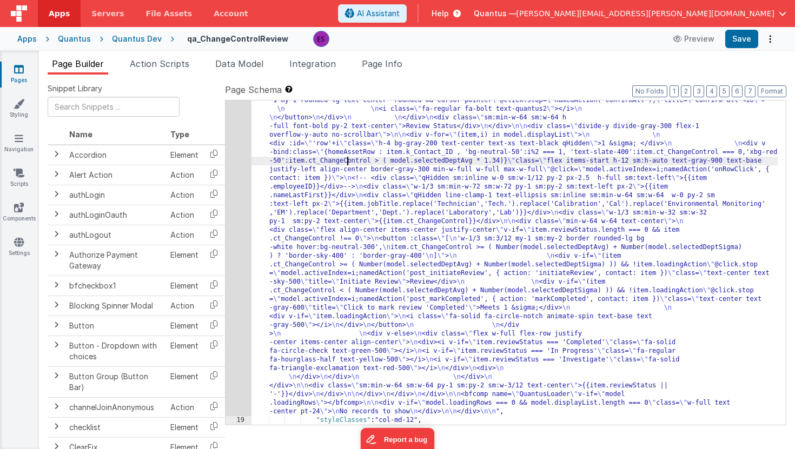
click at [18, 78] on link "Pages" at bounding box center [18, 75] width 39 height 22
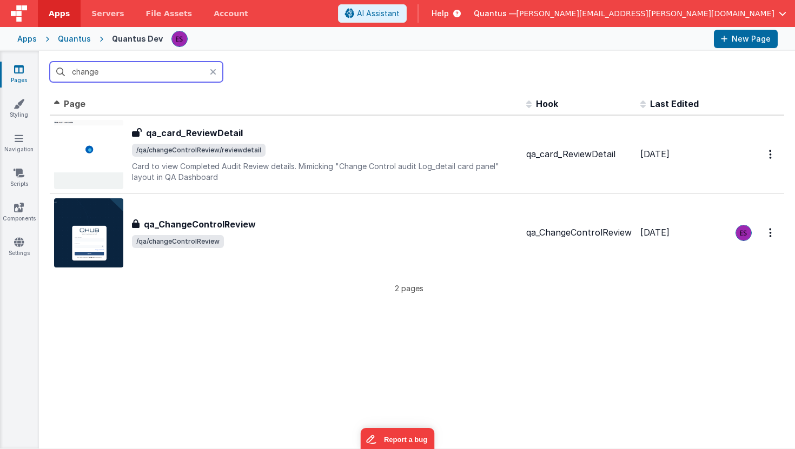
click at [115, 76] on input "change" at bounding box center [136, 72] width 173 height 21
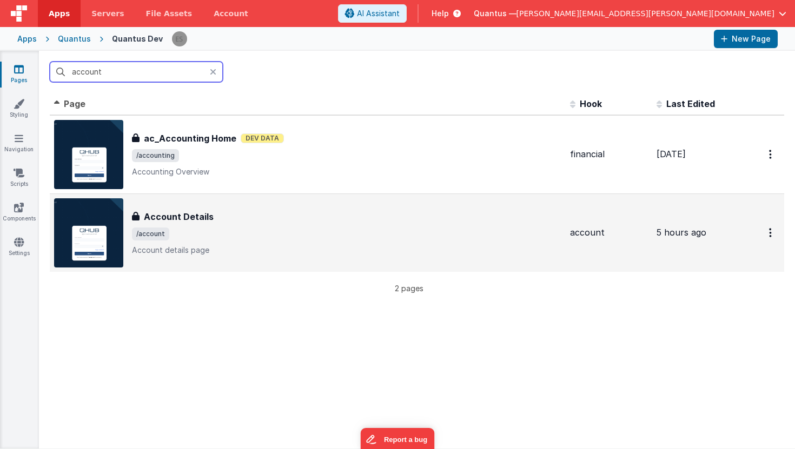
type input "account"
click at [237, 228] on span "/account" at bounding box center [346, 234] width 429 height 13
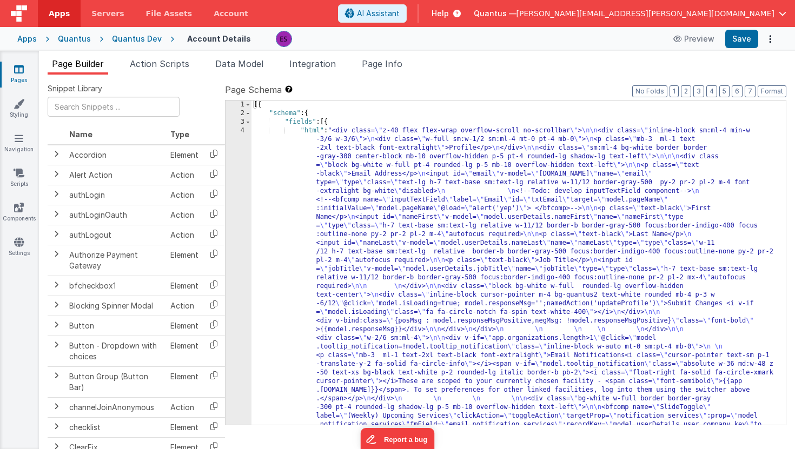
click at [122, 41] on div "Quantus Dev" at bounding box center [137, 39] width 50 height 11
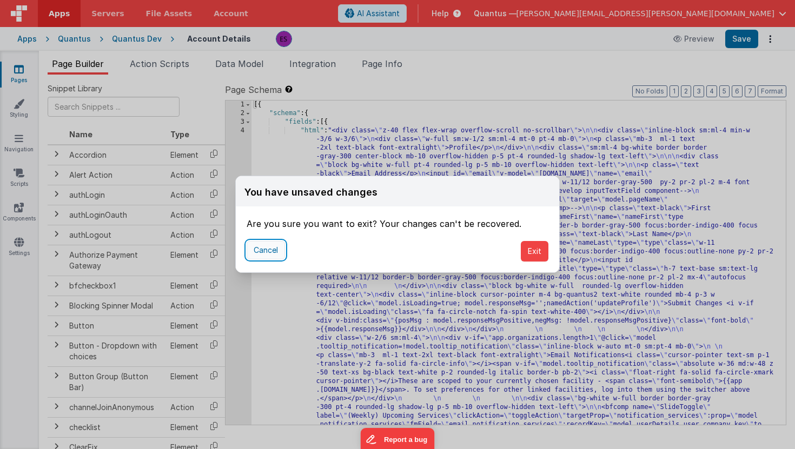
click at [268, 256] on button "Cancel" at bounding box center [265, 250] width 38 height 18
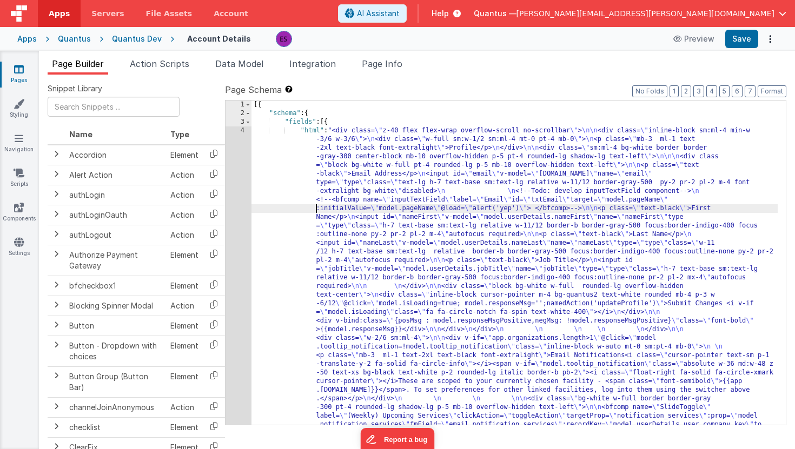
click at [65, 36] on div "Quantus" at bounding box center [74, 39] width 33 height 11
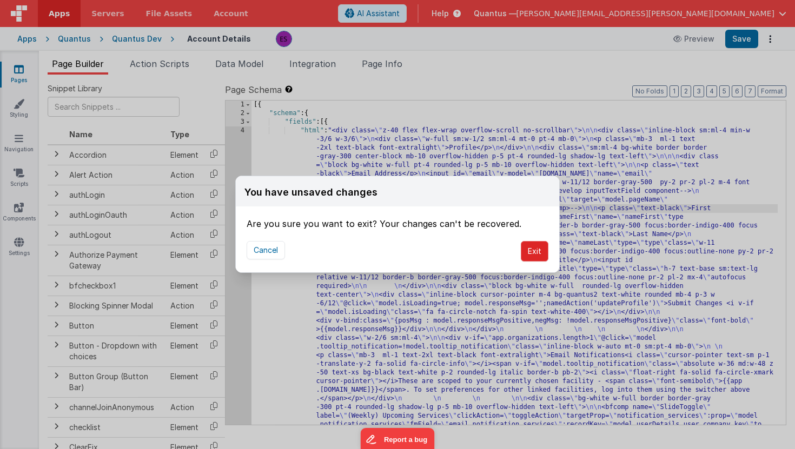
click at [538, 255] on button "Exit" at bounding box center [535, 251] width 28 height 21
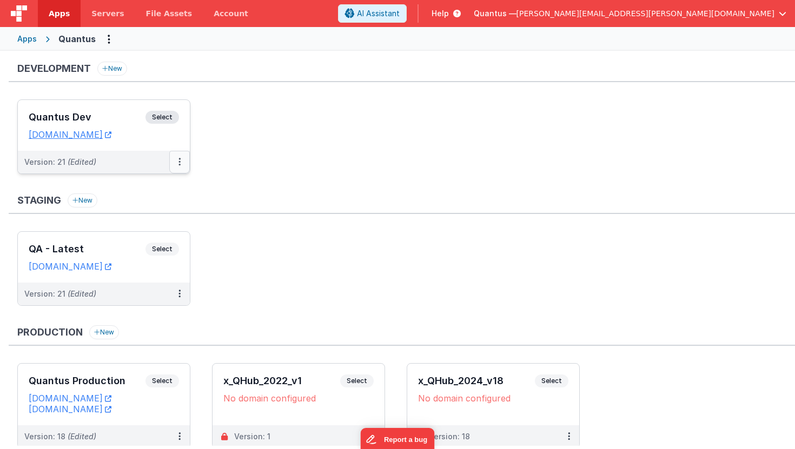
click at [181, 164] on button at bounding box center [179, 162] width 21 height 23
click at [302, 285] on div at bounding box center [397, 224] width 795 height 449
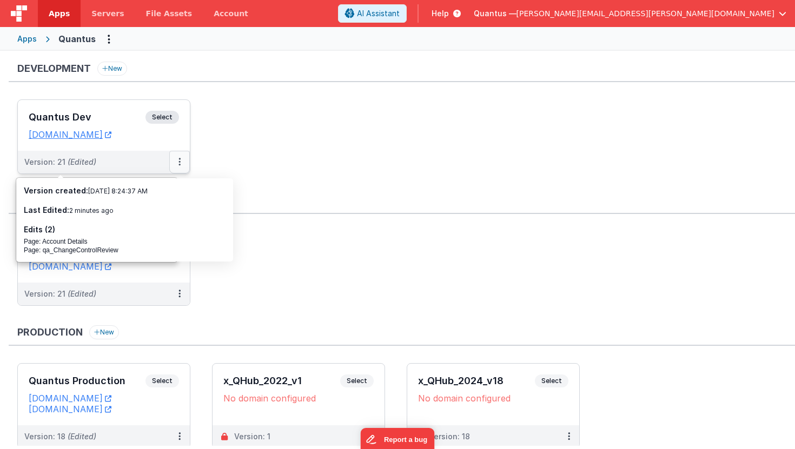
click at [176, 161] on button at bounding box center [179, 162] width 21 height 23
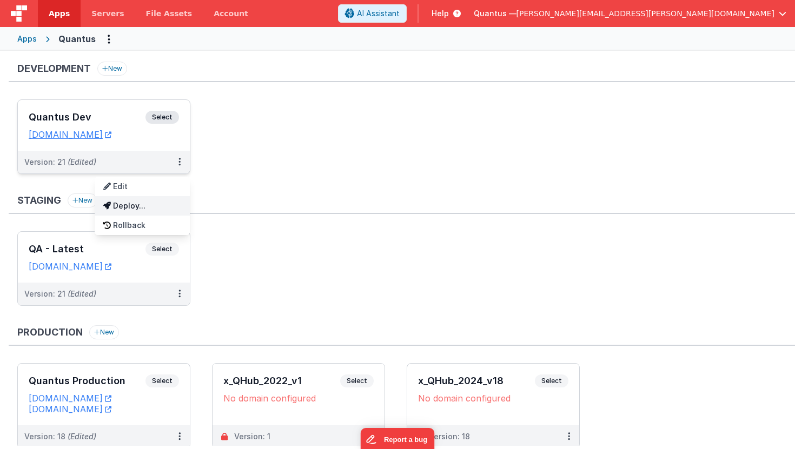
click at [144, 208] on link "Deploy..." at bounding box center [142, 205] width 95 height 19
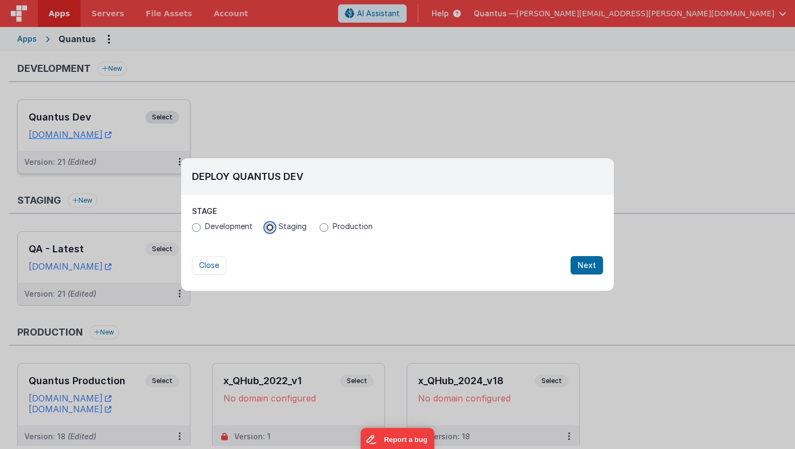
click at [271, 225] on input "Staging" at bounding box center [269, 227] width 9 height 9
radio input "true"
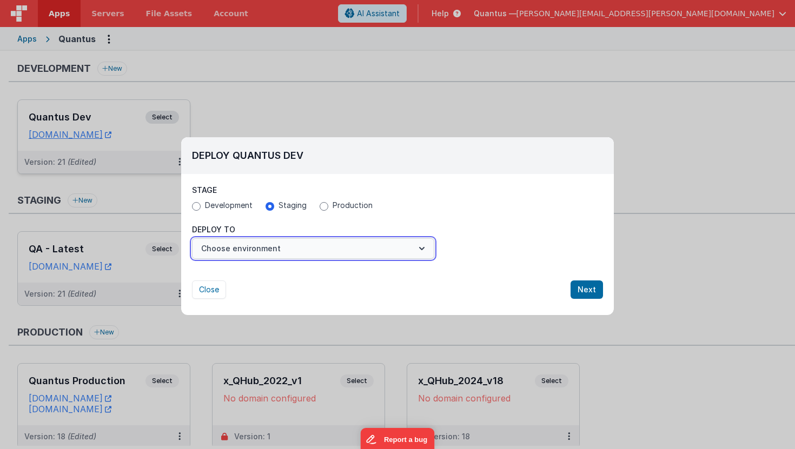
click at [246, 246] on button "Choose environment" at bounding box center [313, 248] width 242 height 21
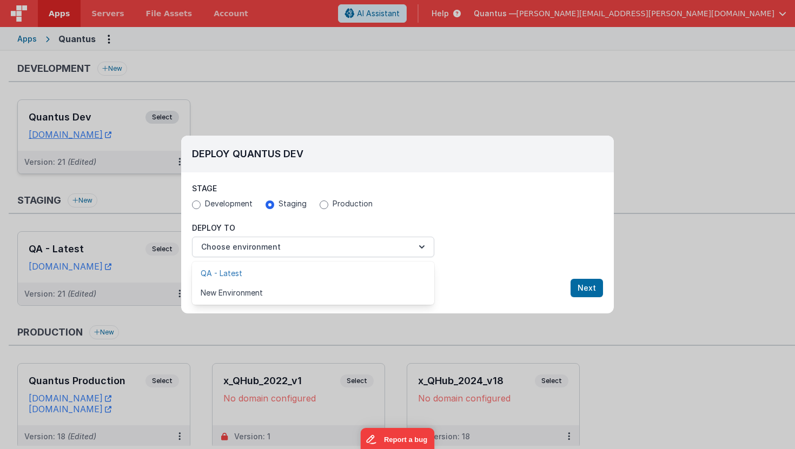
click at [238, 271] on link "QA - Latest" at bounding box center [313, 273] width 242 height 19
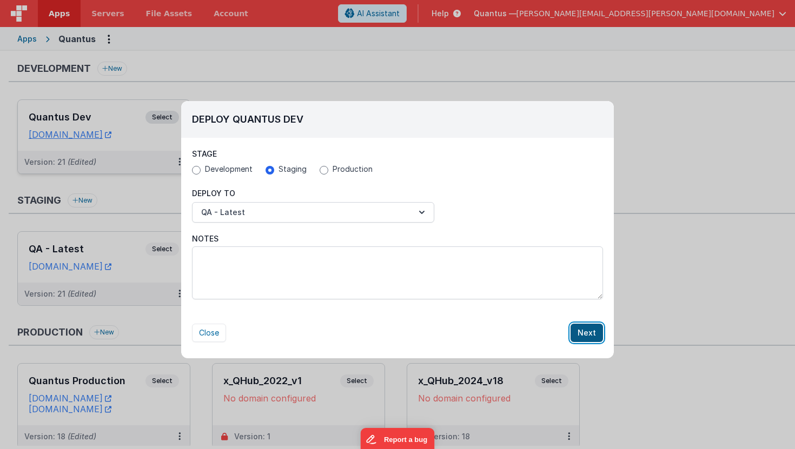
click at [583, 330] on button "Next" at bounding box center [586, 333] width 32 height 18
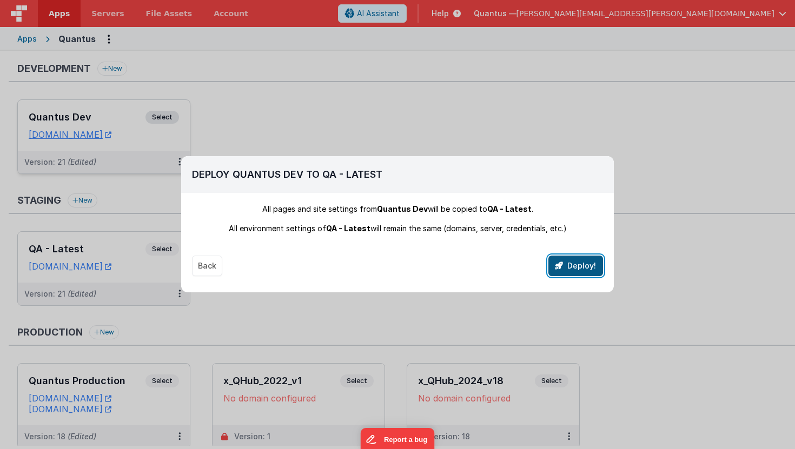
click at [585, 264] on button "Deploy!" at bounding box center [575, 266] width 55 height 21
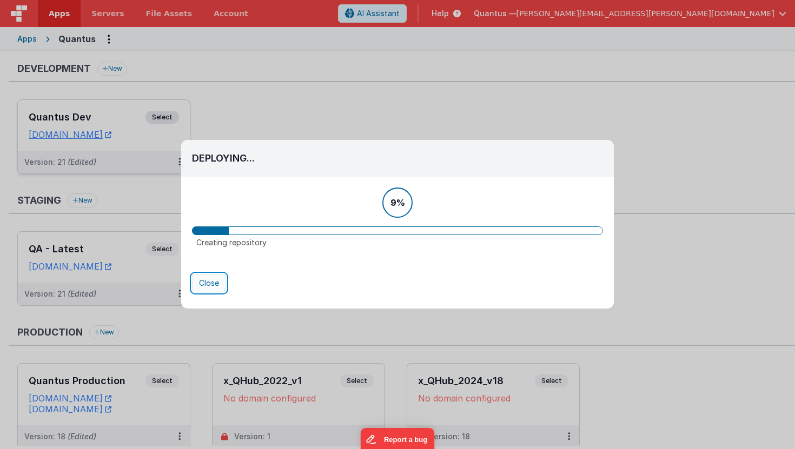
click at [217, 284] on button "Close" at bounding box center [209, 283] width 34 height 18
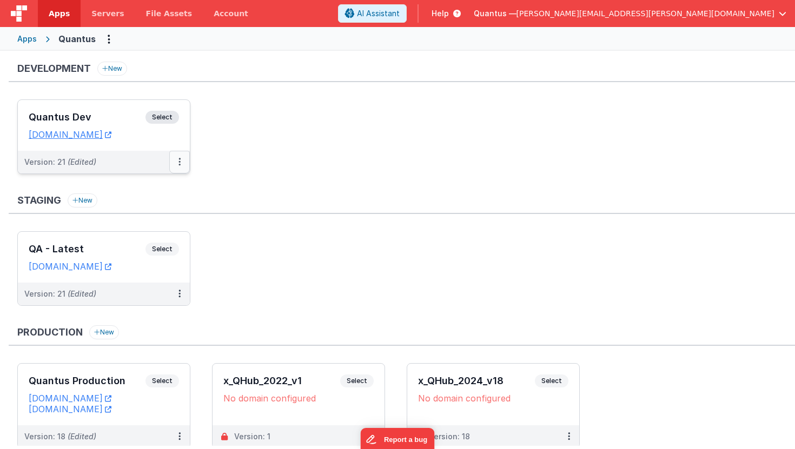
click at [177, 163] on button at bounding box center [179, 162] width 21 height 23
click at [158, 205] on link "Deploy..." at bounding box center [142, 205] width 95 height 19
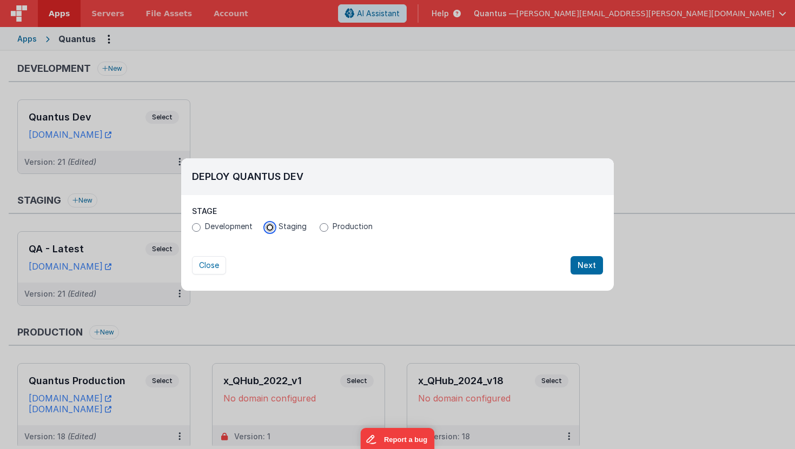
click at [268, 229] on input "Staging" at bounding box center [269, 227] width 9 height 9
radio input "true"
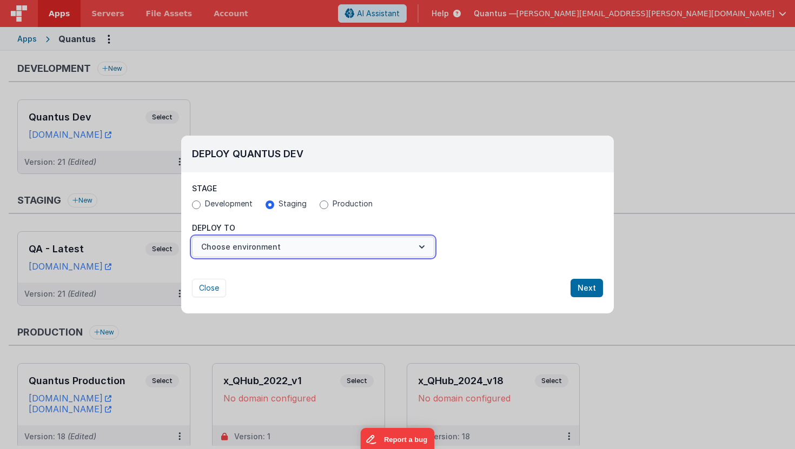
click at [262, 239] on button "Choose environment" at bounding box center [313, 247] width 242 height 21
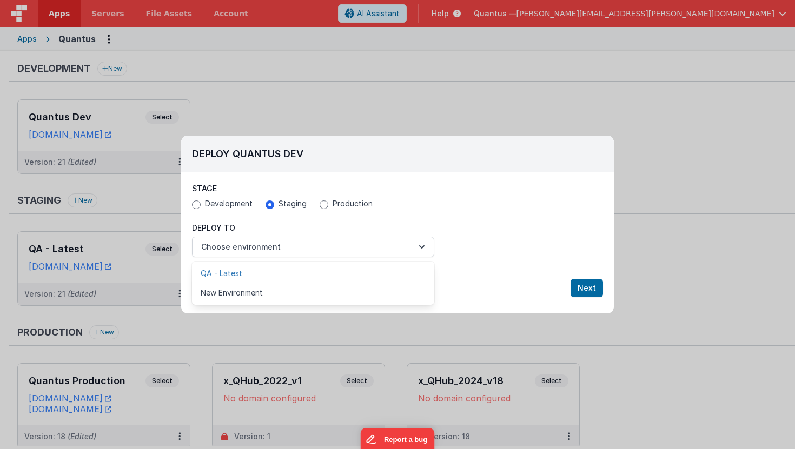
click at [246, 271] on link "QA - Latest" at bounding box center [313, 273] width 242 height 19
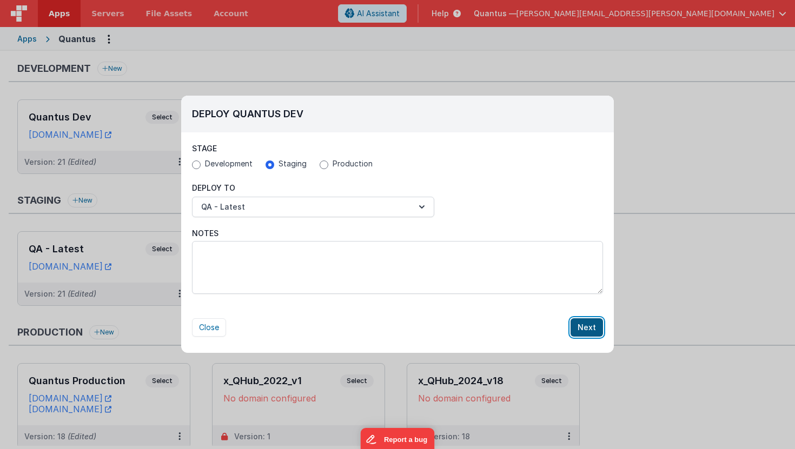
click at [582, 328] on button "Next" at bounding box center [586, 327] width 32 height 18
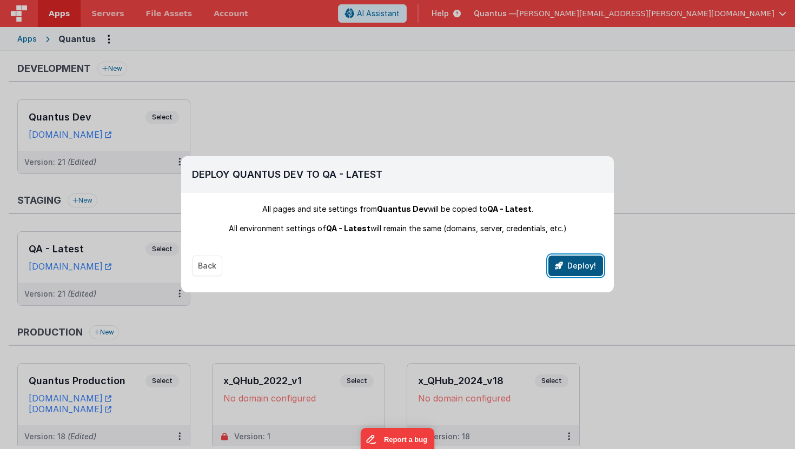
click at [571, 269] on button "Deploy!" at bounding box center [575, 266] width 55 height 21
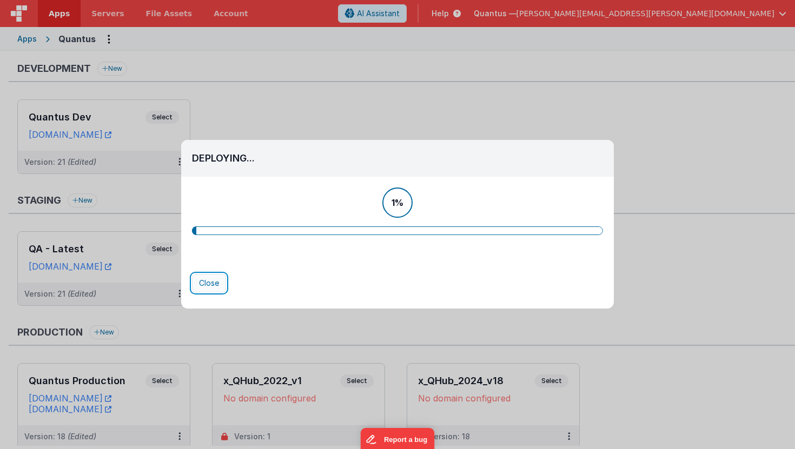
click at [219, 286] on button "Close" at bounding box center [209, 283] width 34 height 18
